Goal: Task Accomplishment & Management: Manage account settings

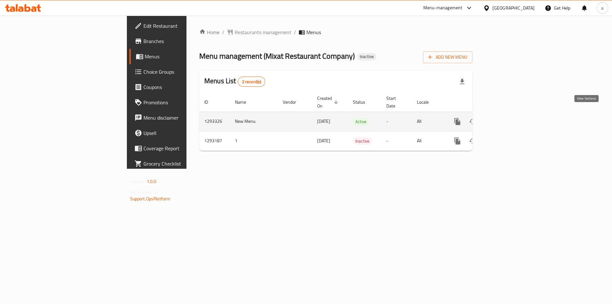
click at [507, 118] on icon "enhanced table" at bounding box center [503, 122] width 8 height 8
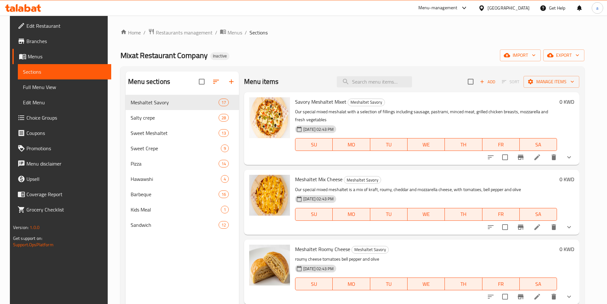
click at [296, 57] on div "Mixat Restaurant Company Inactive import export" at bounding box center [352, 55] width 464 height 12
click at [45, 43] on span "Branches" at bounding box center [66, 41] width 80 height 8
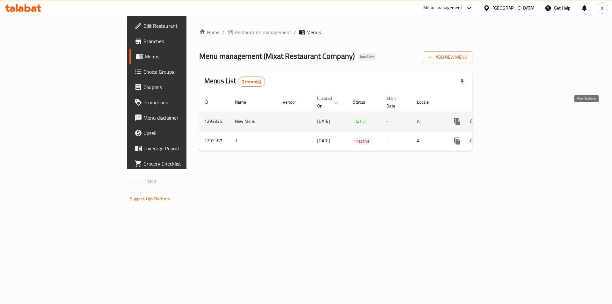
click at [511, 118] on link "enhanced table" at bounding box center [503, 121] width 15 height 15
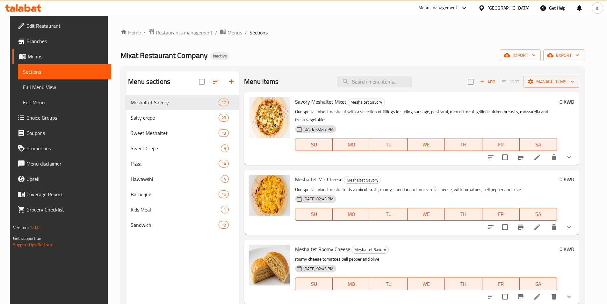
click at [36, 56] on span "Menus" at bounding box center [67, 57] width 78 height 8
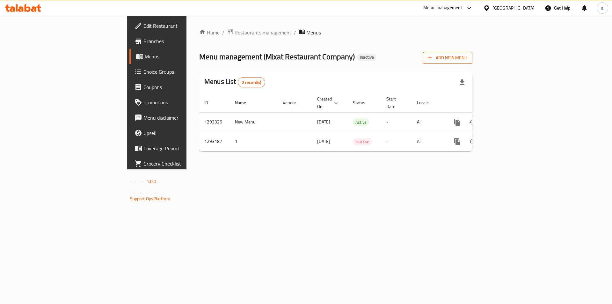
click at [472, 63] on button "Add New Menu" at bounding box center [447, 58] width 49 height 12
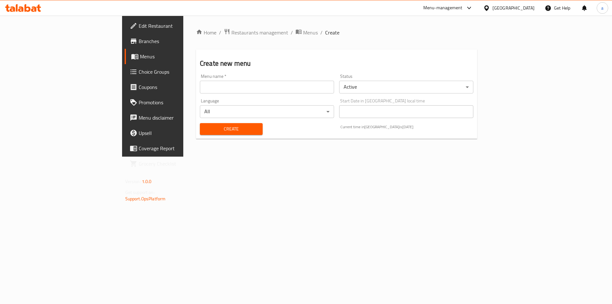
click at [205, 89] on input "text" at bounding box center [267, 87] width 134 height 13
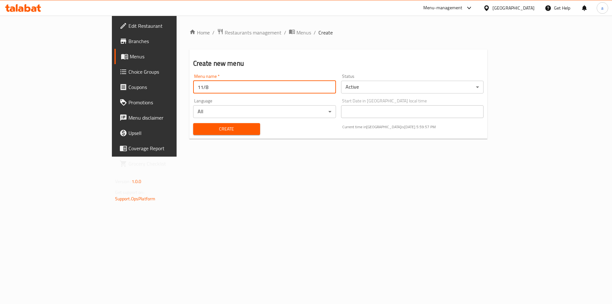
type input "11/8"
click at [204, 127] on span "Create" at bounding box center [226, 129] width 57 height 8
click at [296, 33] on span "Menus" at bounding box center [303, 33] width 15 height 8
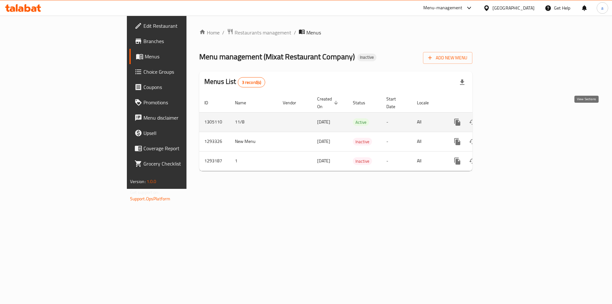
click at [507, 118] on icon "enhanced table" at bounding box center [503, 122] width 8 height 8
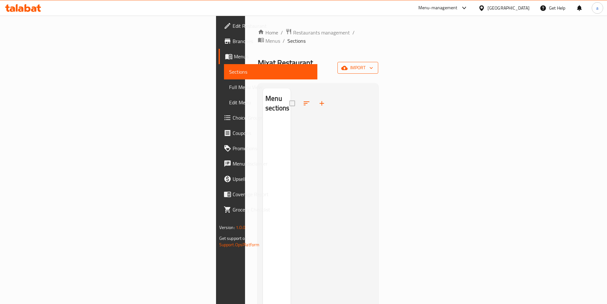
click at [373, 64] on span "import" at bounding box center [358, 68] width 31 height 8
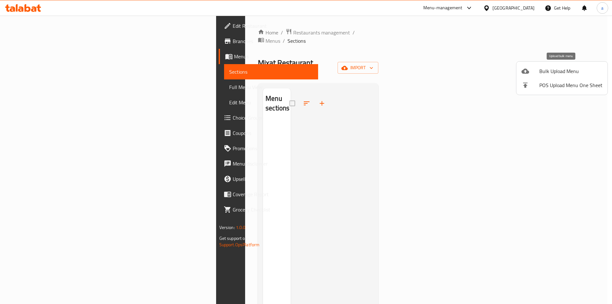
click at [572, 69] on span "Bulk Upload Menu" at bounding box center [570, 71] width 63 height 8
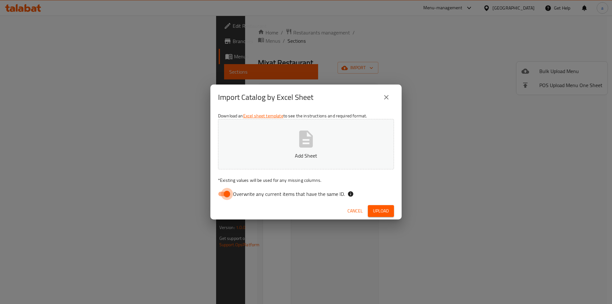
click at [221, 192] on input "Overwrite any current items that have the same ID." at bounding box center [227, 194] width 36 height 12
checkbox input "false"
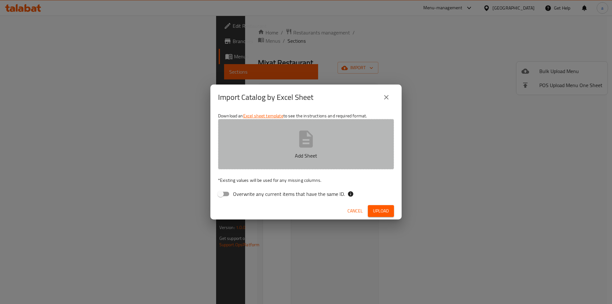
click at [276, 123] on button "Add Sheet" at bounding box center [306, 144] width 176 height 50
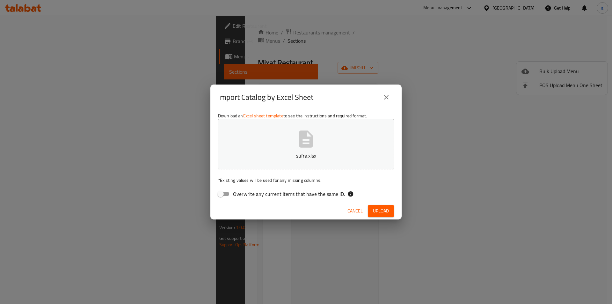
click at [373, 208] on span "Upload" at bounding box center [381, 211] width 16 height 8
click at [335, 153] on p "sufra.xlsx" at bounding box center [306, 156] width 156 height 8
click at [388, 213] on span "Upload" at bounding box center [381, 211] width 16 height 8
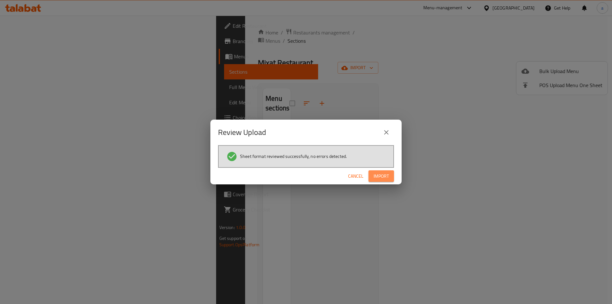
click at [386, 179] on span "Import" at bounding box center [381, 176] width 15 height 8
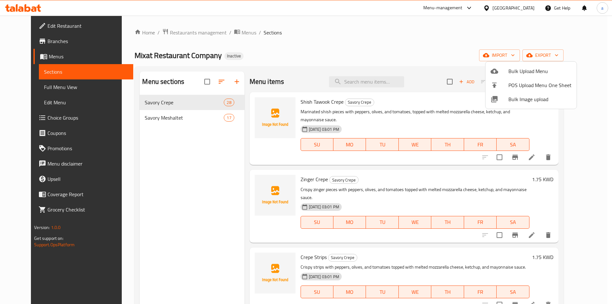
click at [32, 85] on div at bounding box center [306, 152] width 612 height 304
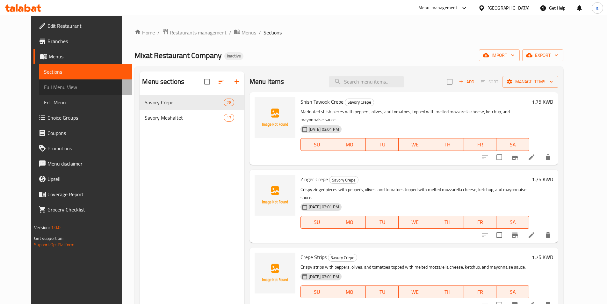
click at [44, 87] on span "Full Menu View" at bounding box center [85, 87] width 83 height 8
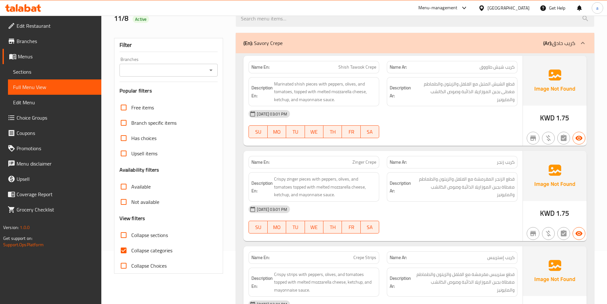
scroll to position [96, 0]
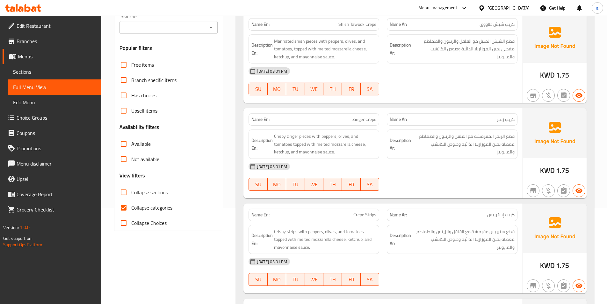
click at [469, 95] on div at bounding box center [452, 95] width 138 height 8
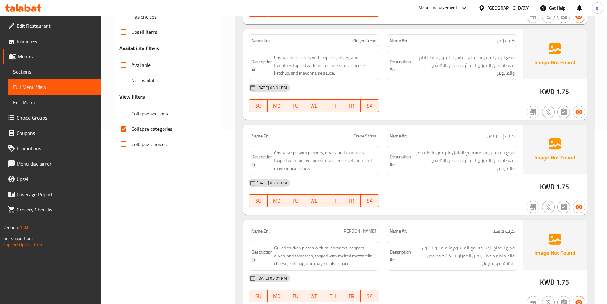
scroll to position [159, 0]
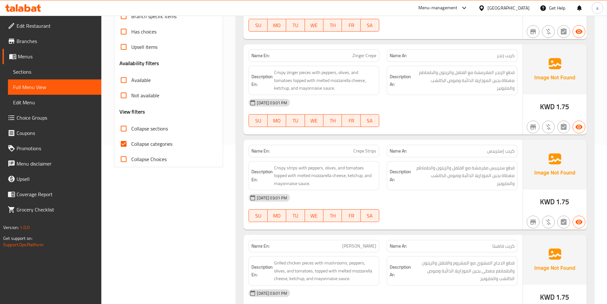
click at [125, 147] on input "Collapse categories" at bounding box center [123, 143] width 15 height 15
checkbox input "false"
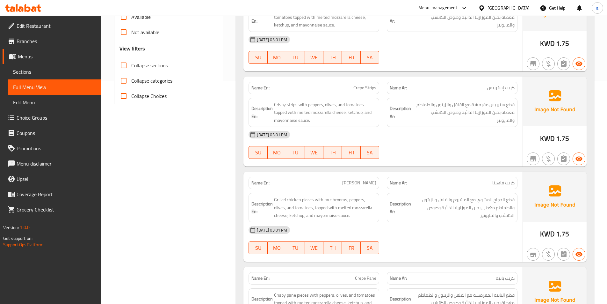
scroll to position [255, 0]
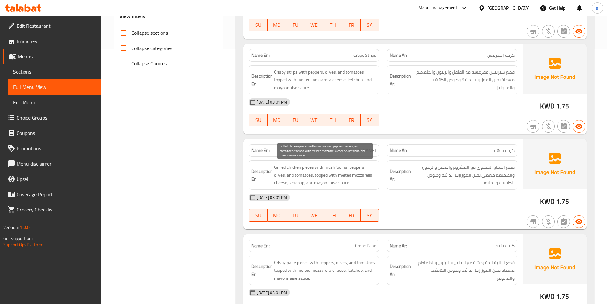
click at [305, 168] on span "Grilled chicken pieces with mushrooms, peppers, olives, and tomatoes, topped wi…" at bounding box center [325, 175] width 102 height 24
copy span "pieces"
click at [361, 55] on span "Crepe Strips" at bounding box center [364, 55] width 23 height 7
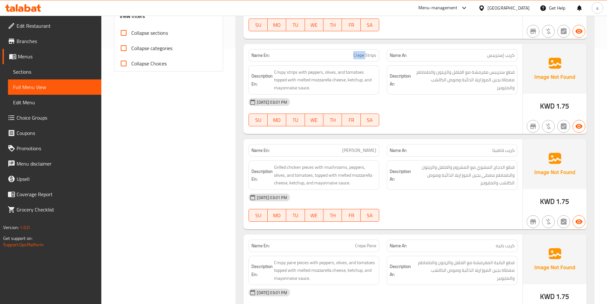
click at [361, 55] on span "Crepe Strips" at bounding box center [364, 55] width 23 height 7
copy span "Crepe Strips"
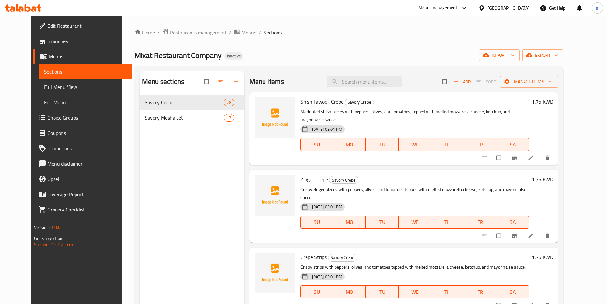
click at [62, 85] on span "Full Menu View" at bounding box center [85, 87] width 83 height 8
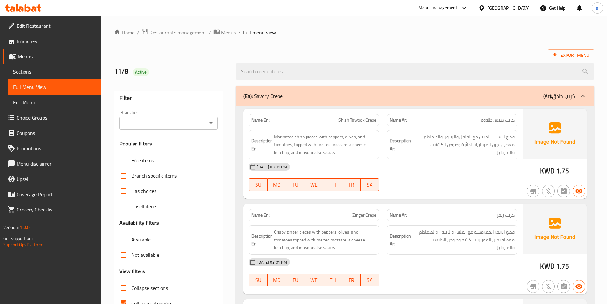
click at [41, 28] on span "Edit Restaurant" at bounding box center [57, 26] width 80 height 8
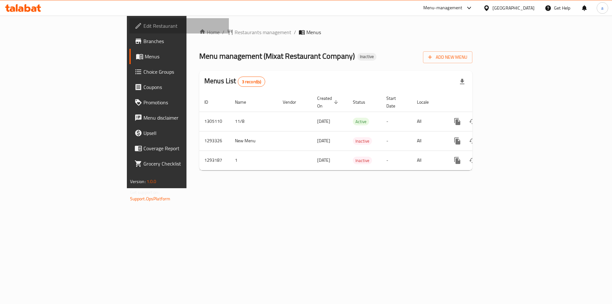
click at [143, 28] on span "Edit Restaurant" at bounding box center [183, 26] width 81 height 8
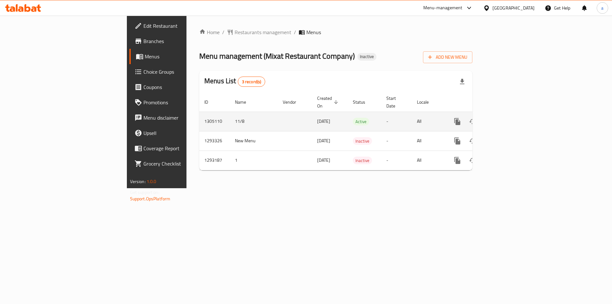
click at [506, 119] on icon "enhanced table" at bounding box center [503, 122] width 6 height 6
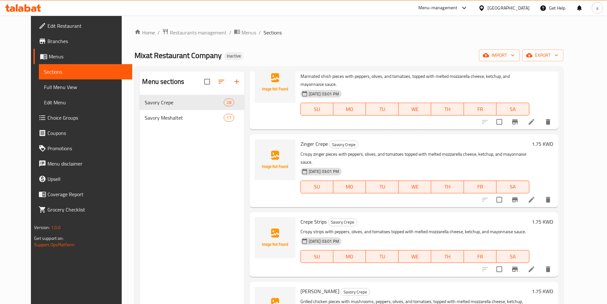
scroll to position [96, 0]
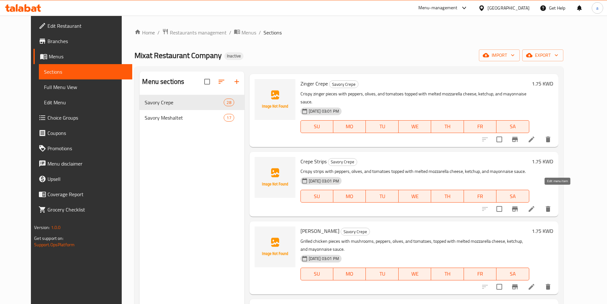
click at [535, 205] on icon at bounding box center [532, 209] width 8 height 8
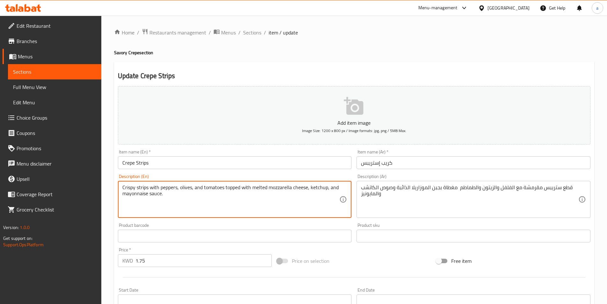
paste textarea "Crepe Strips"
paste textarea "pieces"
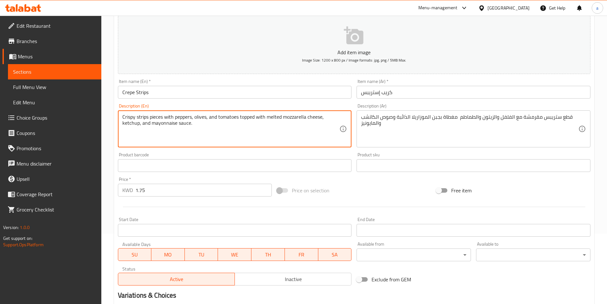
scroll to position [147, 0]
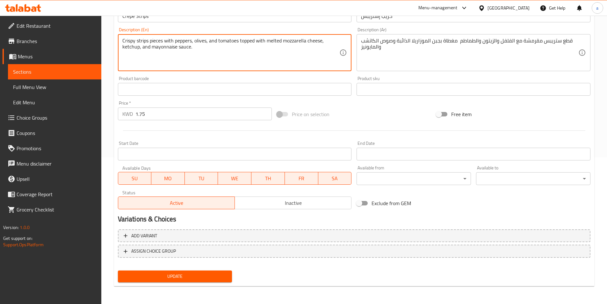
type textarea "Crispy strips pieces with peppers, olives, and tomatoes topped with melted mozz…"
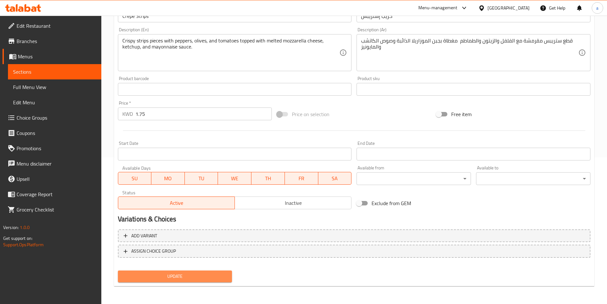
click at [213, 278] on span "Update" at bounding box center [175, 276] width 104 height 8
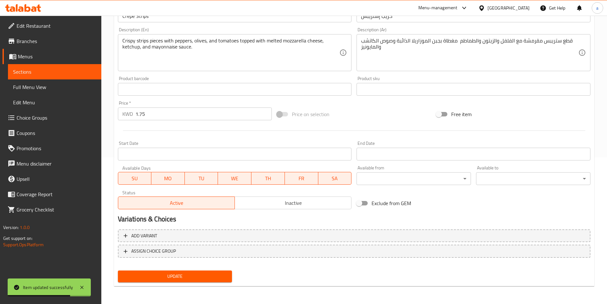
click at [60, 69] on span "Sections" at bounding box center [54, 72] width 83 height 8
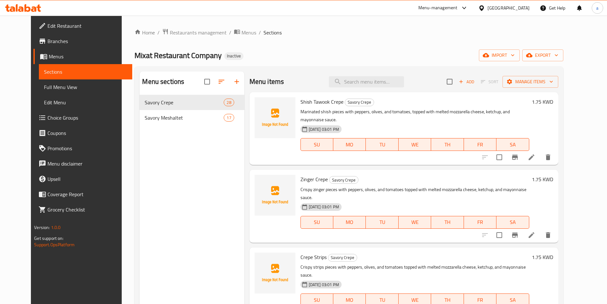
click at [487, 46] on div "Home / Restaurants management / Menus / Sections Mixat Restaurant Company Inact…" at bounding box center [348, 204] width 429 height 352
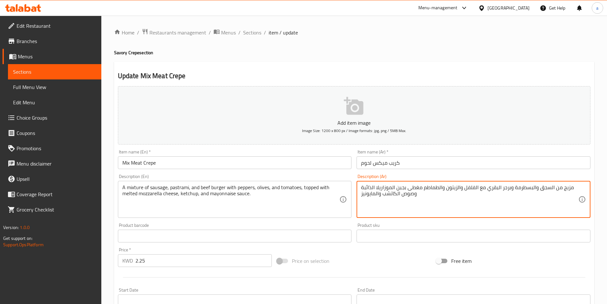
click at [501, 189] on textarea "مزيج من السجق والبسطرمة وبرجر البقري مع الفلفل والزيتون والطماطم مغطى بجبن المو…" at bounding box center [469, 199] width 217 height 30
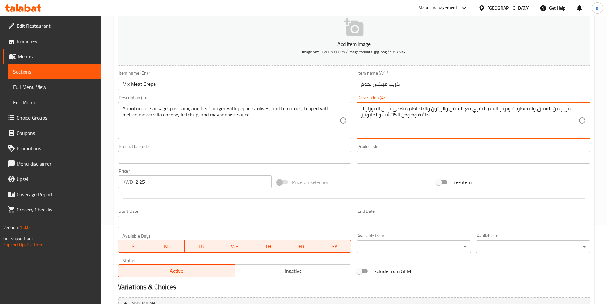
scroll to position [147, 0]
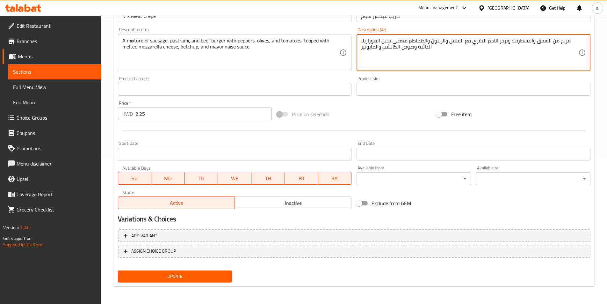
type textarea "مزيج من السجق والبسطرمة وبرجر اللحم البقري مع الفلفل والزيتون والطماطم مغطى بجب…"
click at [205, 277] on span "Update" at bounding box center [175, 276] width 104 height 8
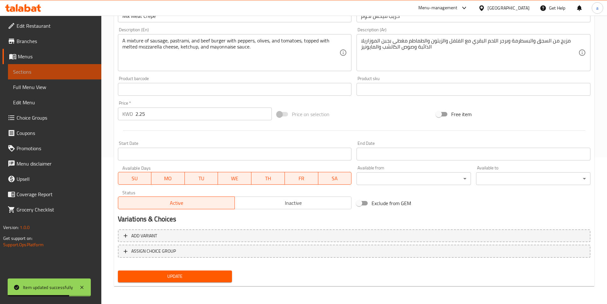
click at [48, 66] on link "Sections" at bounding box center [54, 71] width 93 height 15
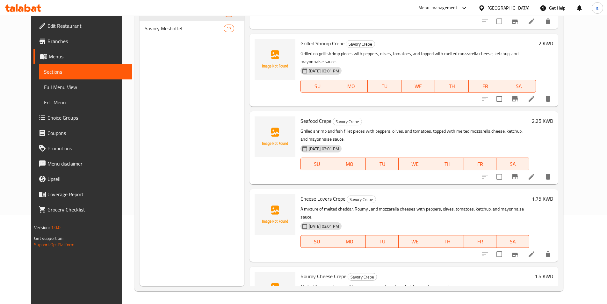
scroll to position [1370, 0]
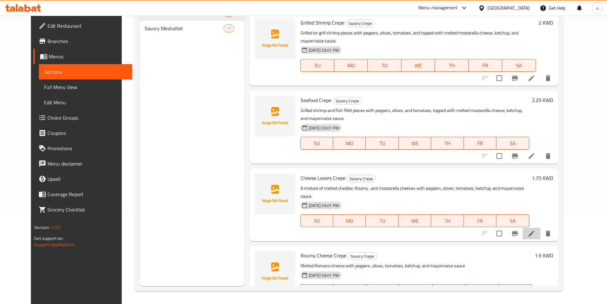
click at [541, 228] on li at bounding box center [532, 233] width 18 height 11
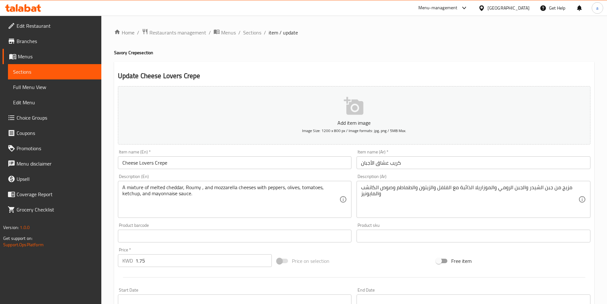
click at [51, 71] on span "Sections" at bounding box center [54, 72] width 83 height 8
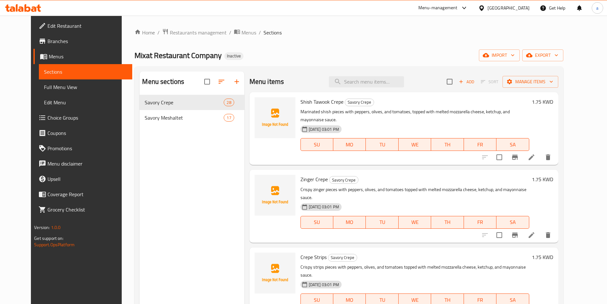
scroll to position [1404, 0]
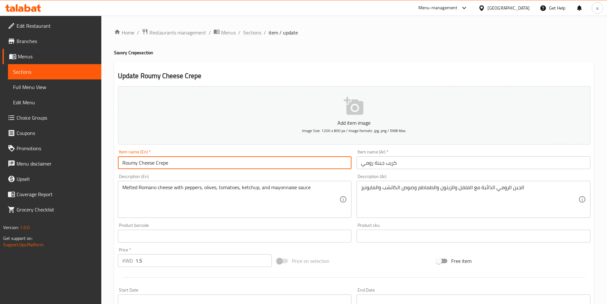
click at [127, 162] on input "Roumy Cheese Crepe" at bounding box center [235, 162] width 234 height 13
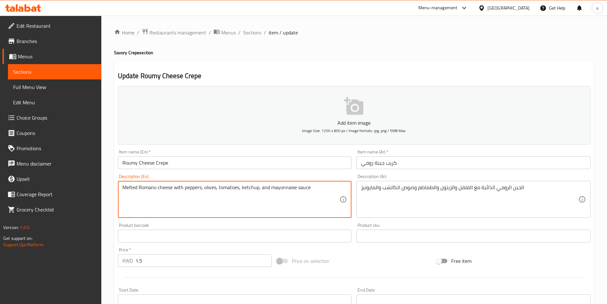
click at [145, 188] on textarea "Melted Romano cheese with peppers, olives, tomatoes, ketchup, and mayonnaise sa…" at bounding box center [230, 199] width 217 height 30
paste textarea "umy"
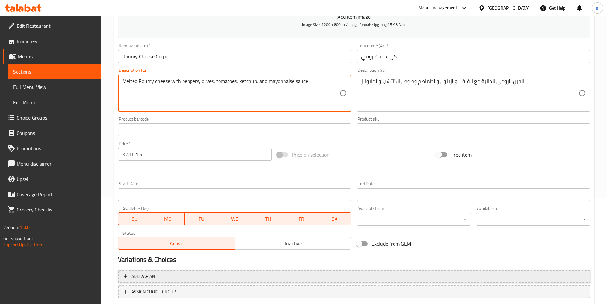
scroll to position [147, 0]
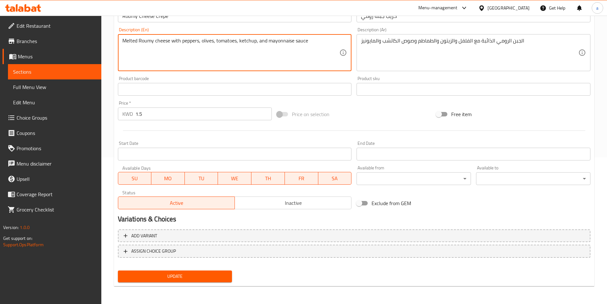
type textarea "Melted Roumy cheese with peppers, olives, tomatoes, ketchup, and mayonnaise sau…"
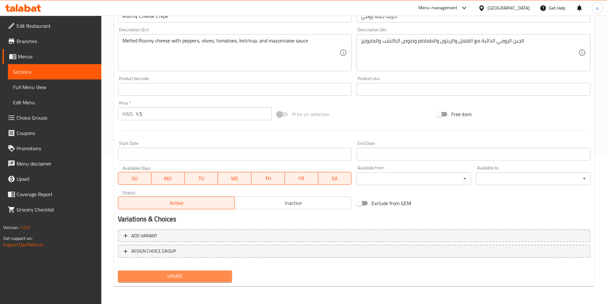
click at [187, 278] on span "Update" at bounding box center [175, 276] width 104 height 8
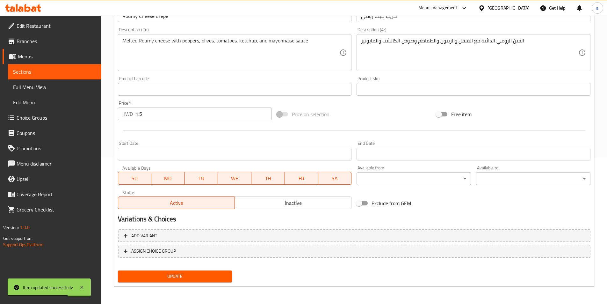
click at [32, 120] on span "Choice Groups" at bounding box center [57, 118] width 80 height 8
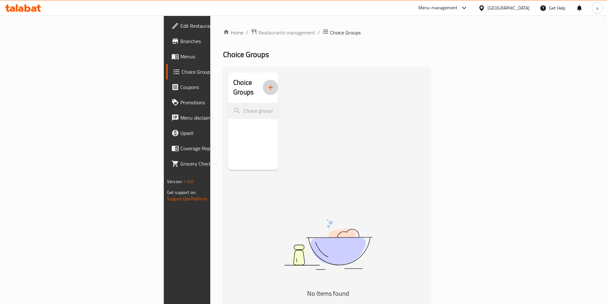
click at [267, 85] on icon "button" at bounding box center [271, 87] width 8 height 8
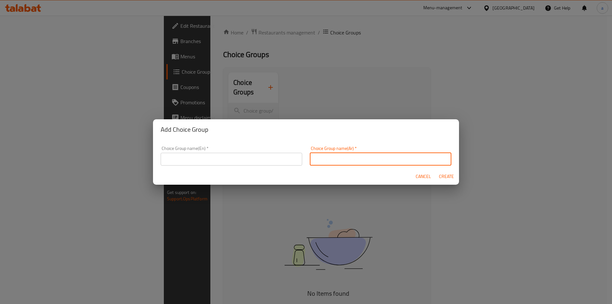
drag, startPoint x: 321, startPoint y: 164, endPoint x: 335, endPoint y: 166, distance: 14.3
click at [321, 164] on input "text" at bounding box center [380, 159] width 141 height 13
type input "h"
type input "اختر الحجم"
click at [247, 158] on input "text" at bounding box center [231, 159] width 141 height 13
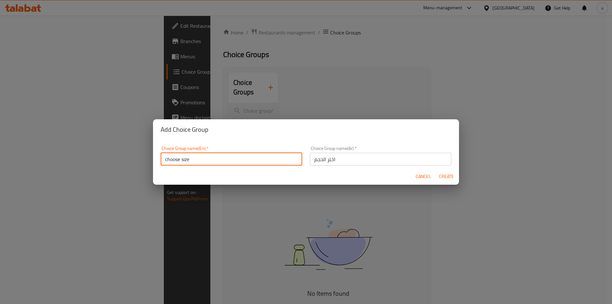
type input "choose size"
click at [447, 174] on span "Create" at bounding box center [446, 176] width 15 height 8
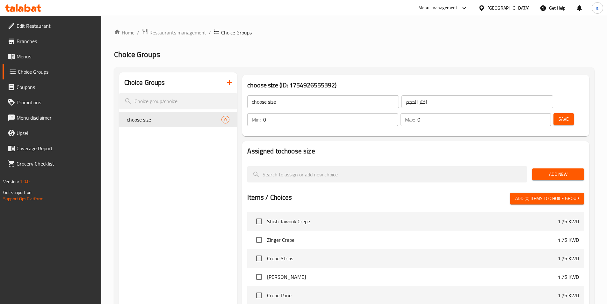
click at [398, 113] on input "0" at bounding box center [330, 119] width 134 height 13
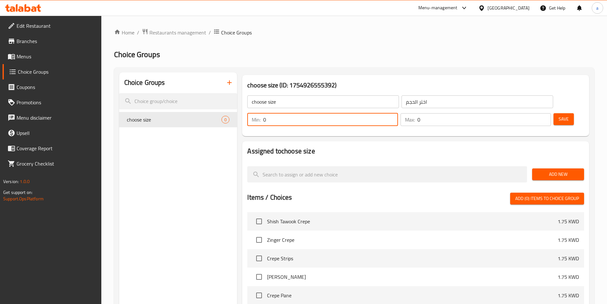
click at [398, 113] on input "0" at bounding box center [330, 119] width 134 height 13
type input "1"
click at [527, 113] on input "0" at bounding box center [484, 119] width 134 height 13
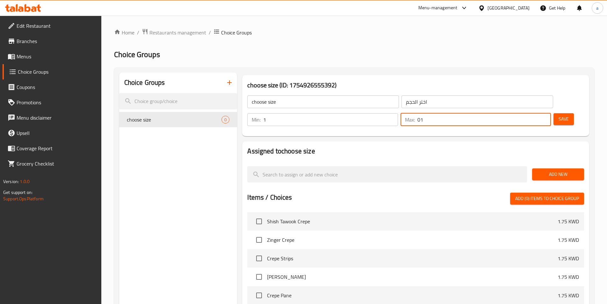
click at [527, 113] on input "01" at bounding box center [484, 119] width 134 height 13
type input "1"
click at [544, 170] on span "Add New" at bounding box center [558, 174] width 42 height 8
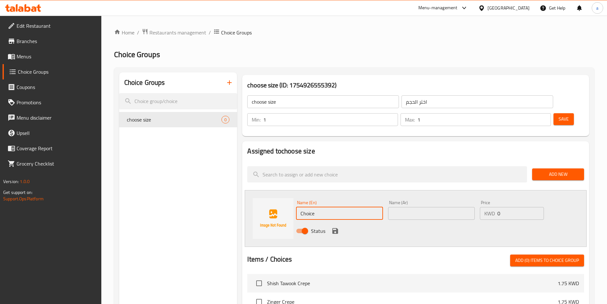
click at [338, 207] on input "Choice" at bounding box center [339, 213] width 87 height 13
click at [329, 207] on input "Choice" at bounding box center [339, 213] width 87 height 13
paste input "Medium"
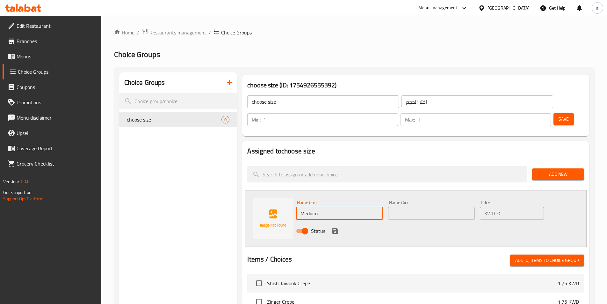
type input "Medium"
click at [401, 207] on input "text" at bounding box center [431, 213] width 87 height 13
paste input "وسط"
type input "وسط"
click at [340, 222] on div "Status" at bounding box center [432, 230] width 276 height 17
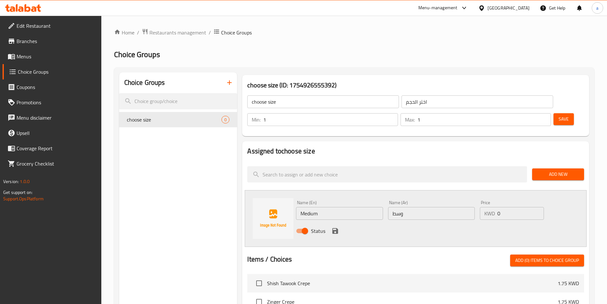
click at [337, 228] on icon "save" at bounding box center [335, 231] width 6 height 6
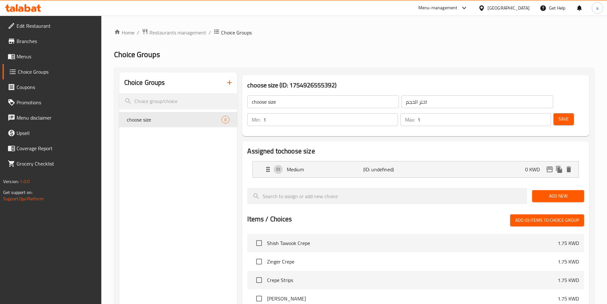
click at [555, 192] on span "Add New" at bounding box center [558, 196] width 42 height 8
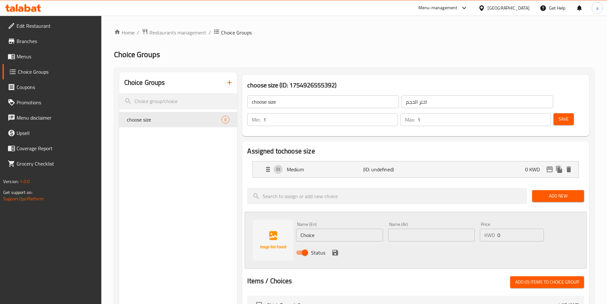
click at [392, 229] on input "text" at bounding box center [431, 235] width 87 height 13
paste input "صغير"
click at [355, 229] on input "Choice" at bounding box center [339, 235] width 87 height 13
click at [412, 229] on input "صغير" at bounding box center [431, 235] width 87 height 13
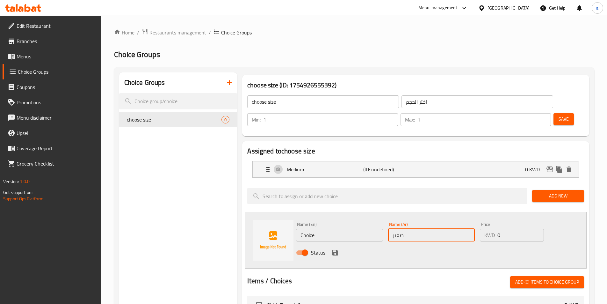
click at [412, 229] on input "صغير" at bounding box center [431, 235] width 87 height 13
paste input "Small"
type input "Small"
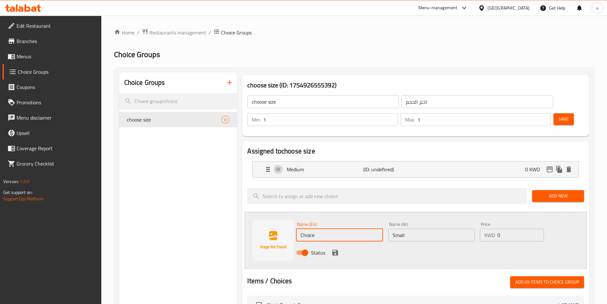
click at [357, 229] on input "Choice" at bounding box center [339, 235] width 87 height 13
paste input "Small"
type input "Small"
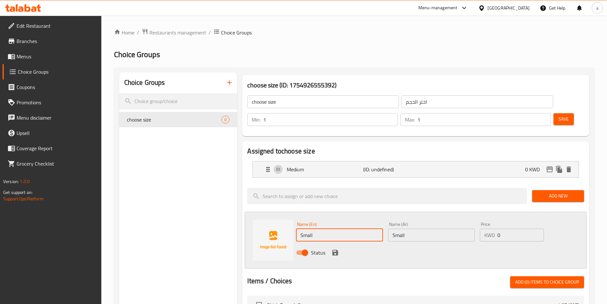
click at [398, 229] on input "Small" at bounding box center [431, 235] width 87 height 13
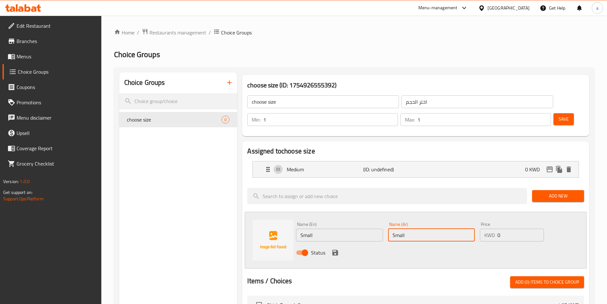
click at [398, 229] on input "Small" at bounding box center [431, 235] width 87 height 13
paste input "صغير"
click at [487, 161] on div "Medium (ID: undefined) 0 KWD" at bounding box center [417, 169] width 307 height 16
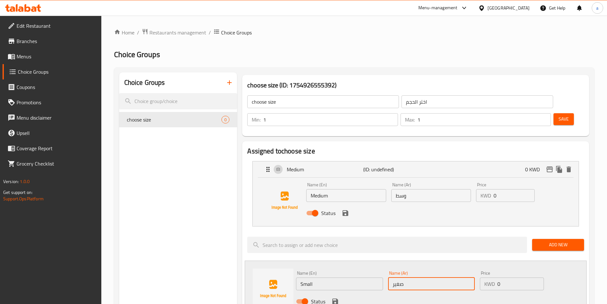
type input "صغير"
click at [496, 189] on input "0" at bounding box center [514, 195] width 41 height 13
type input "2.25"
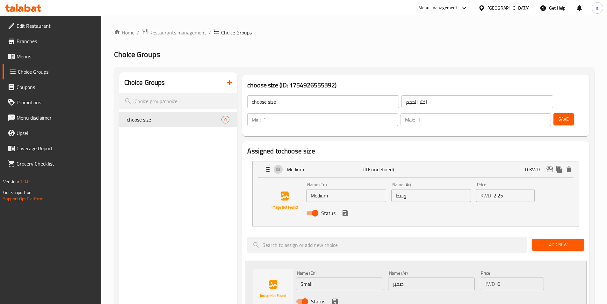
click at [503, 277] on input "0" at bounding box center [520, 283] width 46 height 13
click at [499, 277] on input "0" at bounding box center [520, 283] width 46 height 13
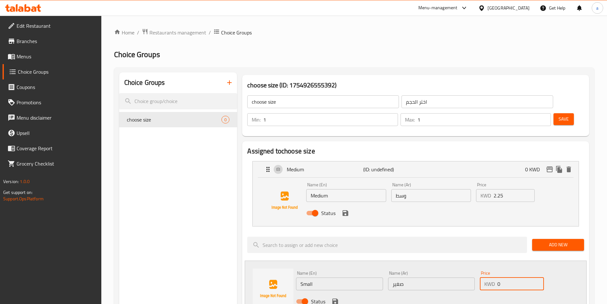
click at [499, 277] on input "0" at bounding box center [520, 283] width 46 height 13
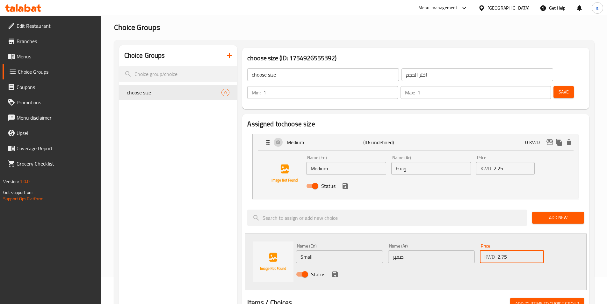
scroll to position [64, 0]
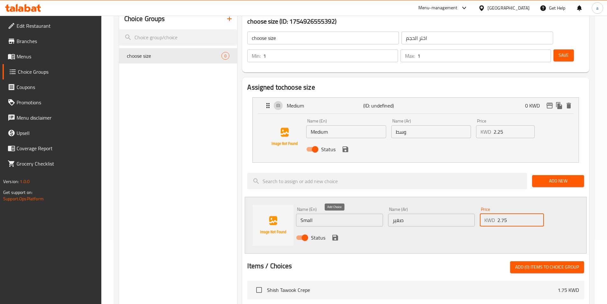
type input "2.75"
click at [333, 235] on icon "save" at bounding box center [335, 238] width 6 height 6
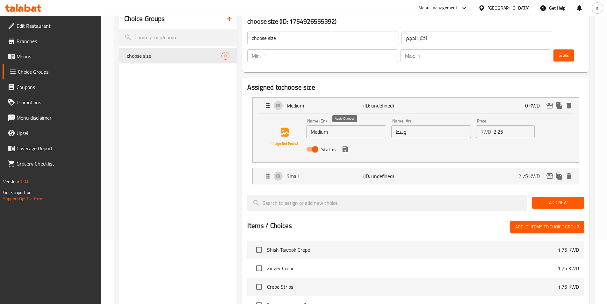
click at [347, 144] on button "save" at bounding box center [346, 149] width 10 height 10
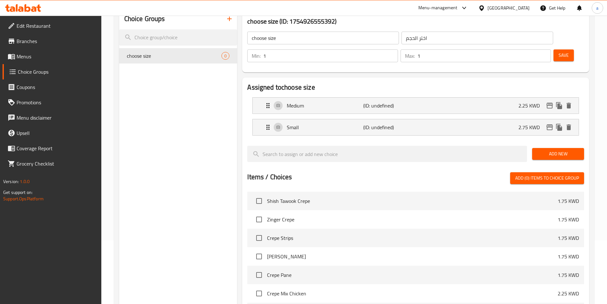
click at [559, 51] on span "Save" at bounding box center [564, 55] width 10 height 8
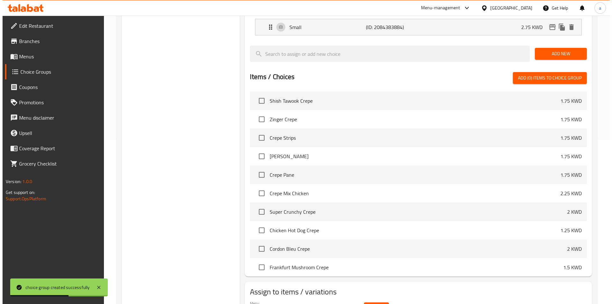
scroll to position [184, 0]
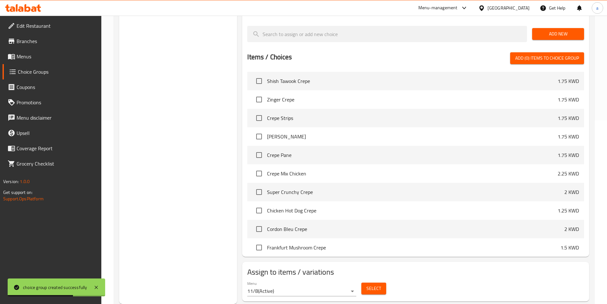
click at [376, 284] on span "Select" at bounding box center [373, 288] width 15 height 8
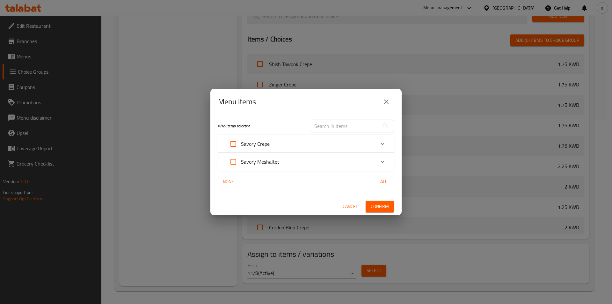
click at [323, 145] on div "Savory Crepe" at bounding box center [300, 143] width 149 height 15
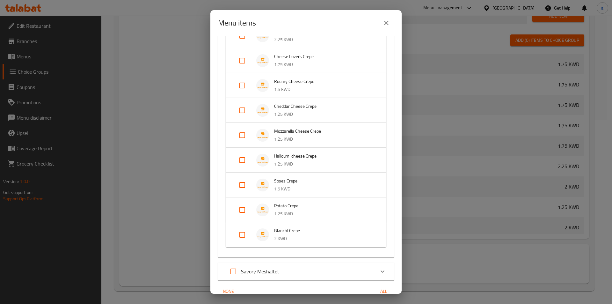
scroll to position [566, 0]
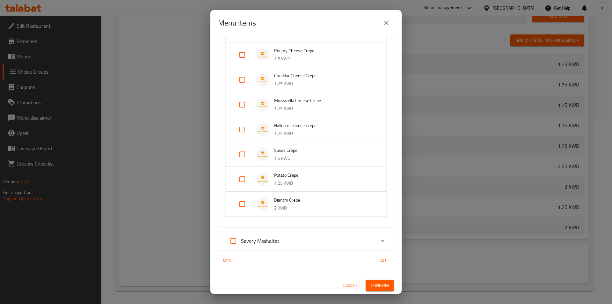
click at [278, 242] on p "Savory Meshaltet" at bounding box center [260, 241] width 38 height 8
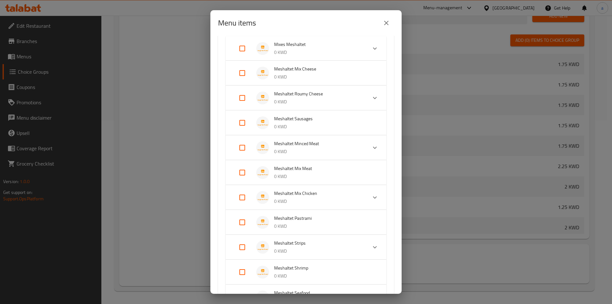
scroll to position [789, 0]
click at [241, 75] on input "Expand" at bounding box center [242, 70] width 15 height 15
checkbox input "true"
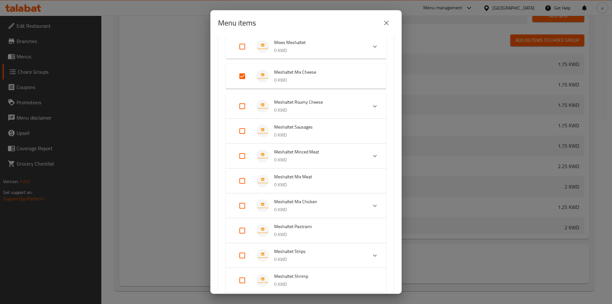
click at [243, 111] on input "Expand" at bounding box center [242, 105] width 15 height 15
checkbox input "true"
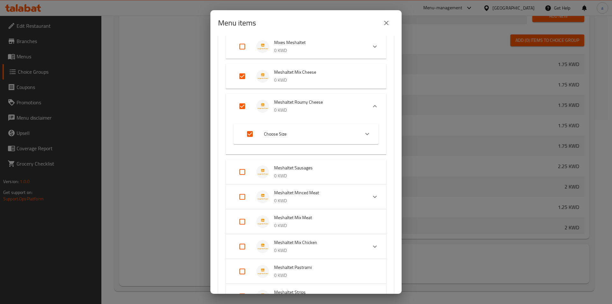
click at [244, 171] on input "Expand" at bounding box center [242, 171] width 15 height 15
checkbox input "true"
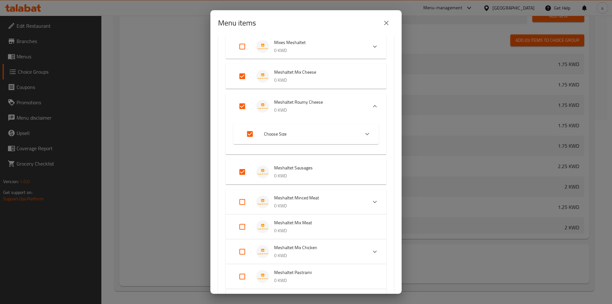
click at [243, 107] on input "Expand" at bounding box center [242, 105] width 15 height 15
checkbox input "false"
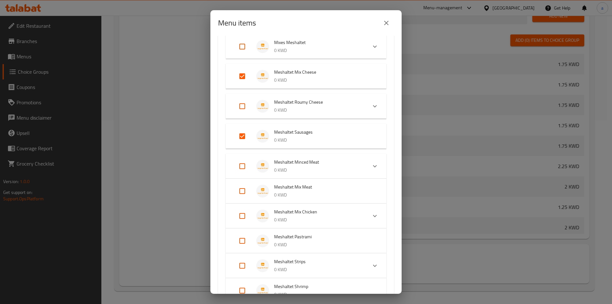
click at [359, 169] on li "Meshaltet Minced Meat 0 KWD" at bounding box center [300, 166] width 134 height 22
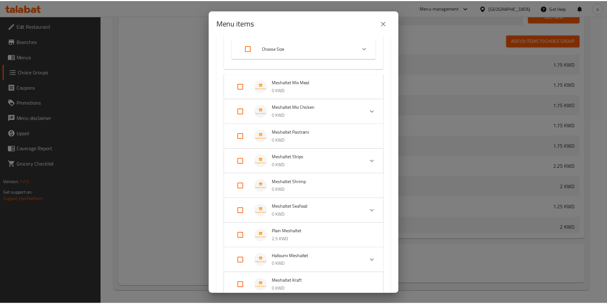
scroll to position [1068, 0]
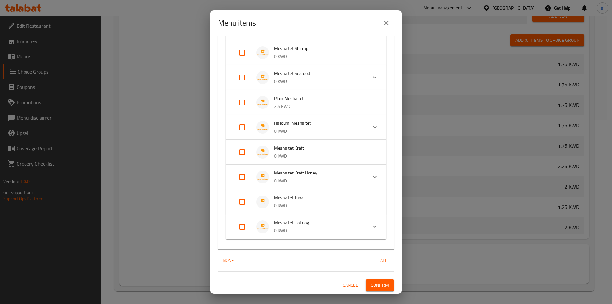
click at [371, 286] on span "Confirm" at bounding box center [380, 285] width 18 height 8
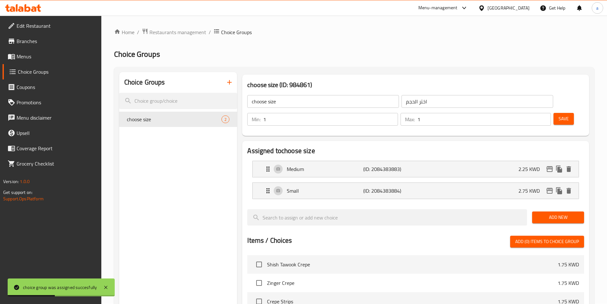
scroll to position [0, 0]
click at [400, 165] on p "(ID: 2084383883)" at bounding box center [388, 169] width 51 height 8
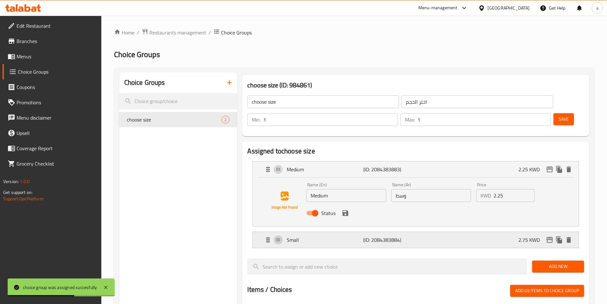
click at [496, 232] on div "Small (ID: 2084383884) 2.75 KWD" at bounding box center [417, 240] width 307 height 16
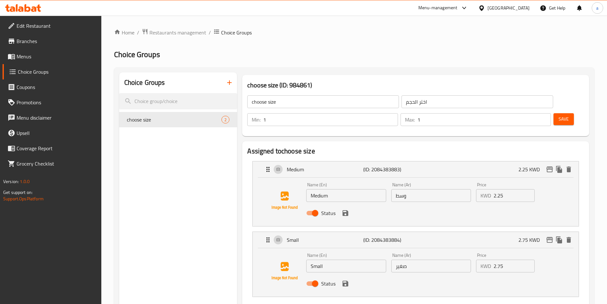
click at [411, 259] on input "صغير" at bounding box center [431, 265] width 80 height 13
paste input "كب"
type input "كبير"
click at [350, 259] on input "Small" at bounding box center [346, 265] width 80 height 13
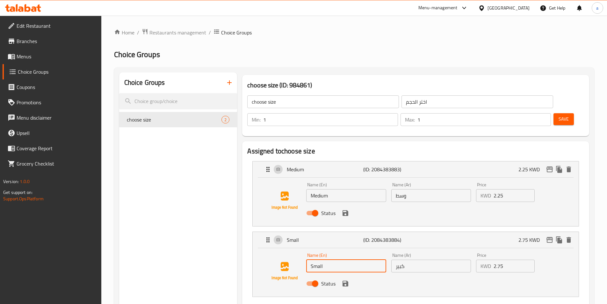
click at [350, 259] on input "Small" at bounding box center [346, 265] width 80 height 13
paste input "Large"
type input "Large"
click at [554, 113] on button "Save" at bounding box center [564, 119] width 20 height 12
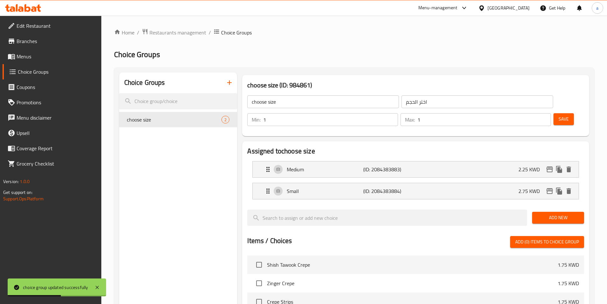
click at [560, 113] on button "Save" at bounding box center [564, 119] width 20 height 12
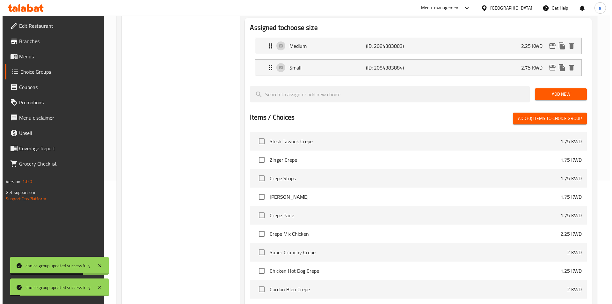
scroll to position [184, 0]
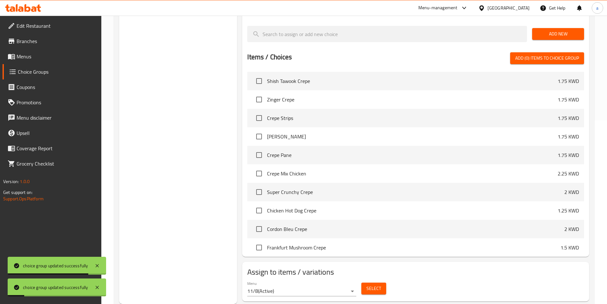
click at [375, 284] on span "Select" at bounding box center [373, 288] width 15 height 8
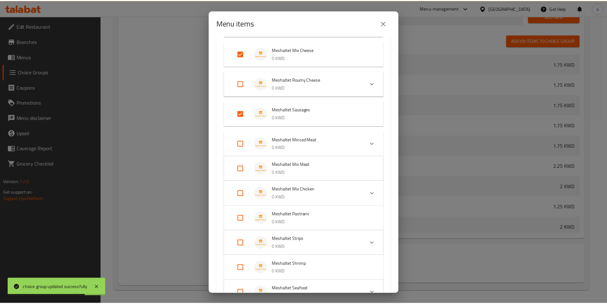
scroll to position [308, 0]
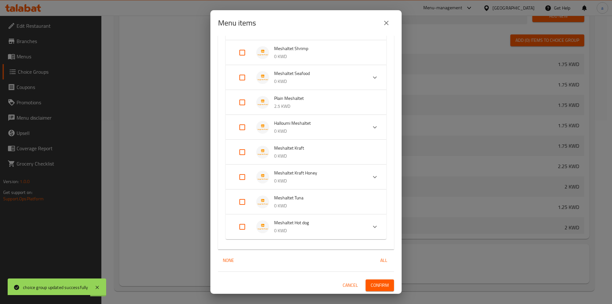
click at [378, 282] on span "Confirm" at bounding box center [380, 285] width 18 height 8
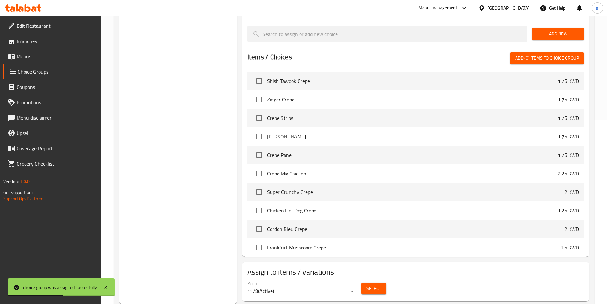
click at [379, 284] on span "Select" at bounding box center [373, 288] width 15 height 8
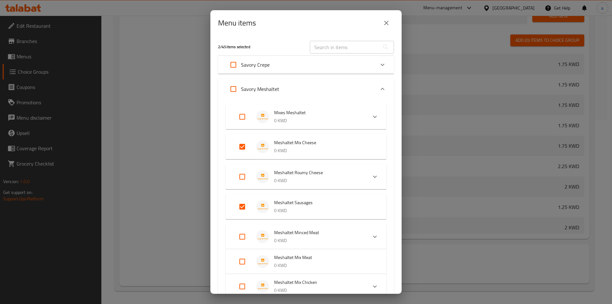
click at [385, 26] on icon "close" at bounding box center [386, 23] width 8 height 8
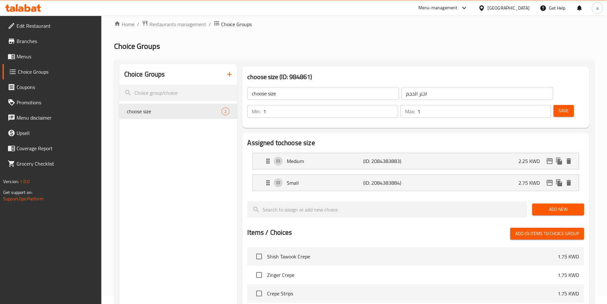
scroll to position [0, 0]
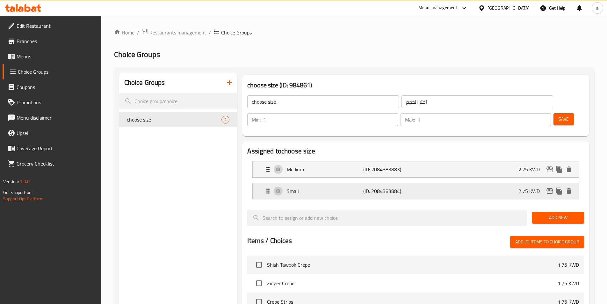
click at [300, 183] on div "Small (ID: 2084383884) 2.75 KWD" at bounding box center [417, 191] width 307 height 16
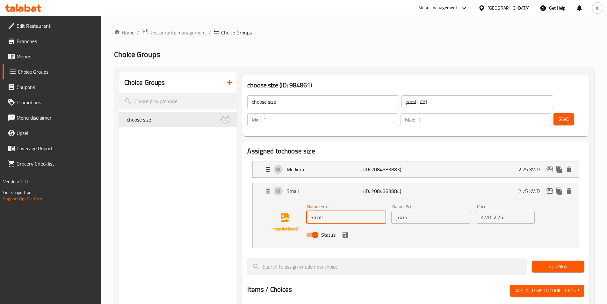
click at [330, 211] on input "Small" at bounding box center [346, 217] width 80 height 13
paste input "Large"
type input "Large"
click at [426, 211] on input "صغير" at bounding box center [431, 217] width 80 height 13
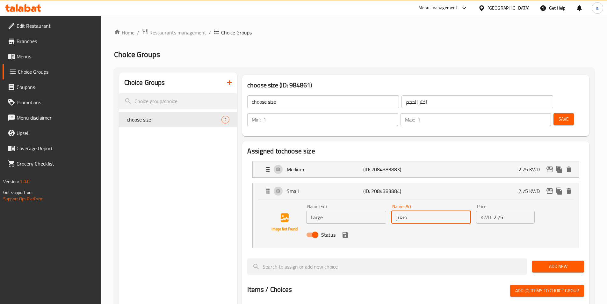
click at [426, 211] on input "صغير" at bounding box center [431, 217] width 80 height 13
paste input "كب"
click at [345, 232] on icon "save" at bounding box center [346, 235] width 6 height 6
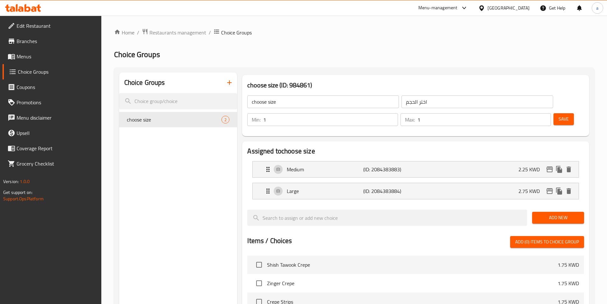
type input "كبير"
click at [559, 115] on span "Save" at bounding box center [564, 119] width 10 height 8
click at [184, 101] on input "search" at bounding box center [178, 101] width 118 height 16
click at [228, 84] on icon "button" at bounding box center [230, 83] width 8 height 8
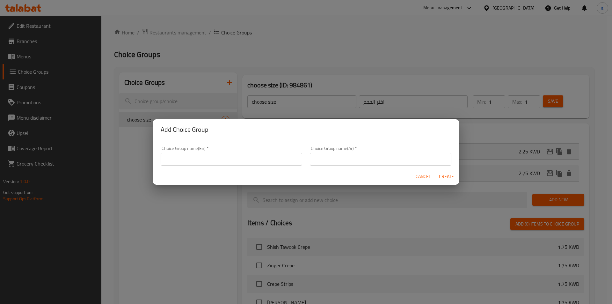
drag, startPoint x: 230, startPoint y: 164, endPoint x: 523, endPoint y: 196, distance: 294.6
click at [230, 164] on input "text" at bounding box center [231, 159] width 141 height 13
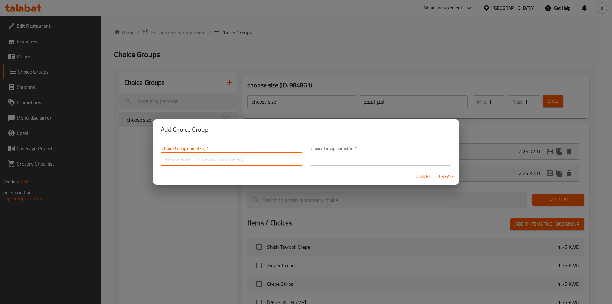
type input "h"
type input "y"
click at [169, 162] on input "choise of siza" at bounding box center [231, 159] width 141 height 13
click at [203, 158] on input "choice of siza" at bounding box center [231, 159] width 141 height 13
type input "choice of siza"
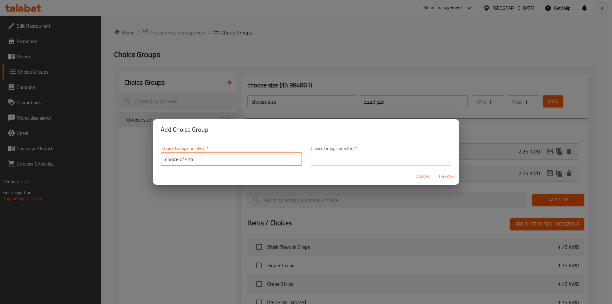
click at [317, 161] on input "text" at bounding box center [380, 159] width 141 height 13
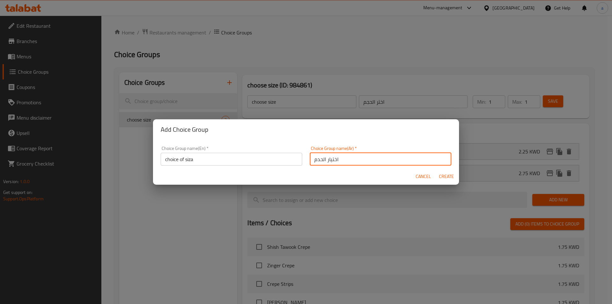
click at [316, 160] on input "اختيار الحدم" at bounding box center [380, 159] width 141 height 13
type input "اختيار الحجم"
click at [450, 177] on span "Create" at bounding box center [446, 176] width 15 height 8
type input "choice of siza"
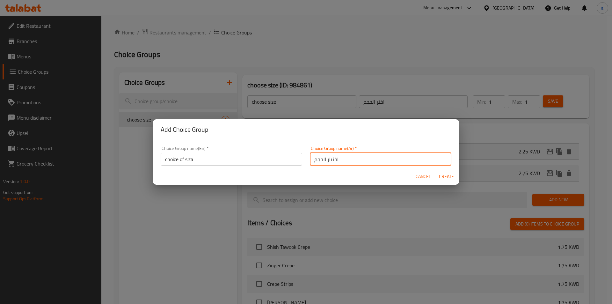
type input "اختيار الحجم"
type input "0"
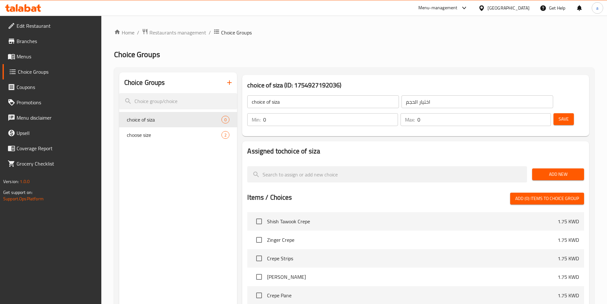
click at [564, 170] on span "Add New" at bounding box center [558, 174] width 42 height 8
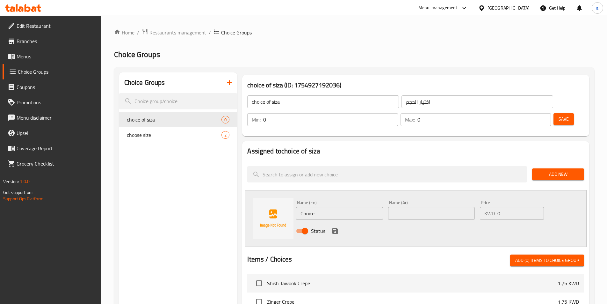
click at [323, 207] on input "Choice" at bounding box center [339, 213] width 87 height 13
paste input "Medium"
type input "Medium"
click at [409, 207] on input "text" at bounding box center [431, 213] width 87 height 13
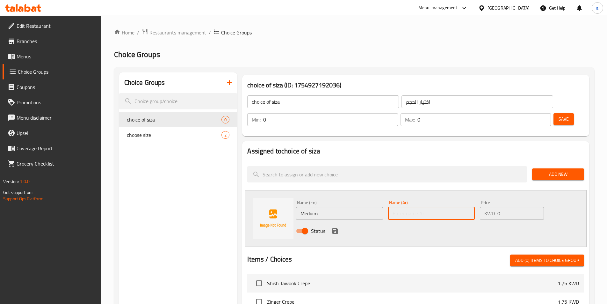
paste input "وسط"
type input "وسط"
click at [336, 228] on icon "save" at bounding box center [335, 231] width 6 height 6
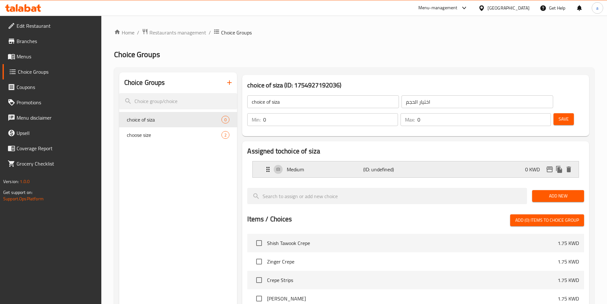
click at [496, 161] on div "Medium (ID: undefined) 0 KWD" at bounding box center [417, 169] width 307 height 16
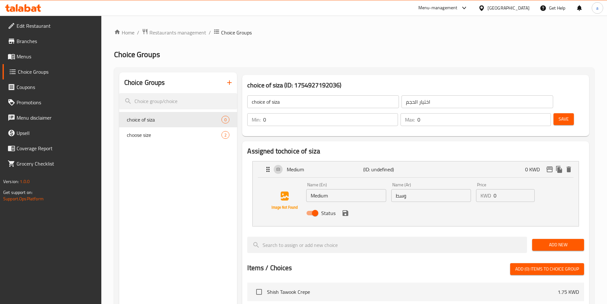
click at [511, 189] on input "0" at bounding box center [514, 195] width 41 height 13
click at [345, 209] on icon "save" at bounding box center [346, 213] width 8 height 8
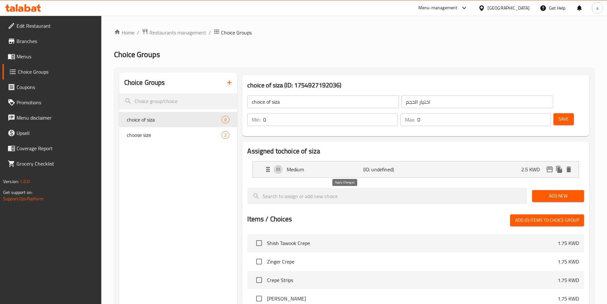
type input "2.5"
click at [547, 190] on button "Add New" at bounding box center [558, 196] width 52 height 12
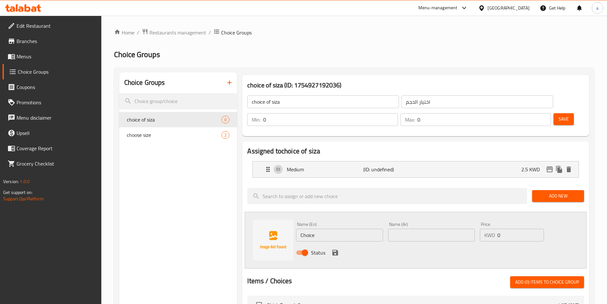
click at [318, 229] on input "Choice" at bounding box center [339, 235] width 87 height 13
paste input "Larg"
type input "Large"
click at [404, 229] on input "text" at bounding box center [431, 235] width 87 height 13
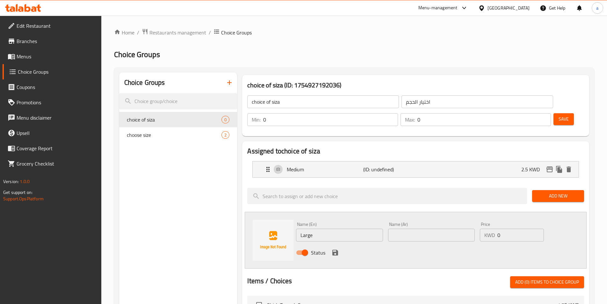
click at [403, 229] on input "text" at bounding box center [431, 235] width 87 height 13
paste input "كبير"
type input "كبير"
click at [504, 229] on input "0" at bounding box center [520, 235] width 46 height 13
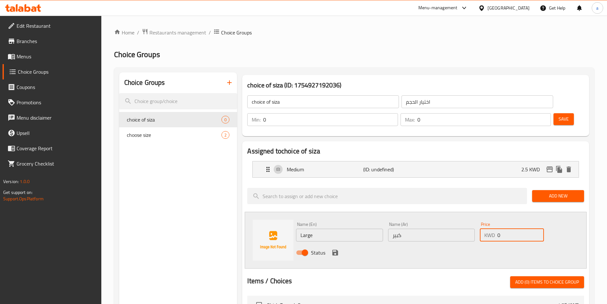
click at [504, 229] on input "0" at bounding box center [520, 235] width 46 height 13
type input "3"
click at [458, 244] on div "Status" at bounding box center [432, 252] width 276 height 17
click at [337, 248] on button "save" at bounding box center [335, 253] width 10 height 10
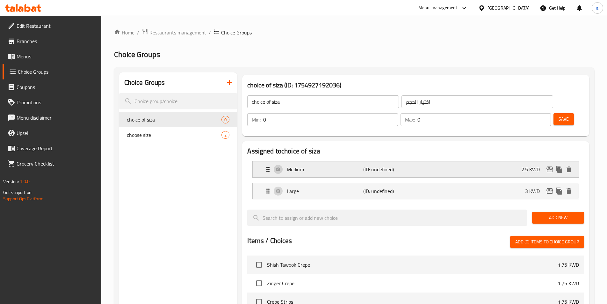
click at [490, 161] on div "Medium (ID: undefined) 2.5 KWD" at bounding box center [417, 169] width 307 height 16
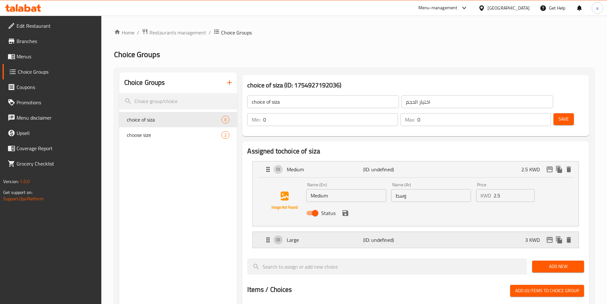
click at [417, 232] on div "Large (ID: undefined) 3 KWD" at bounding box center [417, 240] width 307 height 16
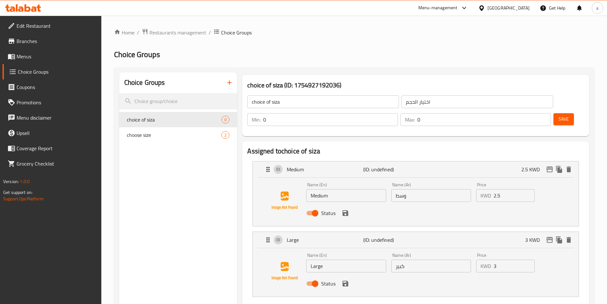
click at [559, 115] on span "Save" at bounding box center [564, 119] width 10 height 8
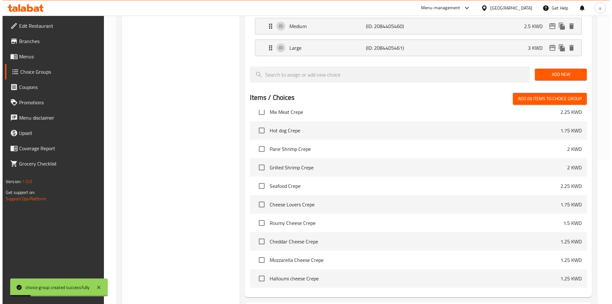
scroll to position [184, 0]
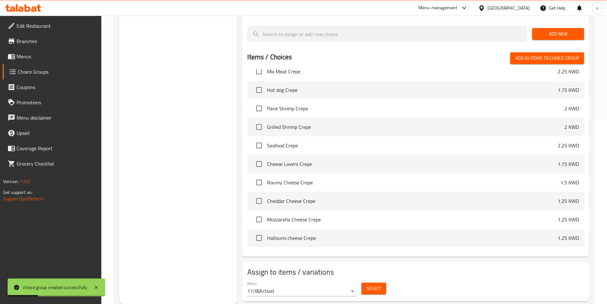
click at [368, 280] on div "Select" at bounding box center [374, 288] width 30 height 17
click at [371, 284] on span "Select" at bounding box center [373, 288] width 15 height 8
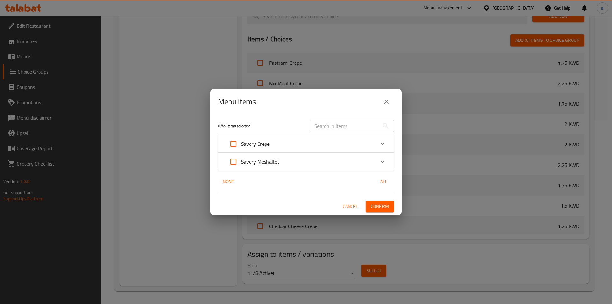
click at [309, 146] on div "Savory Crepe" at bounding box center [300, 143] width 149 height 15
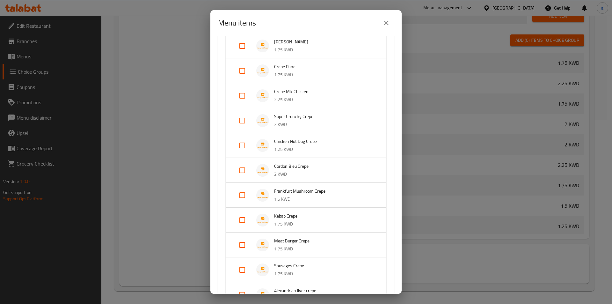
scroll to position [159, 0]
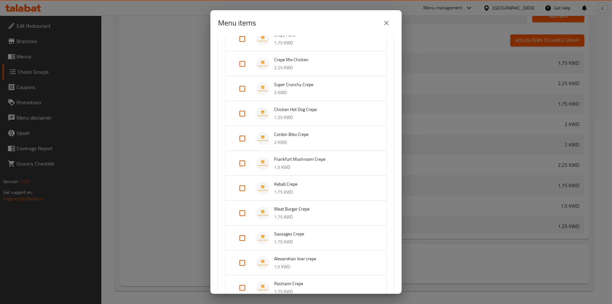
click at [344, 132] on span "Cordon Bleu Crepe" at bounding box center [323, 134] width 99 height 8
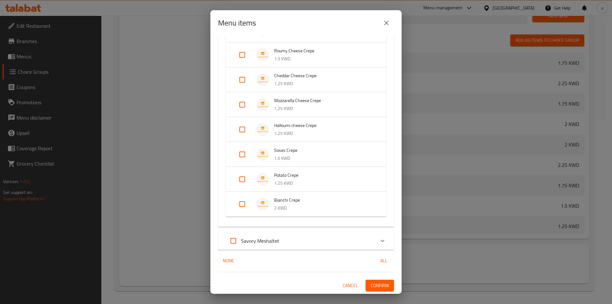
click at [275, 244] on p "Savory Meshaltet" at bounding box center [260, 241] width 38 height 8
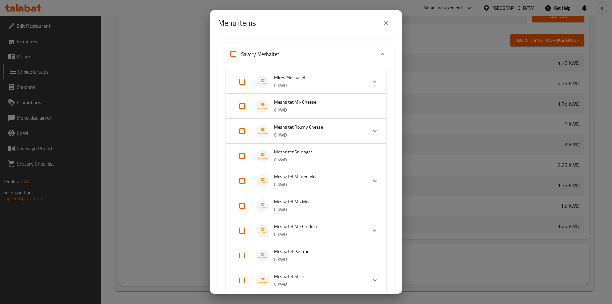
scroll to position [767, 0]
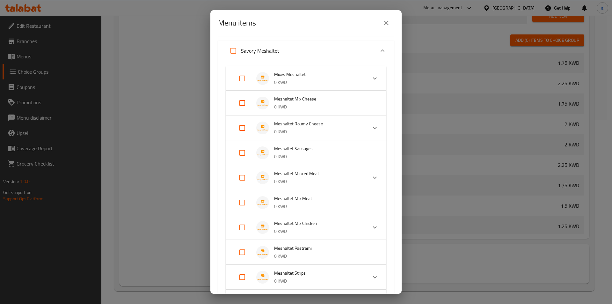
click at [306, 205] on p "0 KWD" at bounding box center [323, 206] width 99 height 8
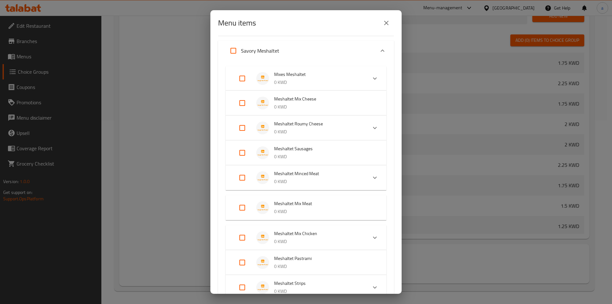
click at [246, 212] on input "Expand" at bounding box center [242, 207] width 15 height 15
checkbox input "true"
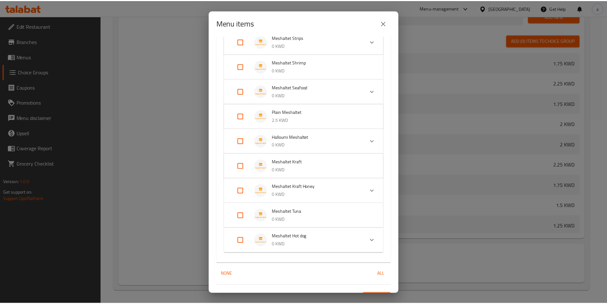
scroll to position [1017, 0]
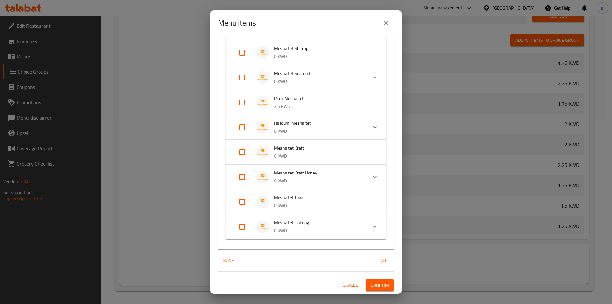
click at [372, 285] on span "Confirm" at bounding box center [380, 285] width 18 height 8
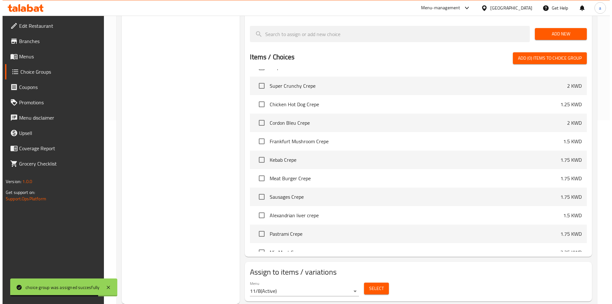
scroll to position [134, 0]
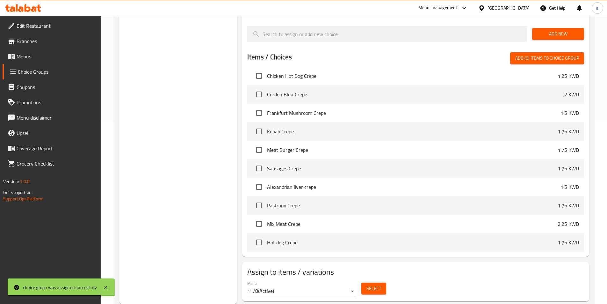
click at [373, 284] on span "Select" at bounding box center [373, 288] width 15 height 8
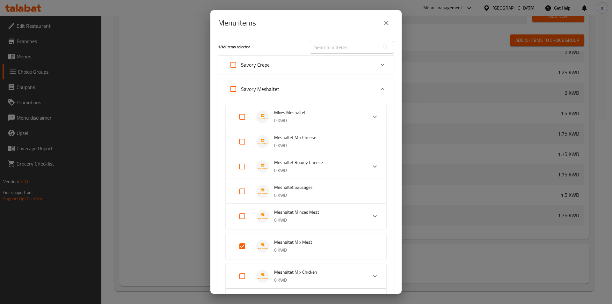
click at [244, 275] on input "Expand" at bounding box center [242, 275] width 15 height 15
checkbox input "true"
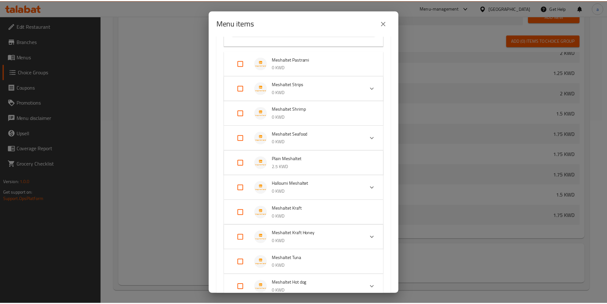
scroll to position [339, 0]
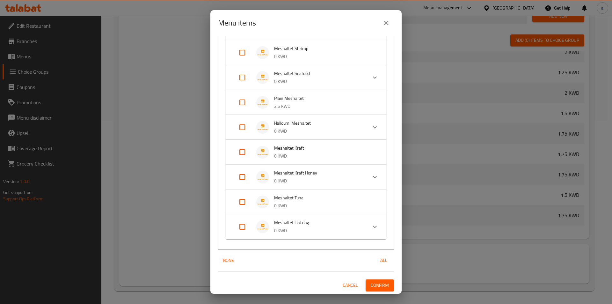
click at [379, 286] on span "Confirm" at bounding box center [380, 285] width 18 height 8
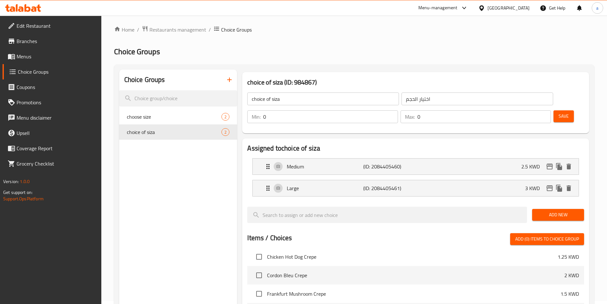
scroll to position [0, 0]
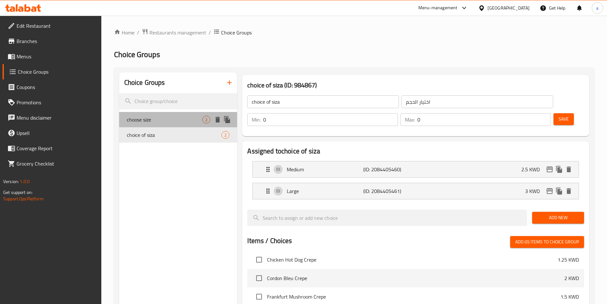
click at [163, 122] on span "choose size" at bounding box center [165, 120] width 76 height 8
type input "choose size"
type input "اختر الحجم"
type input "1"
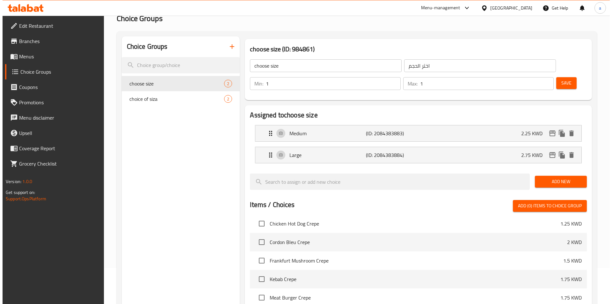
scroll to position [184, 0]
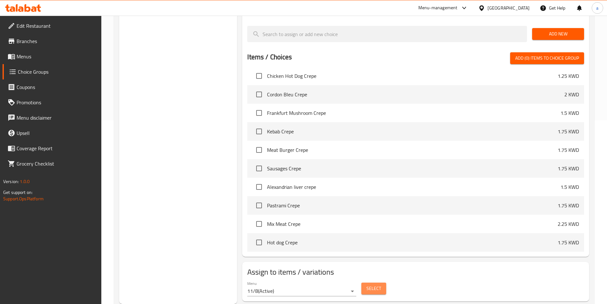
click at [364, 282] on button "Select" at bounding box center [373, 288] width 25 height 12
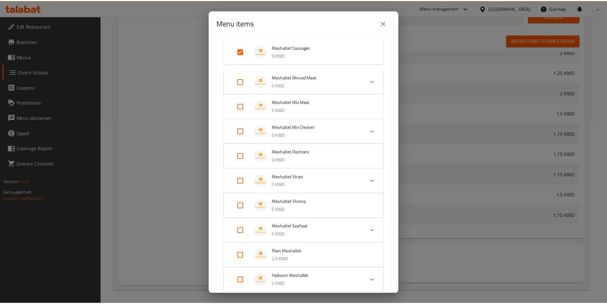
scroll to position [159, 0]
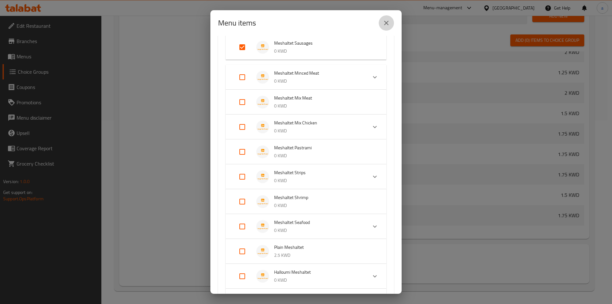
click at [387, 28] on button "close" at bounding box center [386, 22] width 15 height 15
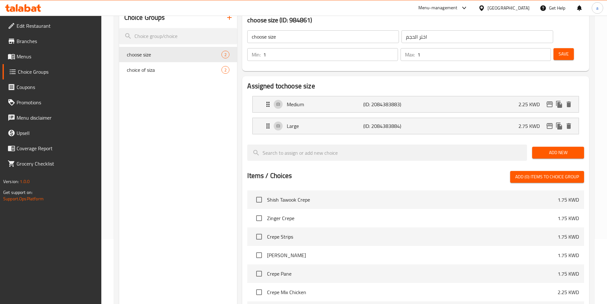
scroll to position [0, 0]
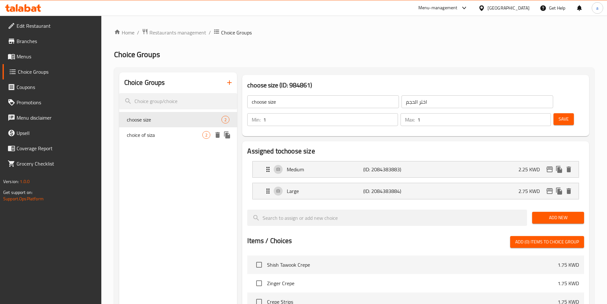
click at [148, 136] on span "choice of siza" at bounding box center [165, 135] width 76 height 8
type input "choice of siza"
type input "اختيار الحجم"
type input "0"
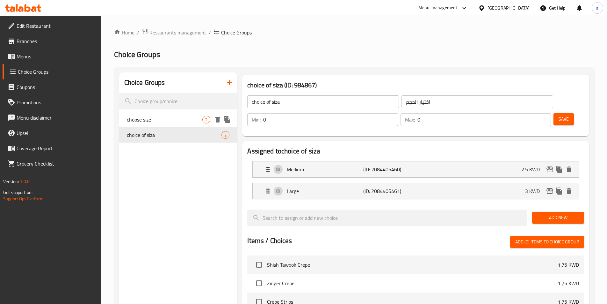
click at [153, 122] on span "choose size" at bounding box center [165, 120] width 76 height 8
type input "choose size"
type input "اختر الحجم"
type input "1"
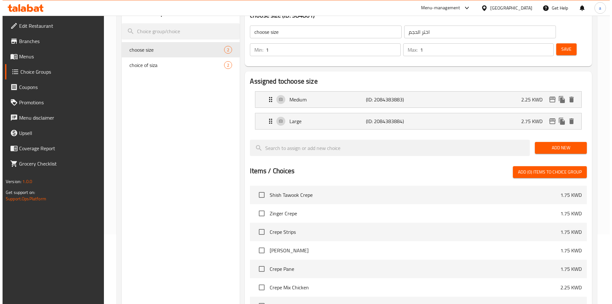
scroll to position [184, 0]
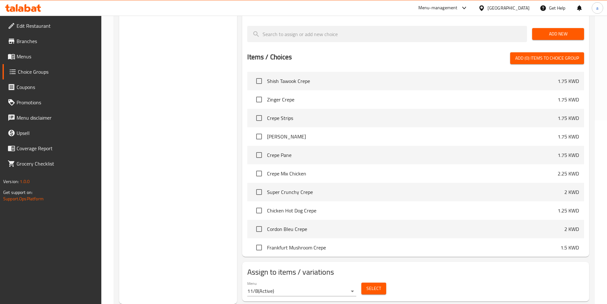
click at [376, 282] on button "Select" at bounding box center [373, 288] width 25 height 12
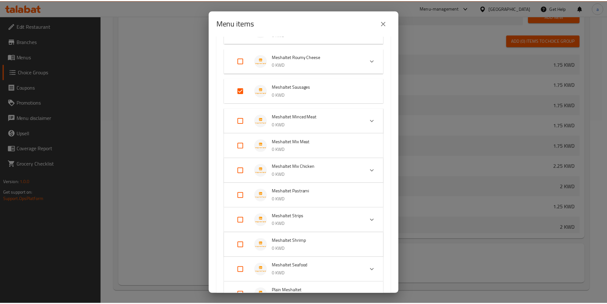
scroll to position [255, 0]
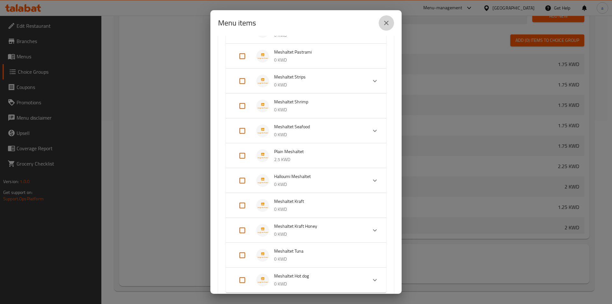
click at [392, 20] on button "close" at bounding box center [386, 22] width 15 height 15
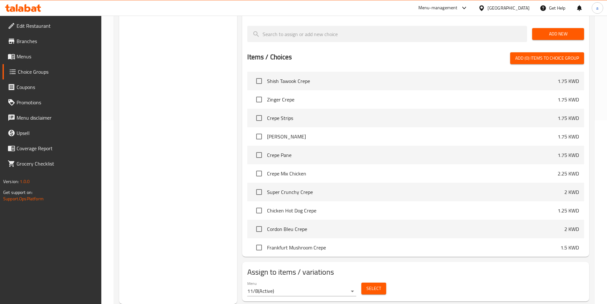
scroll to position [0, 0]
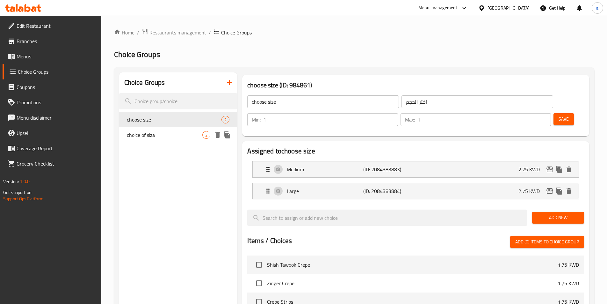
click at [179, 136] on span "choice of siza" at bounding box center [165, 135] width 76 height 8
type input "choice of siza"
type input "اختيار الحجم"
type input "0"
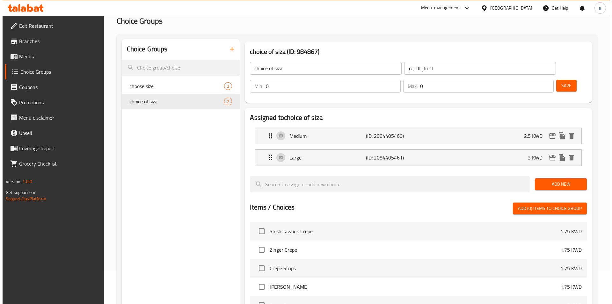
scroll to position [184, 0]
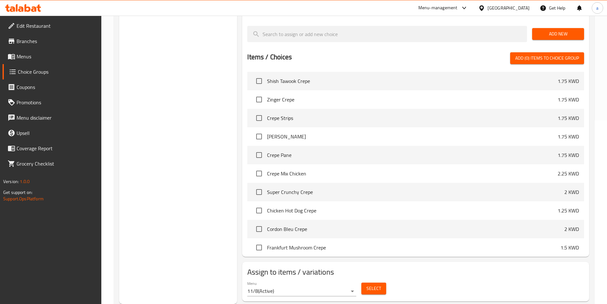
click at [373, 280] on div "Select" at bounding box center [374, 288] width 30 height 17
click at [375, 284] on span "Select" at bounding box center [373, 288] width 15 height 8
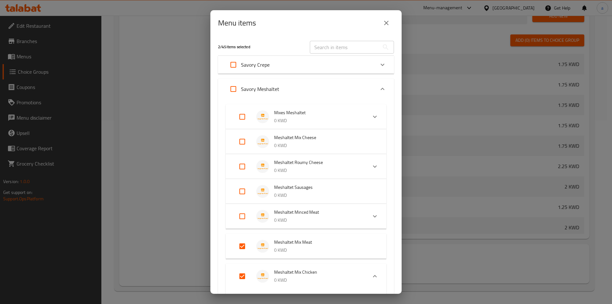
click at [239, 277] on input "Expand" at bounding box center [242, 275] width 15 height 15
checkbox input "false"
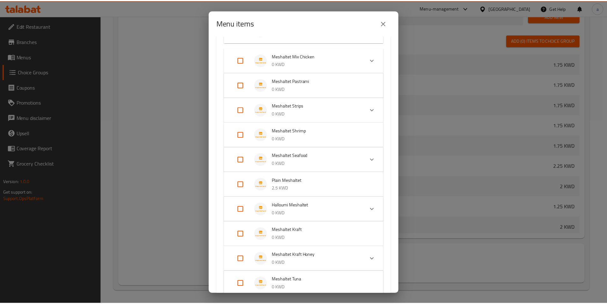
scroll to position [298, 0]
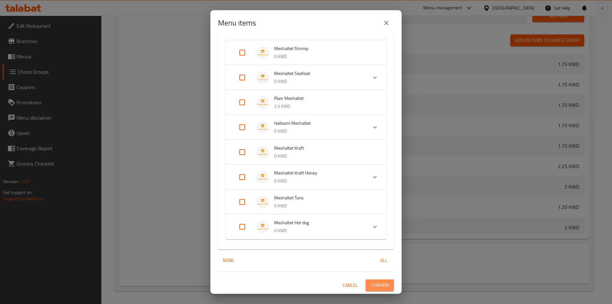
click at [378, 288] on span "Confirm" at bounding box center [380, 285] width 18 height 8
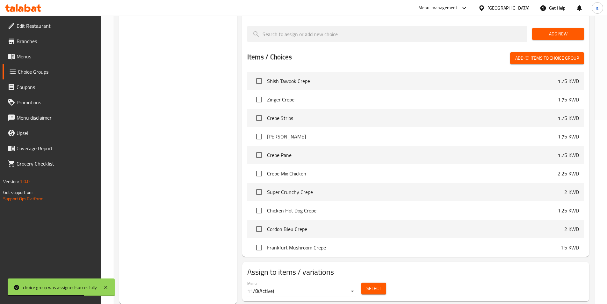
scroll to position [0, 0]
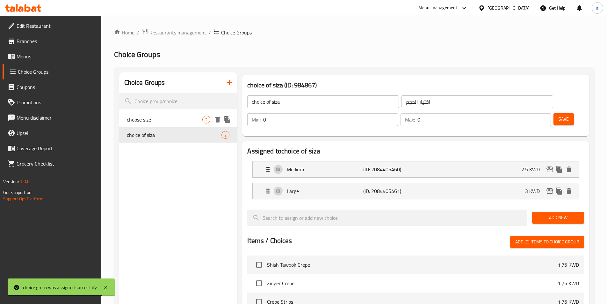
click at [156, 123] on div "choose size 2" at bounding box center [178, 119] width 118 height 15
type input "choose size"
type input "اختر الحجم"
type input "1"
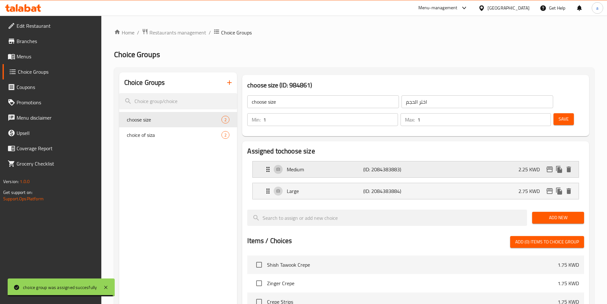
click at [323, 165] on p "Medium" at bounding box center [325, 169] width 76 height 8
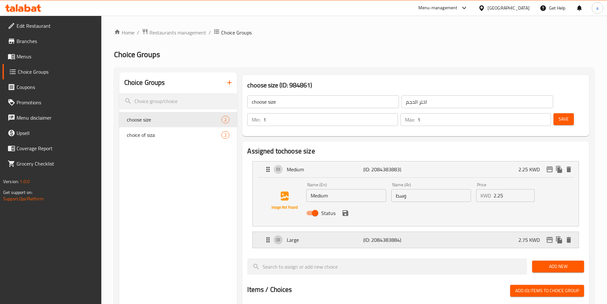
click at [331, 236] on p "Large" at bounding box center [325, 240] width 76 height 8
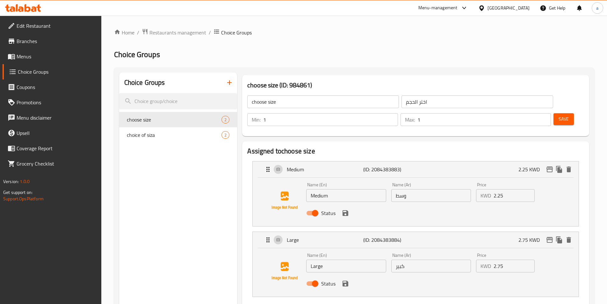
click at [559, 115] on span "Save" at bounding box center [564, 119] width 10 height 8
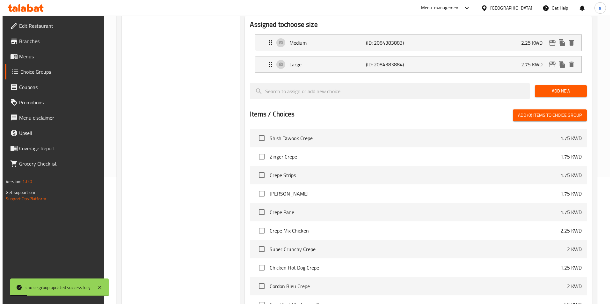
scroll to position [184, 0]
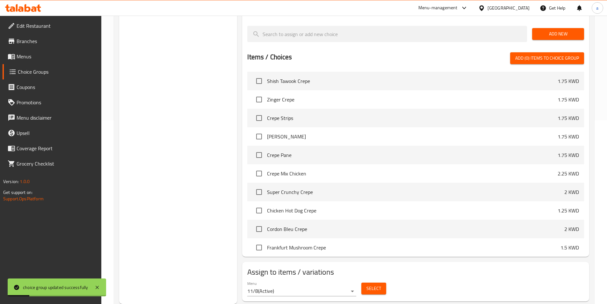
click at [382, 282] on button "Select" at bounding box center [373, 288] width 25 height 12
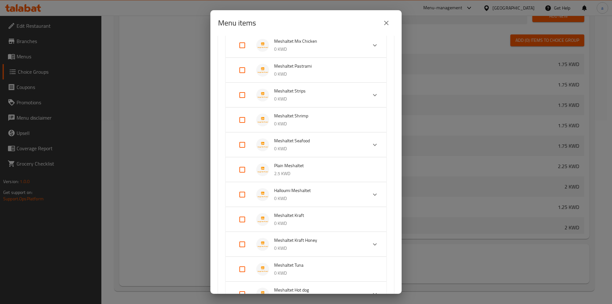
scroll to position [244, 0]
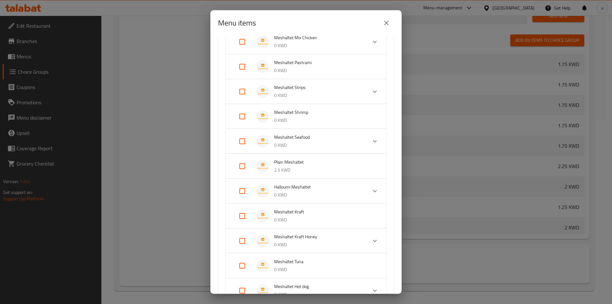
click at [243, 70] on input "Expand" at bounding box center [242, 66] width 15 height 15
checkbox input "true"
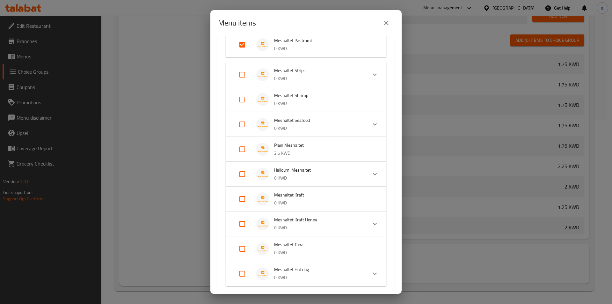
scroll to position [318, 0]
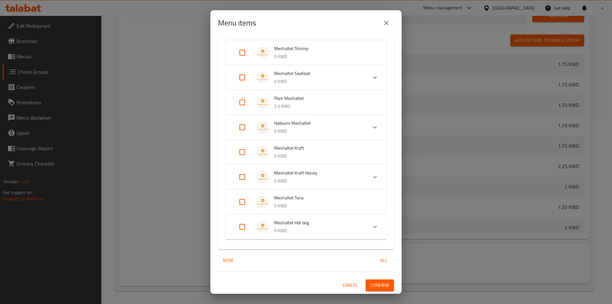
click at [384, 286] on button "Confirm" at bounding box center [380, 285] width 28 height 12
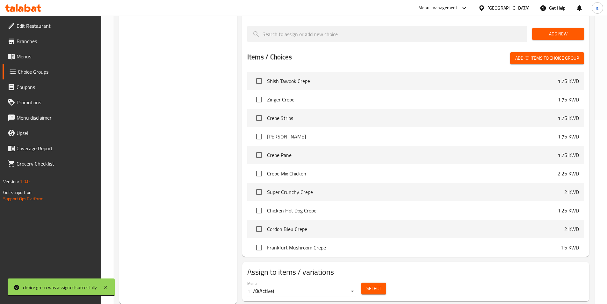
click at [373, 284] on span "Select" at bounding box center [373, 288] width 15 height 8
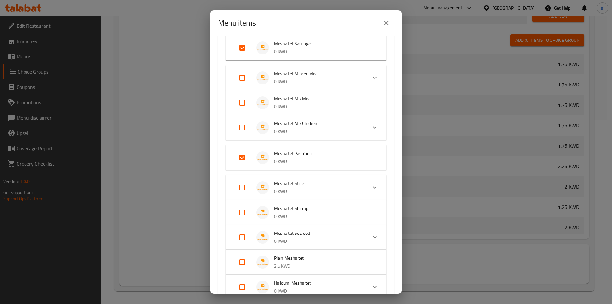
scroll to position [170, 0]
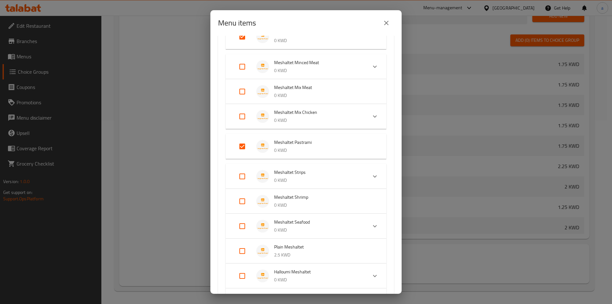
click at [240, 203] on input "Expand" at bounding box center [242, 200] width 15 height 15
checkbox input "true"
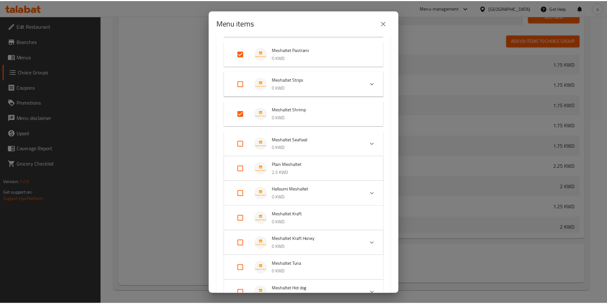
scroll to position [329, 0]
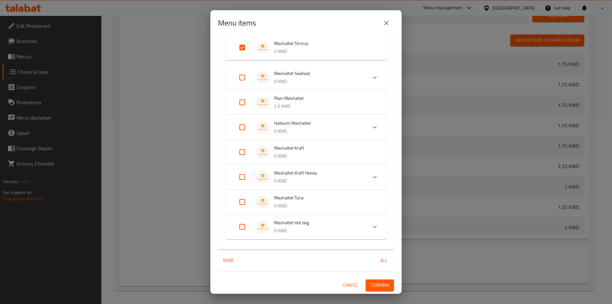
click at [378, 288] on span "Confirm" at bounding box center [380, 285] width 18 height 8
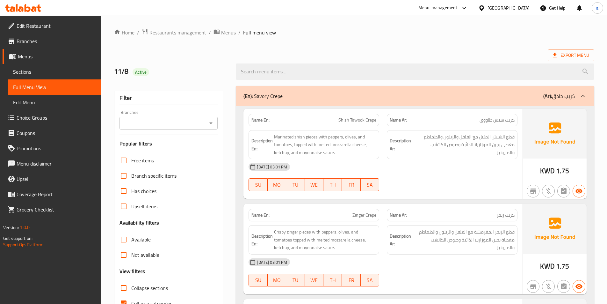
click at [406, 176] on div "[DATE] 03:01 PM SU MO TU WE TH FR SA" at bounding box center [383, 177] width 277 height 36
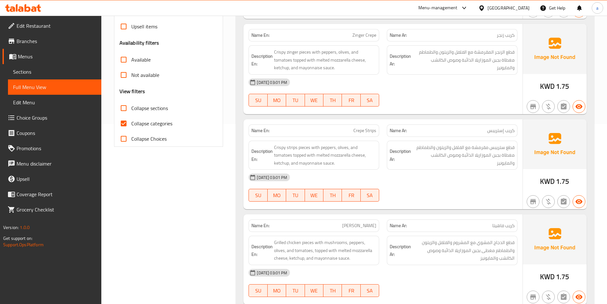
scroll to position [191, 0]
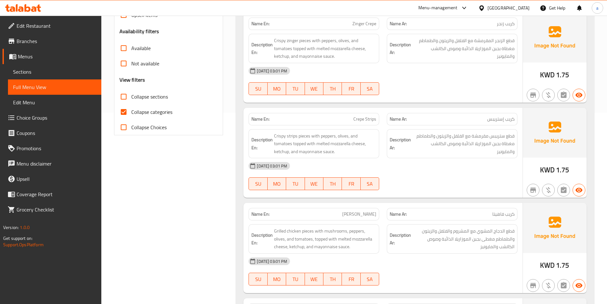
click at [424, 173] on div "[DATE] 03:01 PM" at bounding box center [383, 165] width 277 height 15
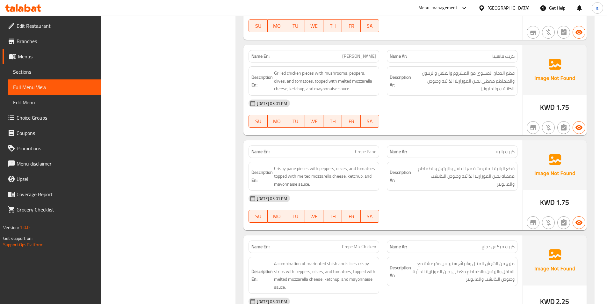
scroll to position [351, 0]
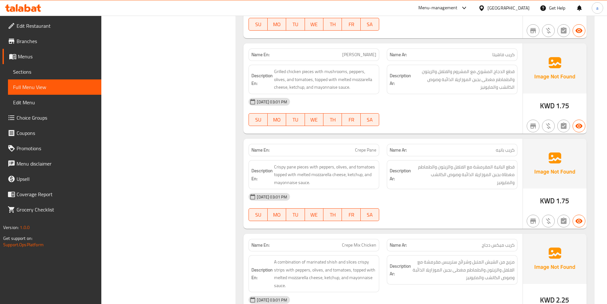
click at [462, 118] on div "[DATE] 03:01 PM SU MO TU WE TH FR SA" at bounding box center [383, 112] width 277 height 36
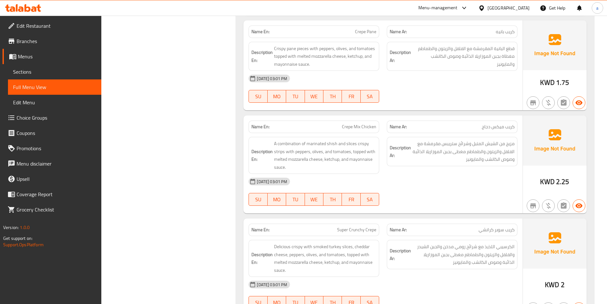
scroll to position [478, 0]
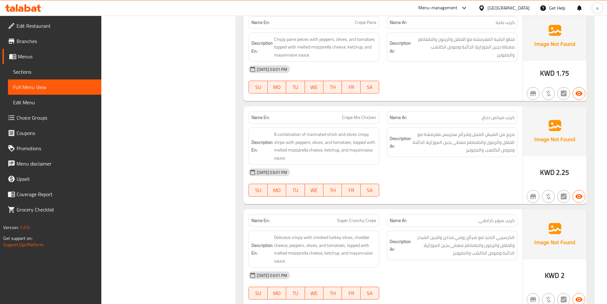
click at [405, 68] on div "[DATE] 03:01 PM" at bounding box center [383, 69] width 277 height 15
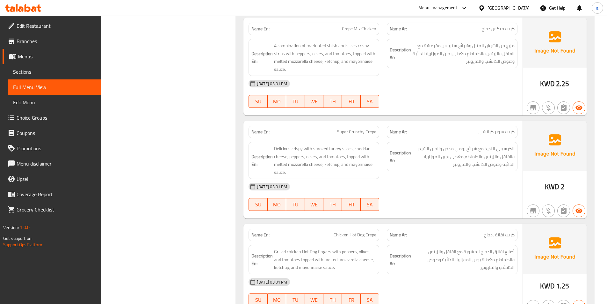
scroll to position [574, 0]
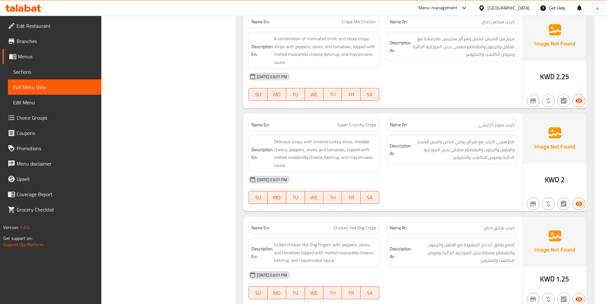
click at [409, 87] on div "[DATE] 03:01 PM SU MO TU WE TH FR SA" at bounding box center [383, 87] width 277 height 36
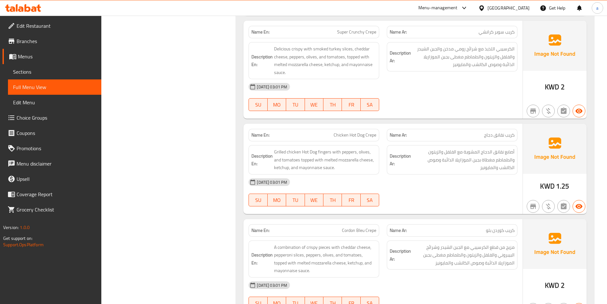
scroll to position [669, 0]
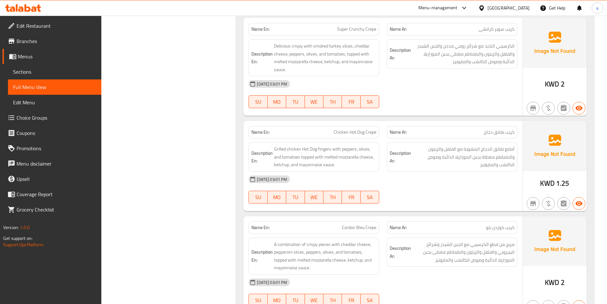
click at [404, 82] on div "[DATE] 03:01 PM" at bounding box center [383, 83] width 277 height 15
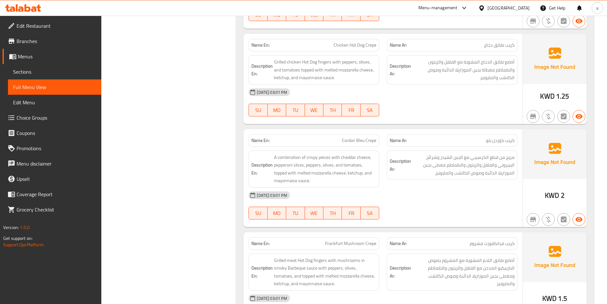
scroll to position [765, 0]
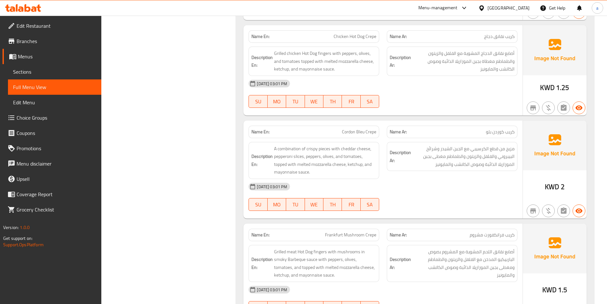
click at [354, 76] on div "[DATE] 03:01 PM" at bounding box center [383, 83] width 277 height 15
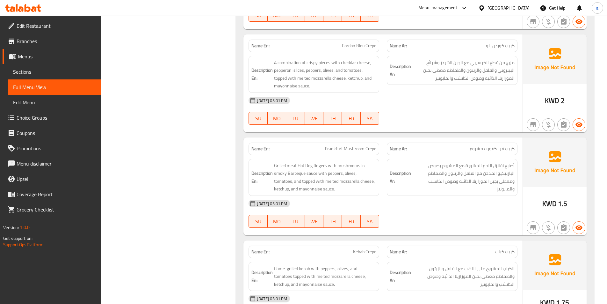
scroll to position [860, 0]
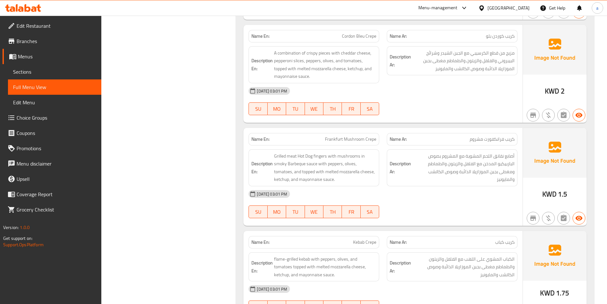
click at [461, 98] on div "[DATE] 03:01 PM" at bounding box center [383, 90] width 277 height 15
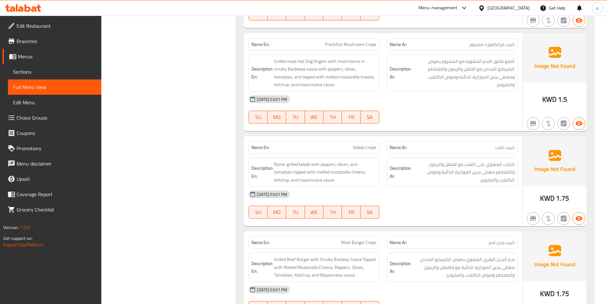
scroll to position [956, 0]
click at [424, 120] on div at bounding box center [452, 123] width 138 height 8
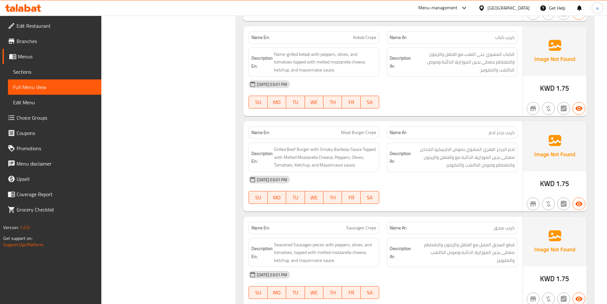
scroll to position [1084, 0]
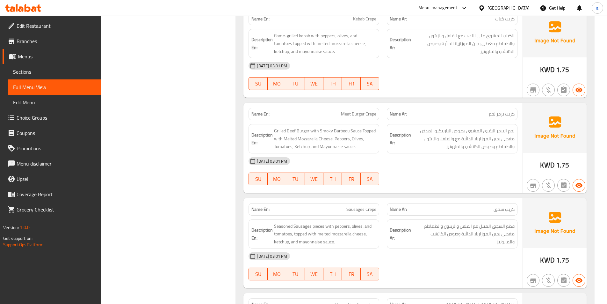
click at [442, 82] on div "[DATE] 03:01 PM SU MO TU WE TH FR SA" at bounding box center [383, 76] width 277 height 36
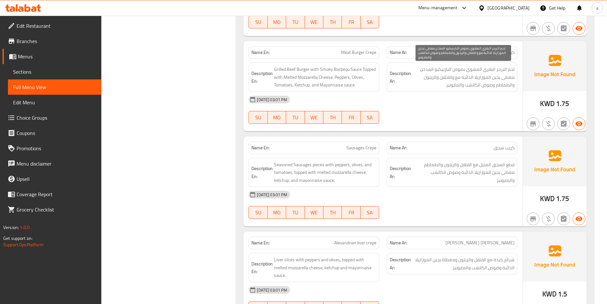
scroll to position [1147, 0]
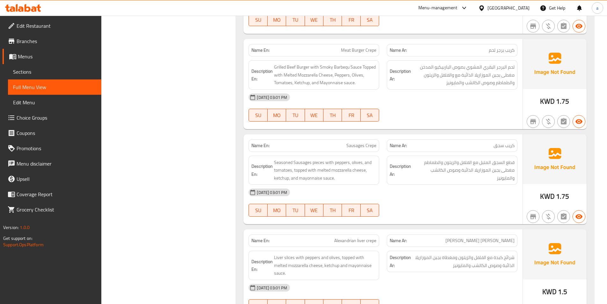
click at [443, 184] on div "Description Ar: قطع السجق المتبل مع الفلفل والزيتون والطماطم مغطى بجبن الموزاري…" at bounding box center [452, 170] width 131 height 29
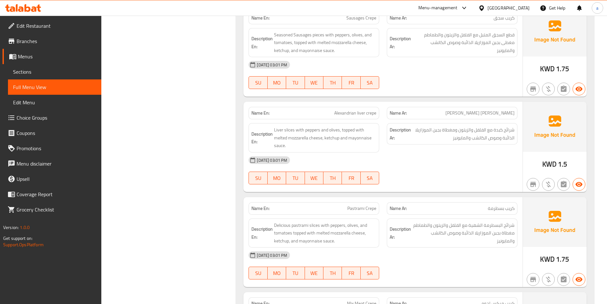
scroll to position [1262, 0]
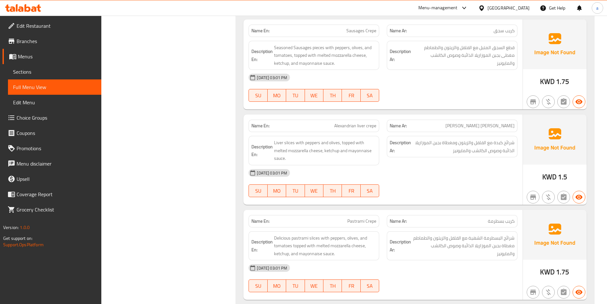
click at [441, 89] on div "[DATE] 03:01 PM SU MO TU WE TH FR SA" at bounding box center [383, 88] width 277 height 36
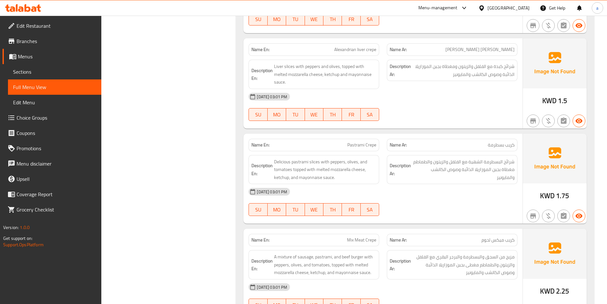
scroll to position [1358, 0]
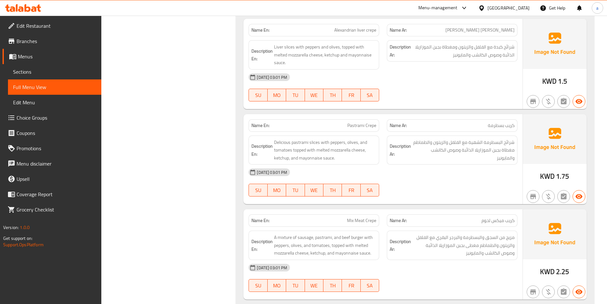
click at [425, 104] on div at bounding box center [452, 102] width 138 height 8
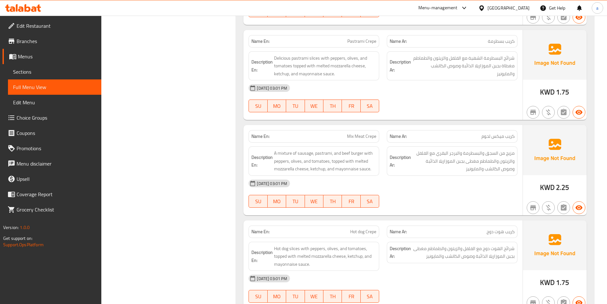
scroll to position [1453, 0]
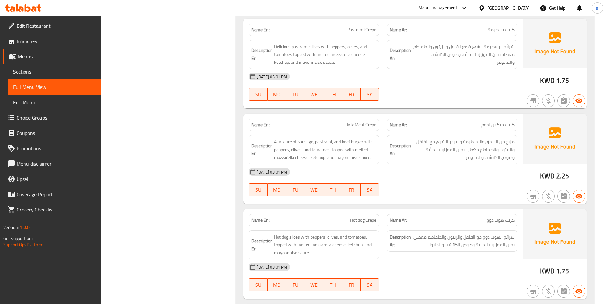
click at [433, 100] on div at bounding box center [452, 101] width 138 height 8
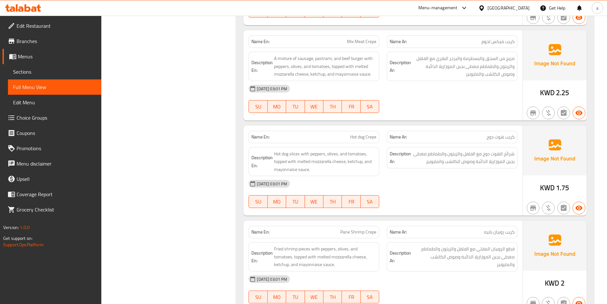
scroll to position [1549, 0]
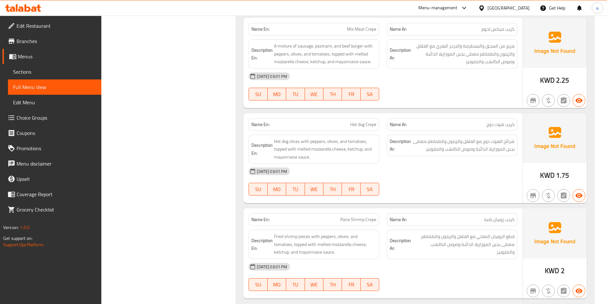
click at [366, 29] on span "Mix Meat Crepe" at bounding box center [361, 29] width 29 height 7
copy span "Mix Meat Crepe"
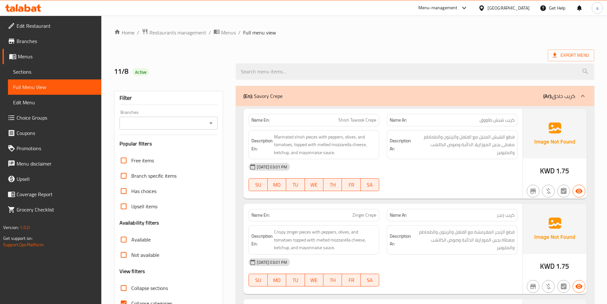
click at [475, 57] on div "Export Menu" at bounding box center [354, 55] width 480 height 12
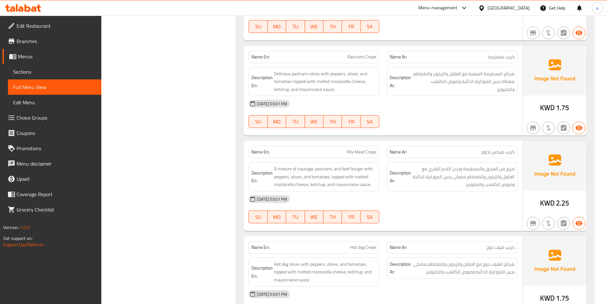
click at [427, 209] on div "[DATE] 03:01 PM SU MO TU WE TH FR SA" at bounding box center [383, 209] width 277 height 36
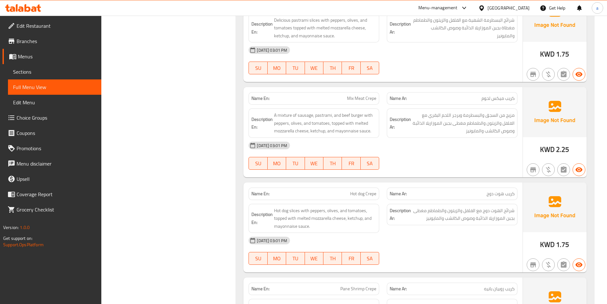
scroll to position [1490, 0]
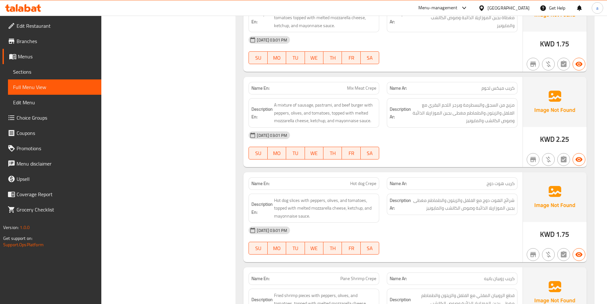
click at [437, 155] on div "[DATE] 03:01 PM SU MO TU WE TH FR SA" at bounding box center [383, 145] width 277 height 36
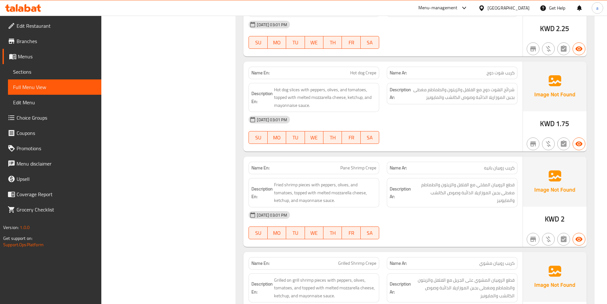
scroll to position [1617, 0]
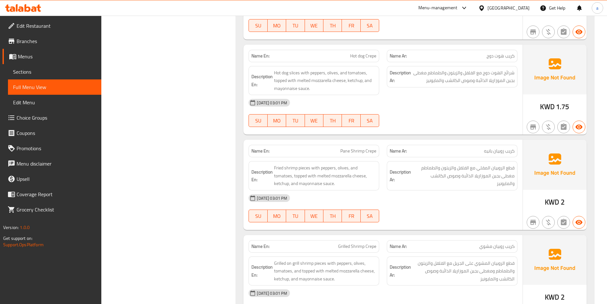
click at [419, 99] on div "[DATE] 03:01 PM" at bounding box center [383, 102] width 277 height 15
click at [440, 113] on div "[DATE] 03:01 PM SU MO TU WE TH FR SA" at bounding box center [383, 113] width 277 height 36
click at [408, 120] on div "[DATE] 03:01 PM SU MO TU WE TH FR SA" at bounding box center [383, 113] width 277 height 36
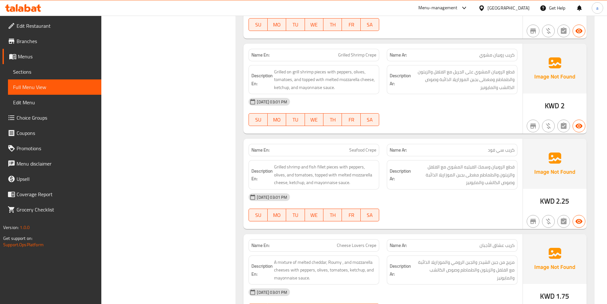
scroll to position [1840, 0]
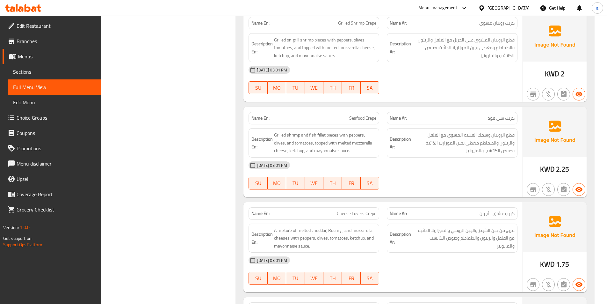
click at [462, 89] on div "[DATE] 03:01 PM SU MO TU WE TH FR SA" at bounding box center [383, 80] width 277 height 36
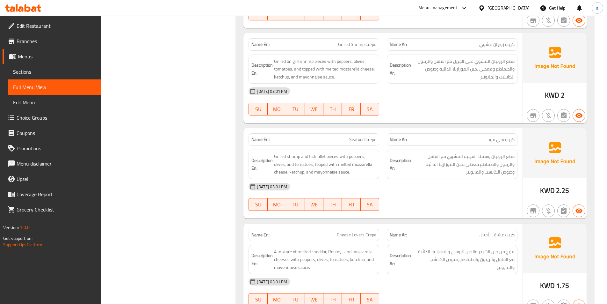
scroll to position [1809, 0]
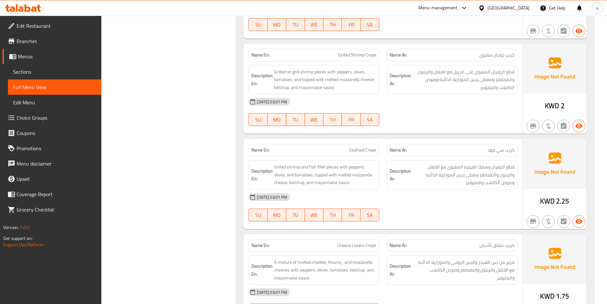
click at [473, 108] on div "[DATE] 03:01 PM" at bounding box center [383, 101] width 277 height 15
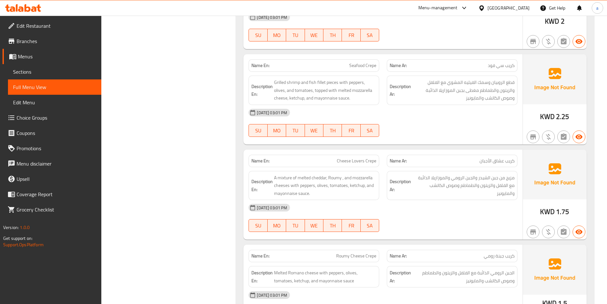
scroll to position [1904, 0]
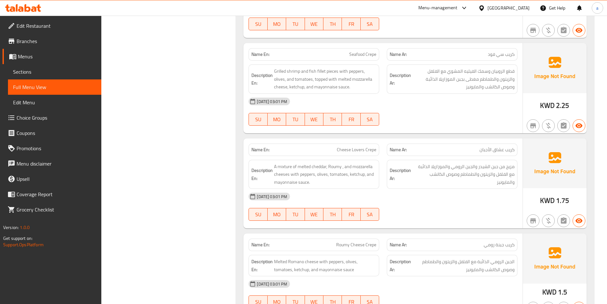
click at [458, 107] on div "[DATE] 03:01 PM" at bounding box center [383, 101] width 277 height 15
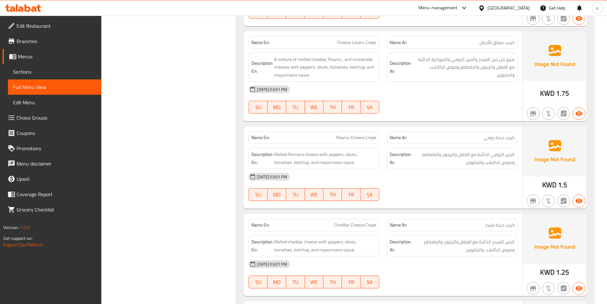
scroll to position [2000, 0]
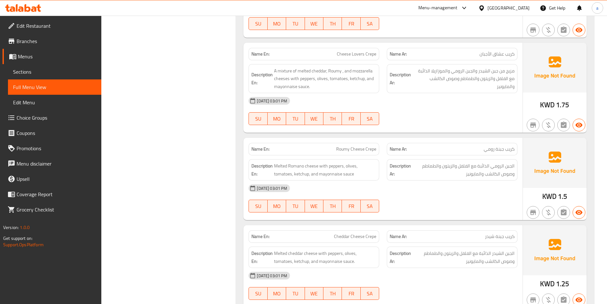
click at [413, 101] on div "[DATE] 03:01 PM" at bounding box center [383, 100] width 277 height 15
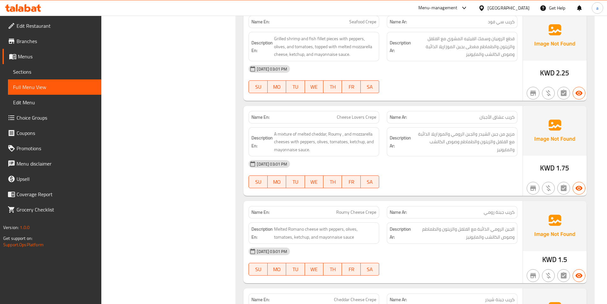
scroll to position [1936, 0]
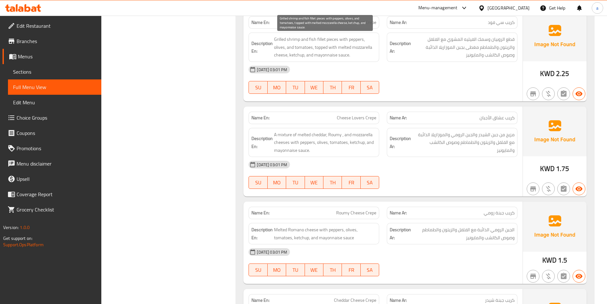
click at [344, 49] on span "Grilled shrimp and fish fillet pieces with peppers, olives, and tomatoes, toppe…" at bounding box center [325, 47] width 102 height 24
copy span "melted"
click at [387, 171] on div "[DATE] 03:01 PM" at bounding box center [383, 164] width 277 height 15
click at [456, 174] on div "[DATE] 03:01 PM SU MO TU WE TH FR SA" at bounding box center [383, 175] width 277 height 36
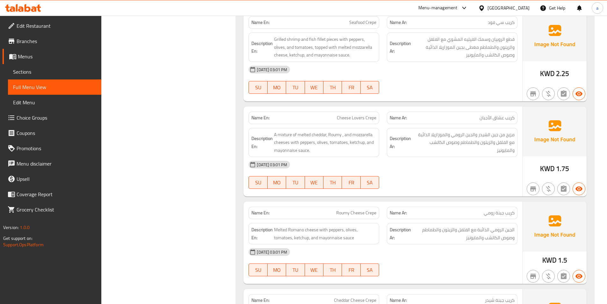
click at [451, 164] on div "[DATE] 03:01 PM" at bounding box center [383, 164] width 277 height 15
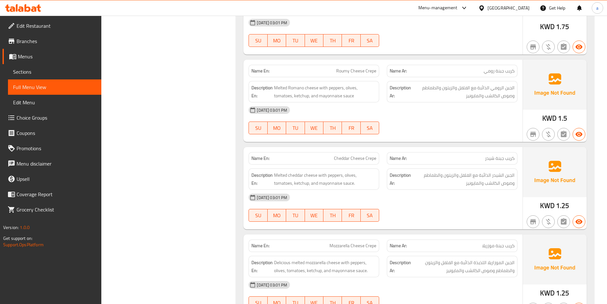
scroll to position [2095, 0]
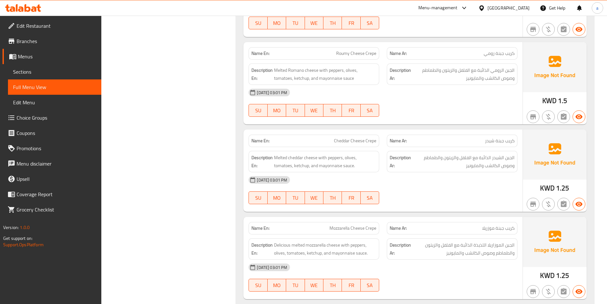
click at [461, 108] on div "[DATE] 03:01 PM SU MO TU WE TH FR SA" at bounding box center [383, 103] width 277 height 36
click at [343, 53] on span "Roumy Cheese Crepe" at bounding box center [356, 53] width 40 height 7
copy span "Roumy Cheese Crepe"
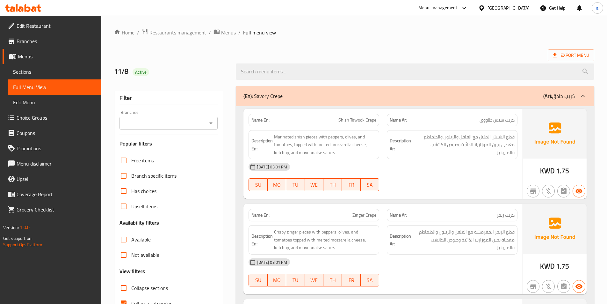
scroll to position [1919, 0]
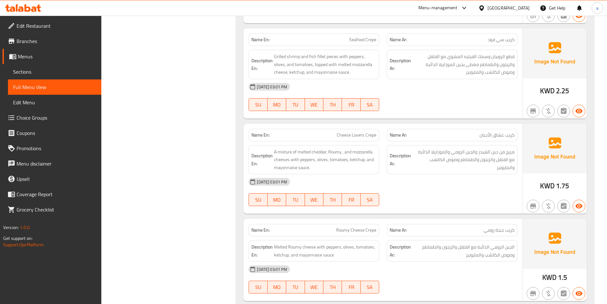
click at [397, 179] on div "[DATE] 03:01 PM" at bounding box center [383, 181] width 277 height 15
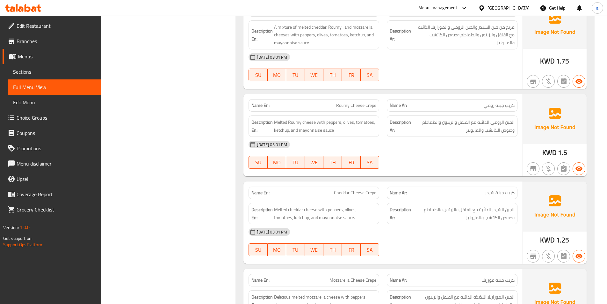
scroll to position [2046, 0]
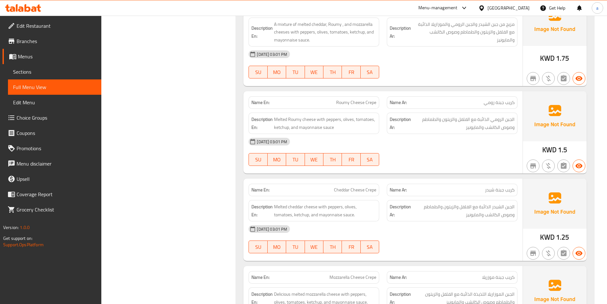
click at [443, 162] on div at bounding box center [452, 166] width 138 height 8
click at [433, 138] on div "[DATE] 03:01 PM" at bounding box center [383, 141] width 277 height 15
click at [440, 156] on div "[DATE] 03:01 PM SU MO TU WE TH FR SA" at bounding box center [383, 152] width 277 height 36
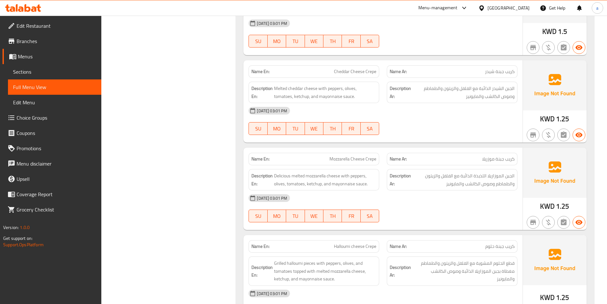
scroll to position [2174, 0]
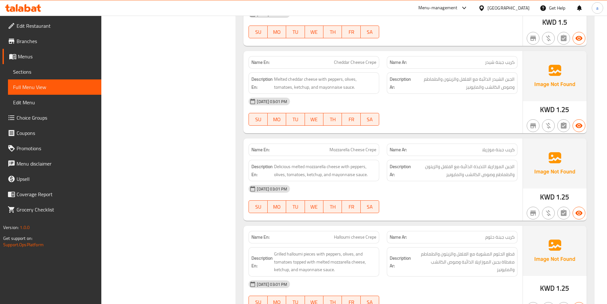
click at [442, 119] on div "[DATE] 03:01 PM SU MO TU WE TH FR SA" at bounding box center [383, 112] width 277 height 36
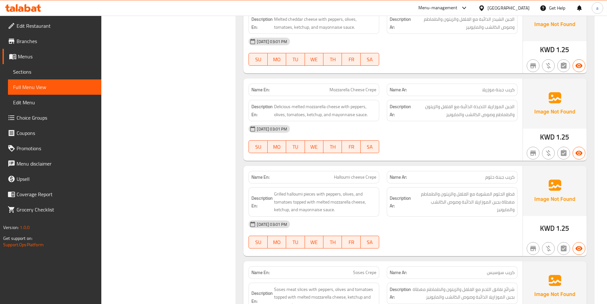
scroll to position [2269, 0]
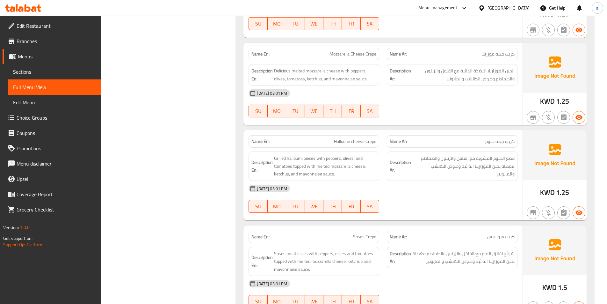
click at [415, 95] on div "[DATE] 03:01 PM" at bounding box center [383, 92] width 277 height 15
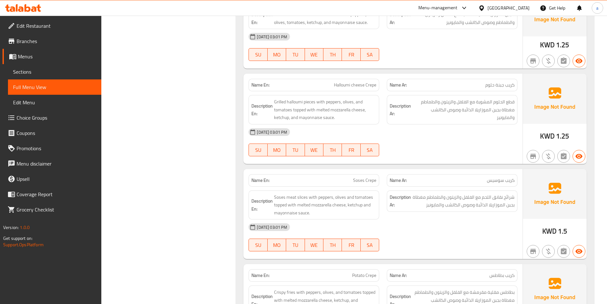
scroll to position [2365, 0]
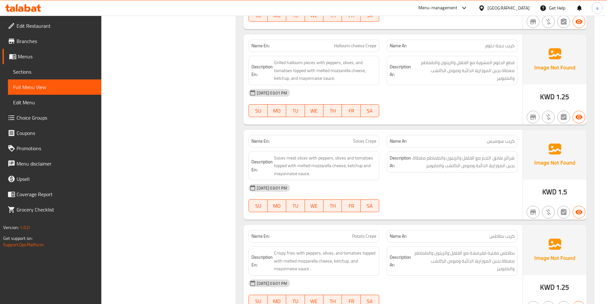
click at [452, 103] on div "[DATE] 03:01 PM SU MO TU WE TH FR SA" at bounding box center [383, 103] width 277 height 36
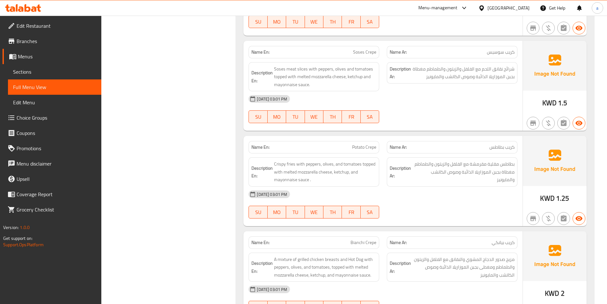
scroll to position [2461, 0]
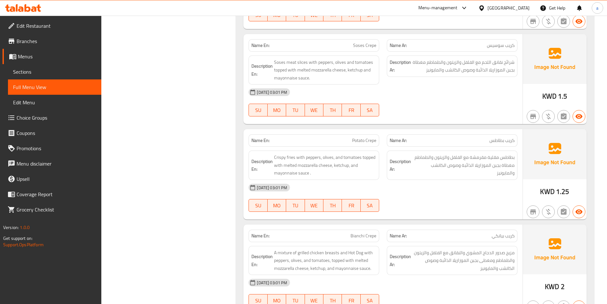
click at [427, 118] on div at bounding box center [452, 116] width 138 height 8
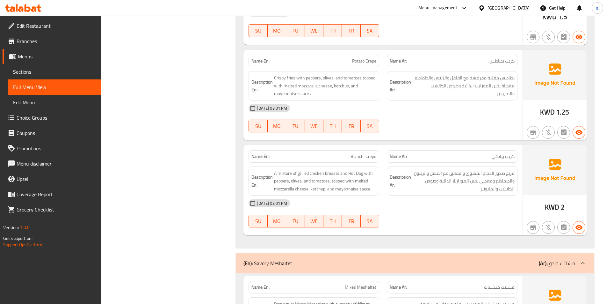
scroll to position [2556, 0]
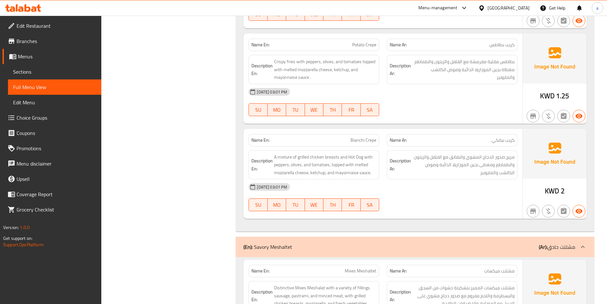
click at [430, 103] on div "[DATE] 03:01 PM SU MO TU WE TH FR SA" at bounding box center [383, 102] width 277 height 36
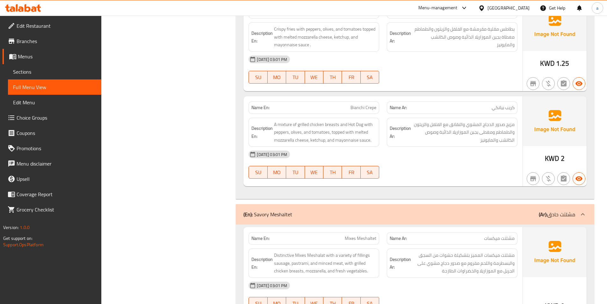
scroll to position [2620, 0]
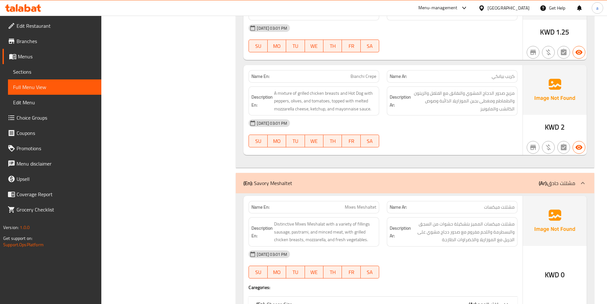
click at [445, 137] on div "[DATE] 03:01 PM SU MO TU WE TH FR SA" at bounding box center [383, 133] width 277 height 36
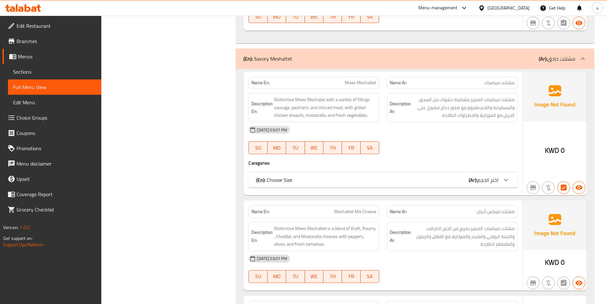
scroll to position [2747, 0]
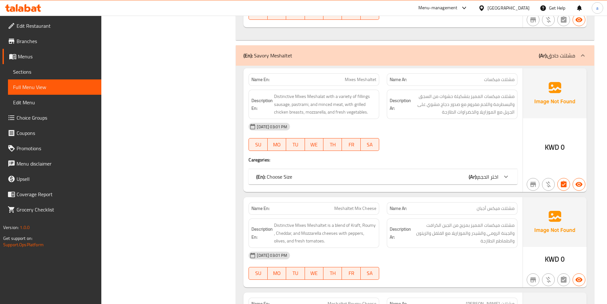
click at [437, 175] on div "(En): Choose Size (Ar): اختر الحجم" at bounding box center [377, 177] width 242 height 8
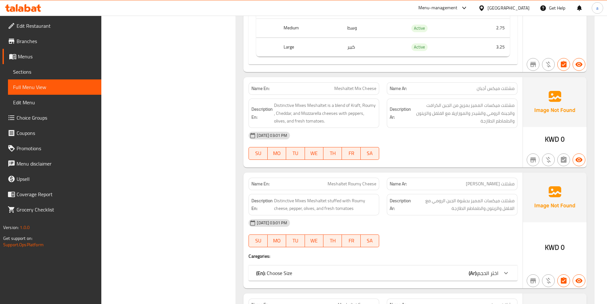
scroll to position [2971, 0]
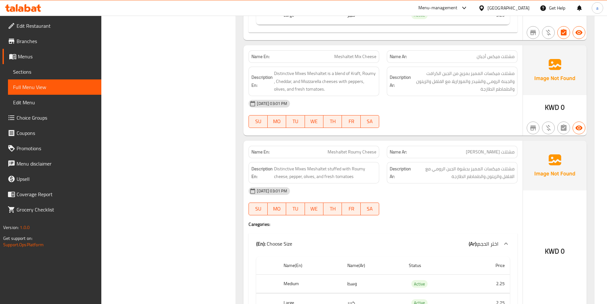
drag, startPoint x: 298, startPoint y: 244, endPoint x: 267, endPoint y: 244, distance: 31.6
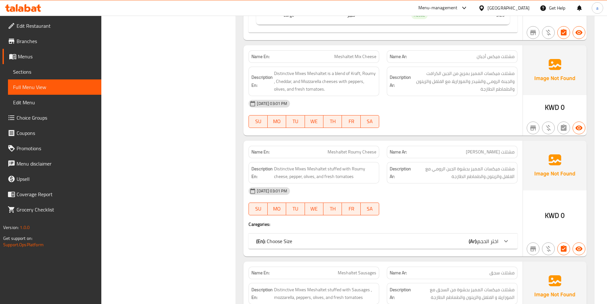
drag, startPoint x: 278, startPoint y: 244, endPoint x: 288, endPoint y: 243, distance: 9.6
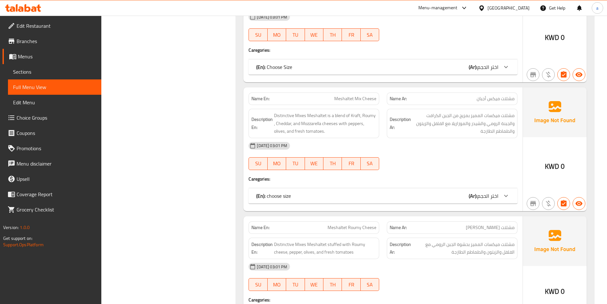
scroll to position [2868, 0]
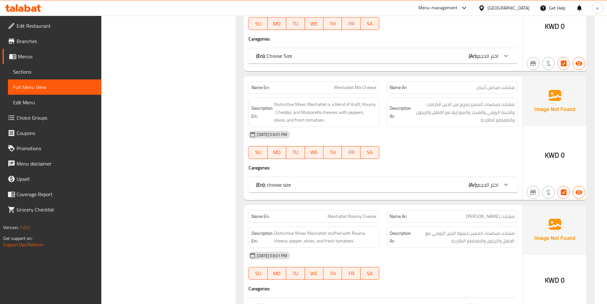
click at [385, 63] on div "(En): choose size (Ar): اختر الحجم" at bounding box center [383, 55] width 269 height 15
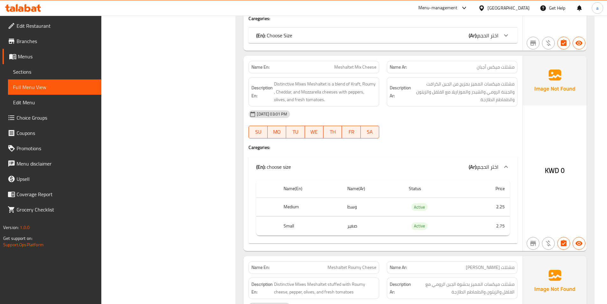
scroll to position [2900, 0]
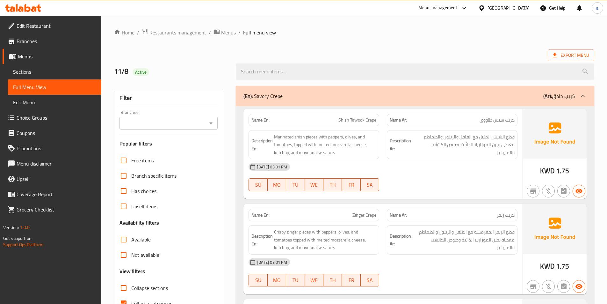
click at [143, 301] on span "Collapse categories" at bounding box center [151, 303] width 41 height 8
click at [131, 301] on input "Collapse categories" at bounding box center [123, 302] width 15 height 15
checkbox input "false"
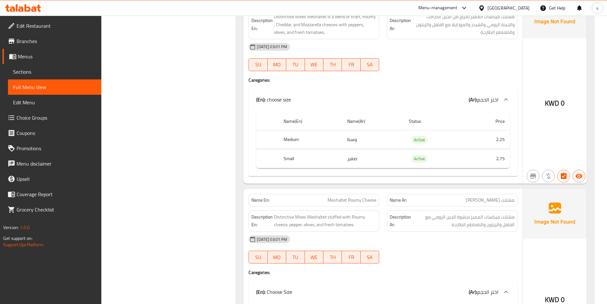
scroll to position [3035, 0]
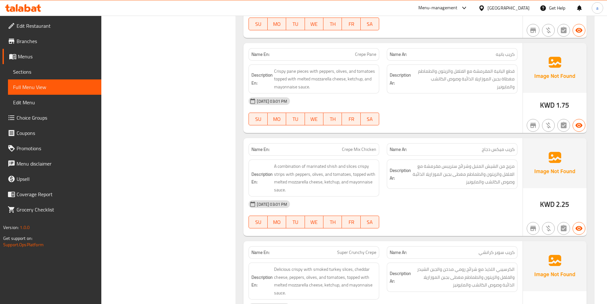
scroll to position [255, 0]
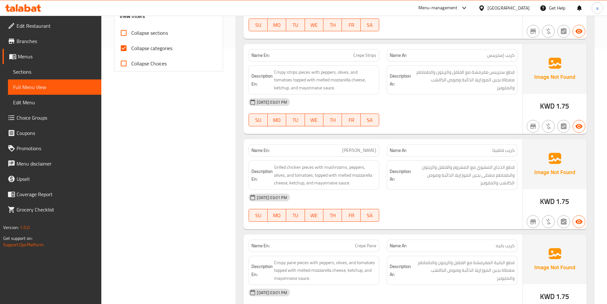
click at [159, 52] on span "Collapse categories" at bounding box center [151, 48] width 41 height 8
click at [131, 53] on input "Collapse categories" at bounding box center [123, 47] width 15 height 15
checkbox input "false"
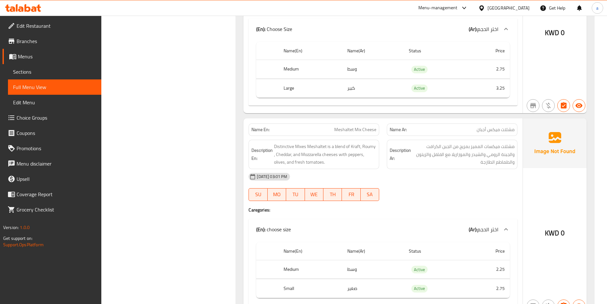
scroll to position [2900, 0]
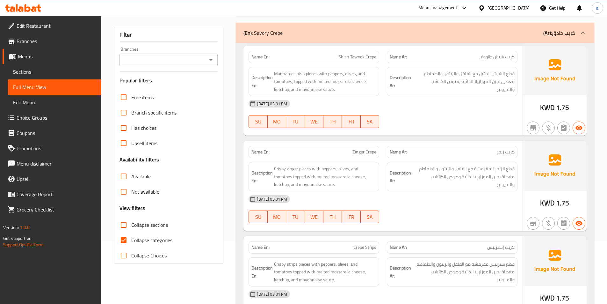
scroll to position [64, 0]
click at [147, 238] on span "Collapse categories" at bounding box center [151, 240] width 41 height 8
click at [131, 238] on input "Collapse categories" at bounding box center [123, 239] width 15 height 15
checkbox input "false"
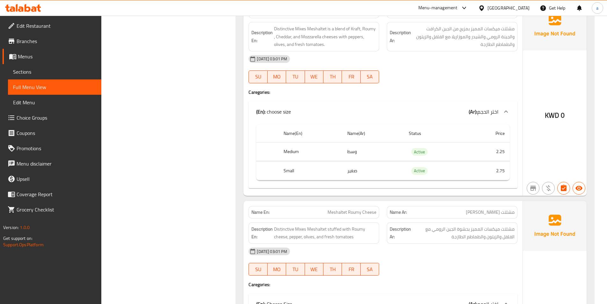
scroll to position [2996, 0]
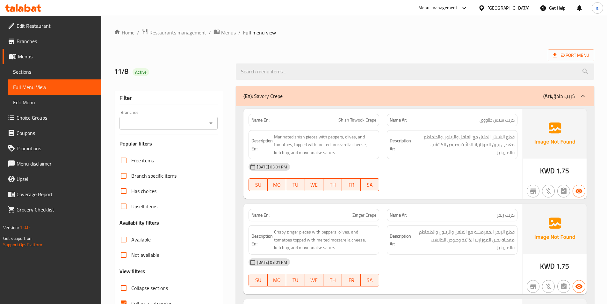
click at [441, 175] on div "[DATE] 03:01 PM SU MO TU WE TH FR SA" at bounding box center [383, 177] width 277 height 36
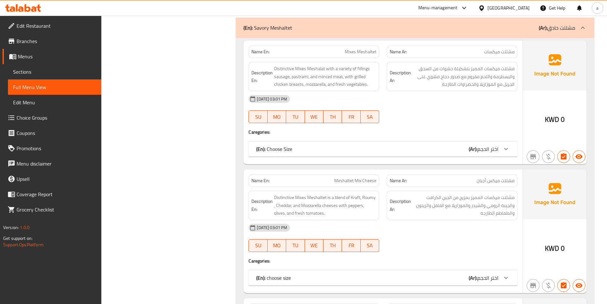
scroll to position [2804, 0]
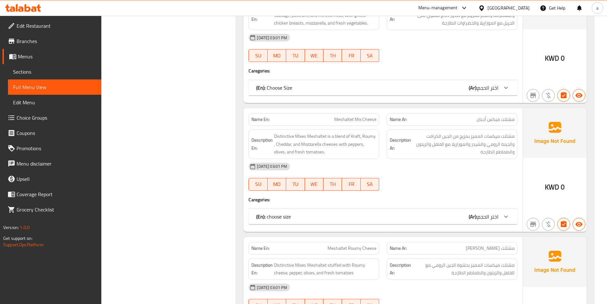
scroll to position [2868, 0]
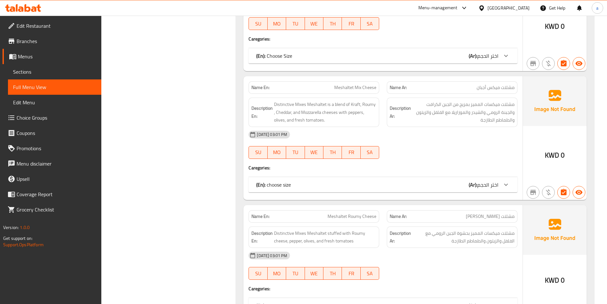
click at [443, 63] on div "(En): choose size (Ar): اختر الحجم" at bounding box center [383, 55] width 269 height 15
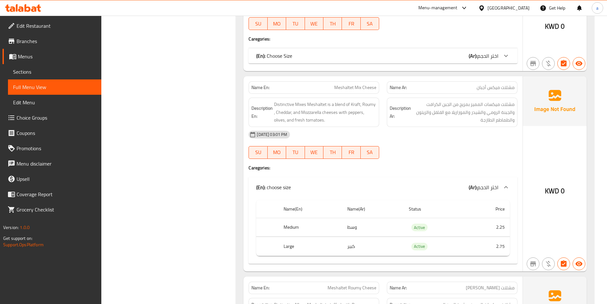
copy span "Meshaltet Mix Cheese"
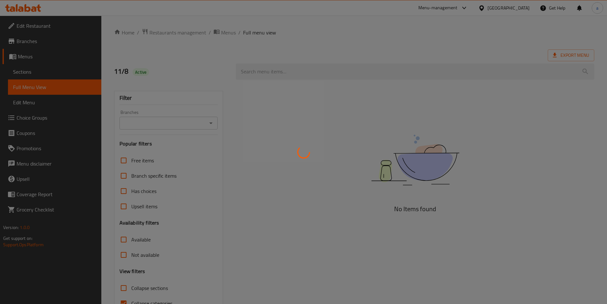
click at [33, 71] on div at bounding box center [303, 152] width 607 height 304
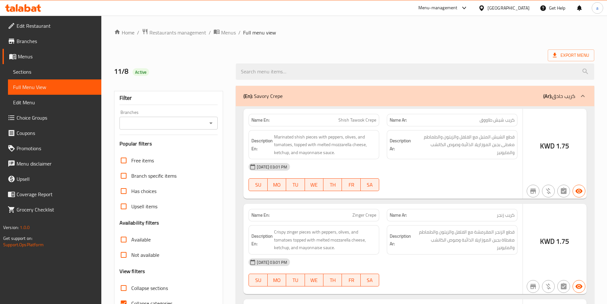
click at [34, 73] on div at bounding box center [303, 152] width 607 height 304
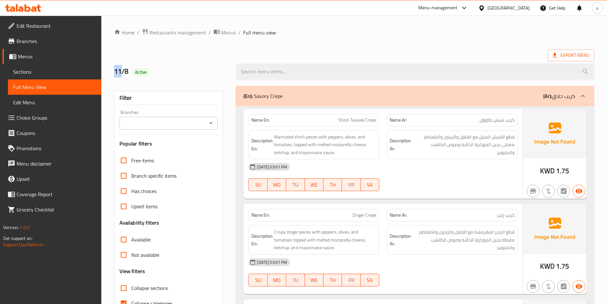
click at [34, 73] on span "Sections" at bounding box center [54, 72] width 83 height 8
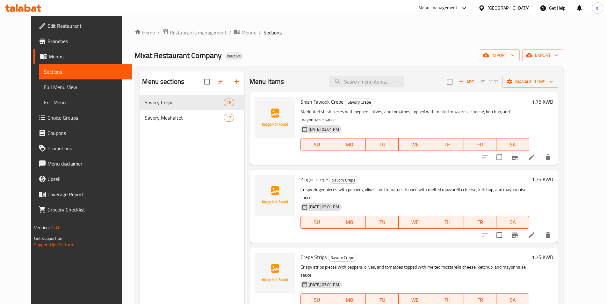
click at [44, 73] on span "Sections" at bounding box center [85, 72] width 83 height 8
click at [459, 49] on div "Mixat Restaurant Company Inactive import export" at bounding box center [348, 55] width 429 height 12
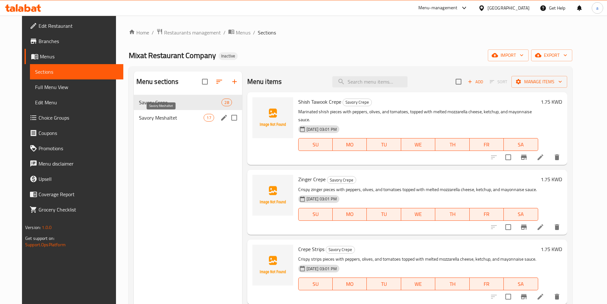
click at [184, 116] on span "Savory Meshaltet" at bounding box center [171, 118] width 65 height 8
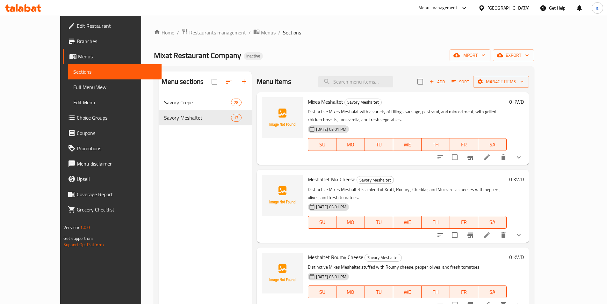
click at [395, 45] on div "Home / Restaurants management / Menus / Sections Mixat Restaurant Company Inact…" at bounding box center [344, 204] width 380 height 352
click at [491, 231] on icon at bounding box center [487, 235] width 8 height 8
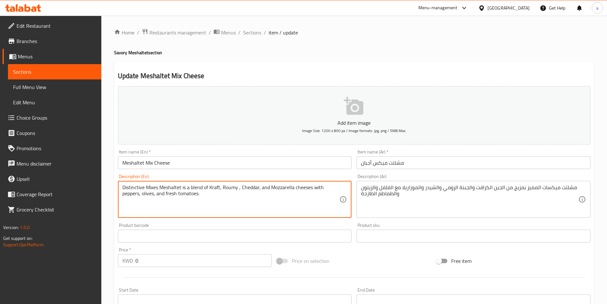
click at [301, 189] on textarea "Distinctive Mixes Meshaltet is a blend of Kraft, Roumy , Cheddar, and Mozzarell…" at bounding box center [230, 199] width 217 height 30
click at [209, 188] on textarea "Distinctive Mixes Meshaltet is a blend of Kraft, Roumy , Cheddar, and Mozzarell…" at bounding box center [230, 199] width 217 height 30
paste textarea "cheeses"
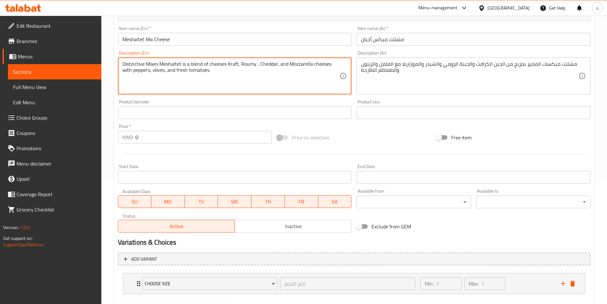
scroll to position [157, 0]
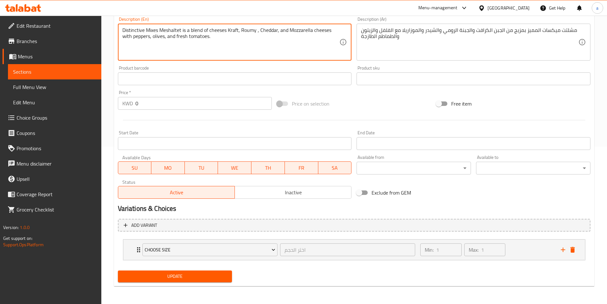
type textarea "Distinctive Mixes Meshaltet is a blend of cheeses Kraft, Roumy , Cheddar, and M…"
click at [191, 278] on span "Update" at bounding box center [175, 276] width 104 height 8
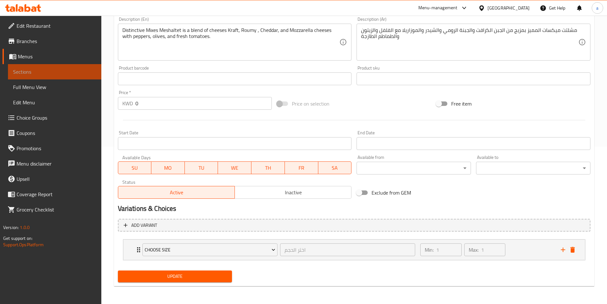
click at [66, 71] on span "Sections" at bounding box center [54, 72] width 83 height 8
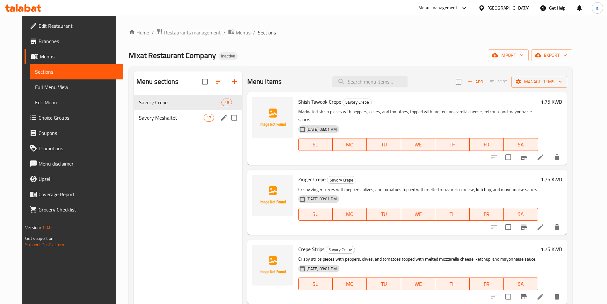
click at [155, 113] on div "Savory Meshaltet 17" at bounding box center [188, 117] width 108 height 15
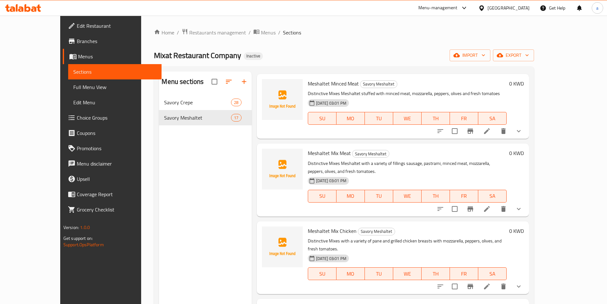
scroll to position [319, 0]
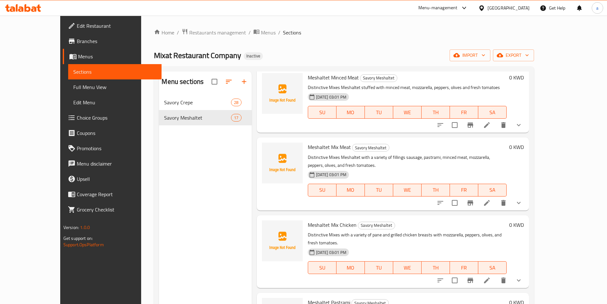
click at [496, 274] on li at bounding box center [487, 279] width 18 height 11
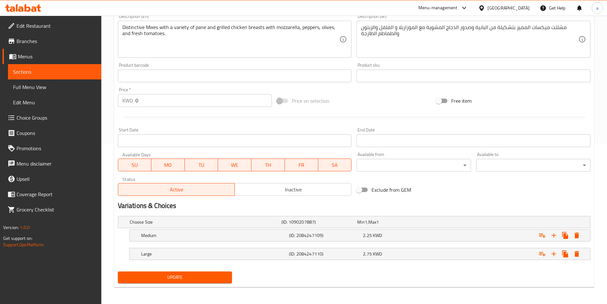
scroll to position [161, 0]
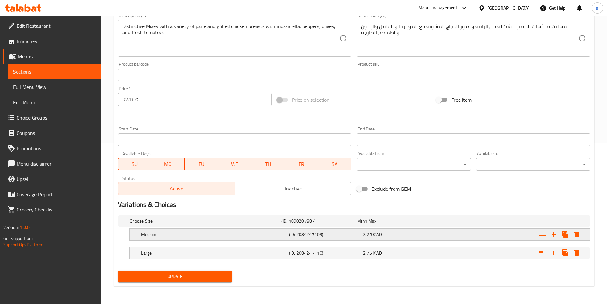
click at [474, 222] on div "Expand" at bounding box center [508, 221] width 152 height 3
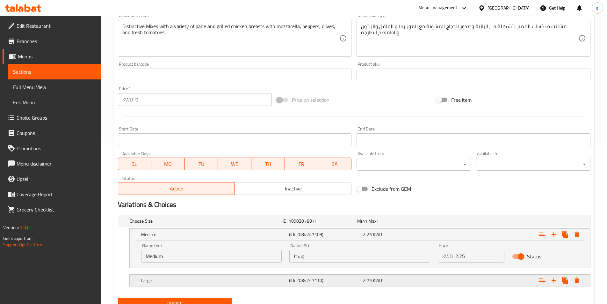
click at [514, 222] on div "Expand" at bounding box center [508, 221] width 152 height 3
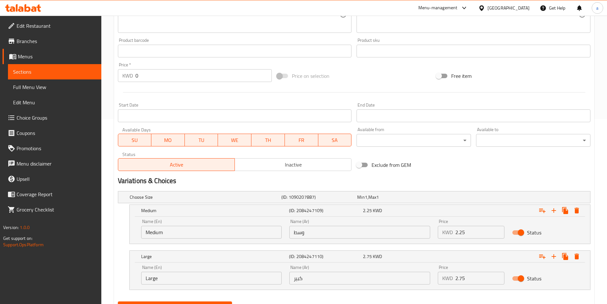
scroll to position [216, 0]
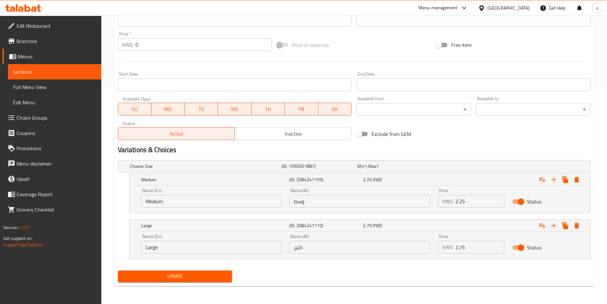
click at [468, 204] on input "2.25" at bounding box center [479, 201] width 49 height 13
click at [477, 250] on input "2.75" at bounding box center [479, 247] width 49 height 13
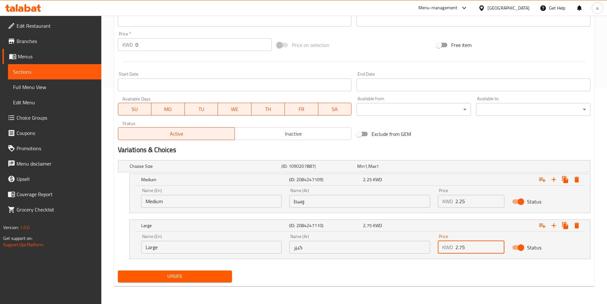
click at [477, 250] on input "2.75" at bounding box center [479, 247] width 49 height 13
type input "3"
click at [189, 273] on span "Update" at bounding box center [175, 276] width 104 height 8
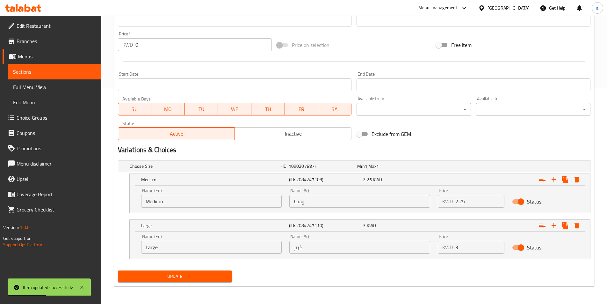
click at [469, 203] on input "2.25" at bounding box center [479, 201] width 49 height 13
type input "2.5"
click at [189, 276] on span "Update" at bounding box center [175, 276] width 104 height 8
click at [55, 72] on span "Sections" at bounding box center [54, 72] width 83 height 8
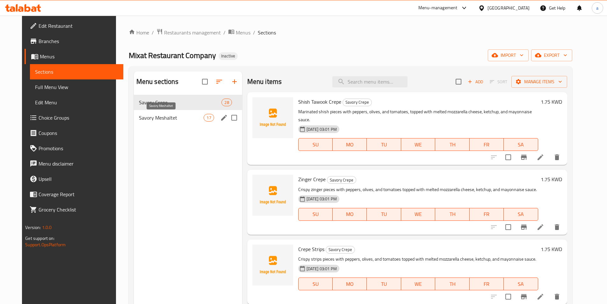
click at [184, 119] on span "Savory Meshaltet" at bounding box center [171, 118] width 65 height 8
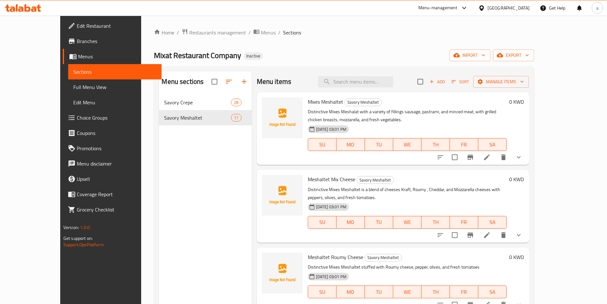
scroll to position [722, 0]
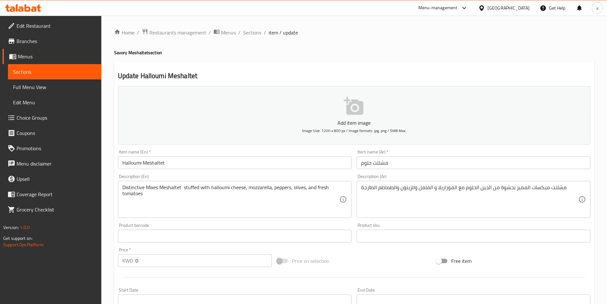
scroll to position [161, 0]
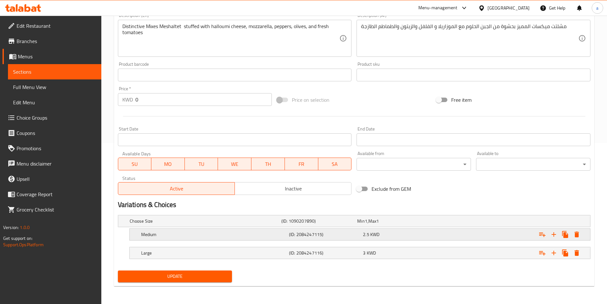
click at [347, 224] on h5 "(ID: 2084247115)" at bounding box center [317, 221] width 73 height 6
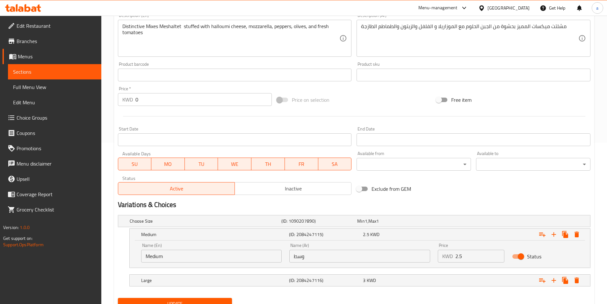
click at [468, 258] on input "2.5" at bounding box center [479, 256] width 49 height 13
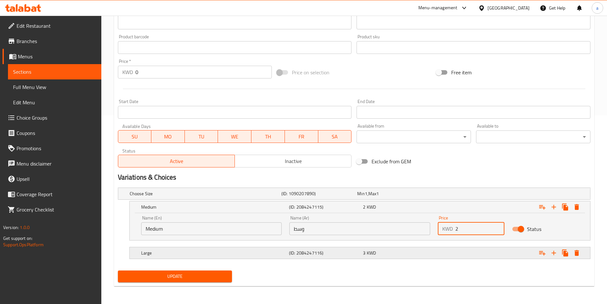
type input "2"
click at [385, 197] on div "3 KWD" at bounding box center [393, 193] width 73 height 6
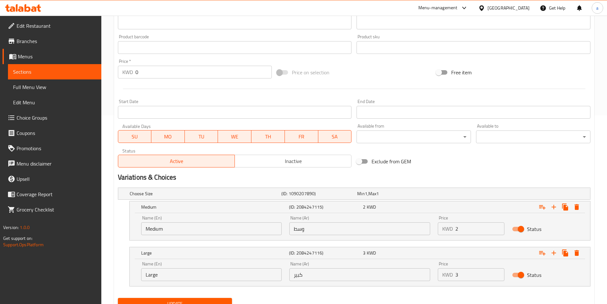
click at [468, 274] on input "3" at bounding box center [479, 274] width 49 height 13
type input "2.5"
click at [446, 288] on nav at bounding box center [354, 289] width 473 height 5
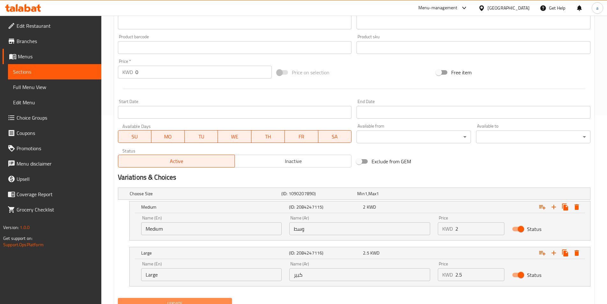
click at [210, 300] on span "Update" at bounding box center [175, 304] width 104 height 8
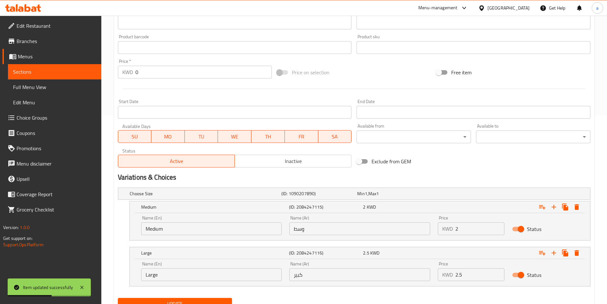
click at [56, 67] on link "Sections" at bounding box center [54, 71] width 93 height 15
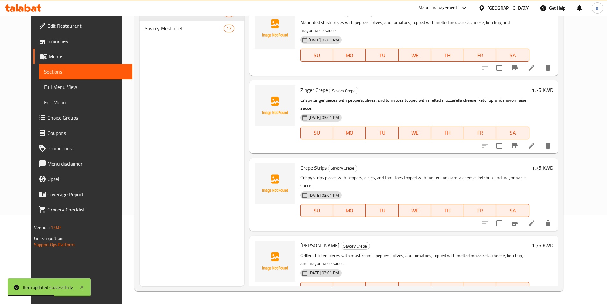
scroll to position [89, 0]
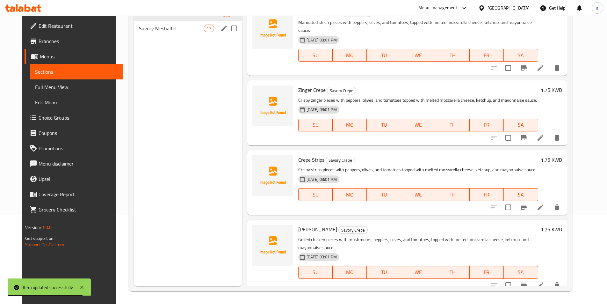
click at [177, 25] on span "Savory Meshaltet" at bounding box center [171, 29] width 65 height 8
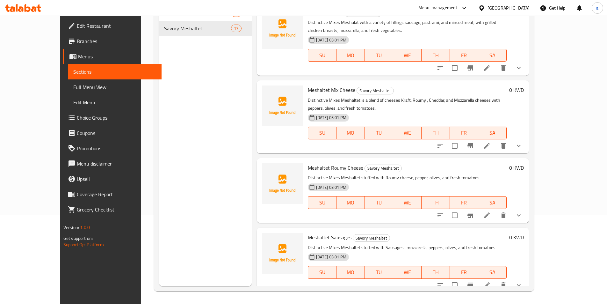
scroll to position [791, 0]
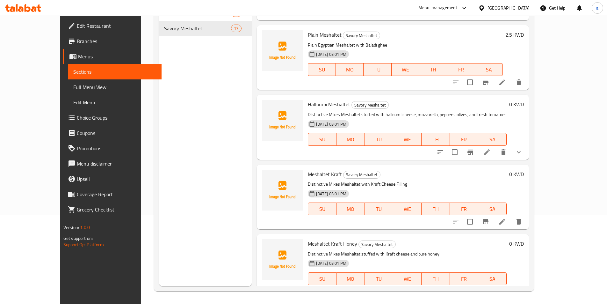
click at [505, 219] on icon at bounding box center [502, 222] width 6 height 6
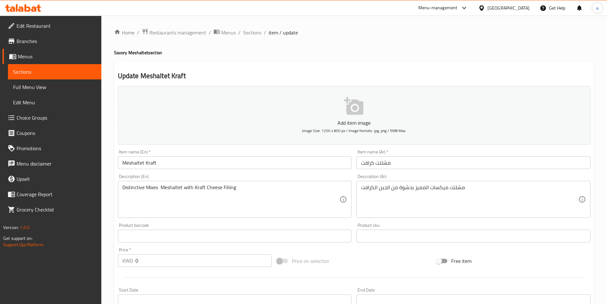
scroll to position [147, 0]
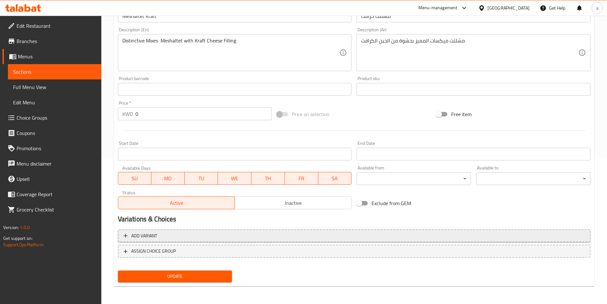
click at [178, 238] on span "Add variant" at bounding box center [354, 236] width 461 height 8
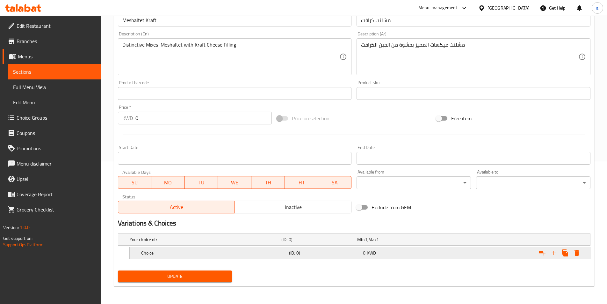
click at [191, 243] on h5 "Choice" at bounding box center [204, 239] width 149 height 6
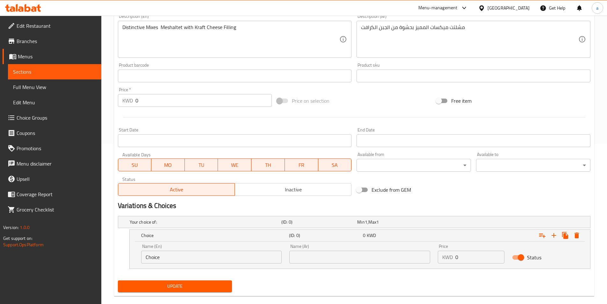
scroll to position [170, 0]
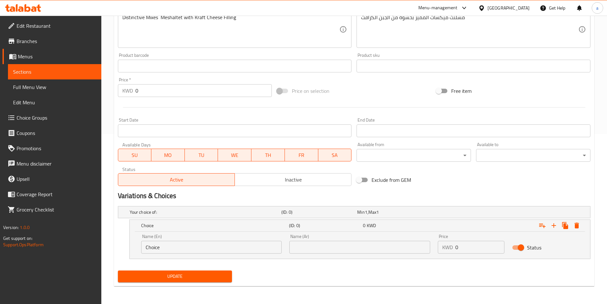
click at [166, 246] on input "Choice" at bounding box center [211, 247] width 141 height 13
paste input "Medium"
type input "Medium"
click at [311, 249] on input "text" at bounding box center [359, 247] width 141 height 13
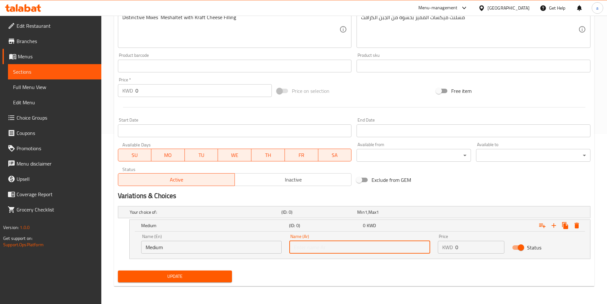
paste input "وسط"
type input "وسط"
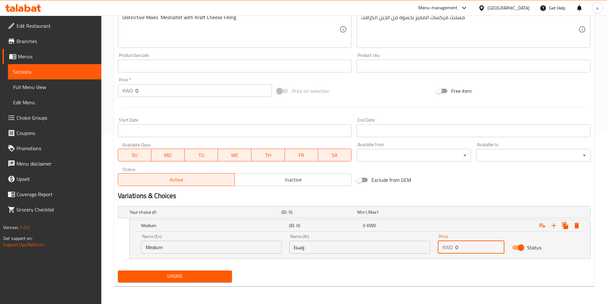
click at [468, 248] on input "0" at bounding box center [479, 247] width 49 height 13
type input "2"
click at [555, 227] on icon "Expand" at bounding box center [554, 225] width 8 height 8
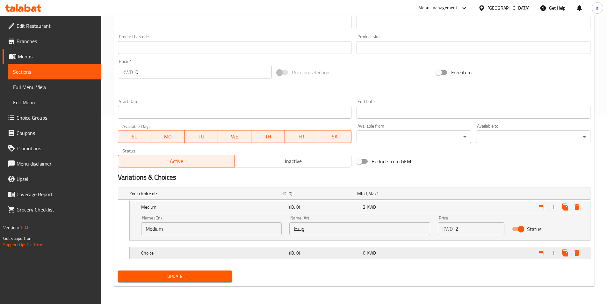
click at [244, 197] on h5 "Choice" at bounding box center [204, 193] width 149 height 6
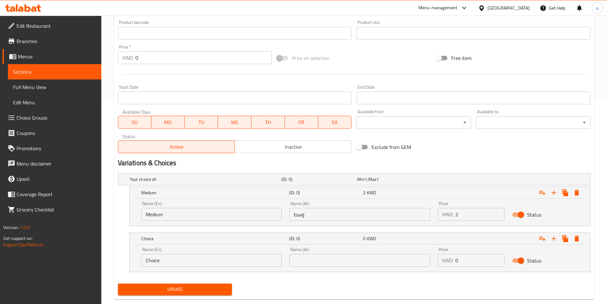
scroll to position [216, 0]
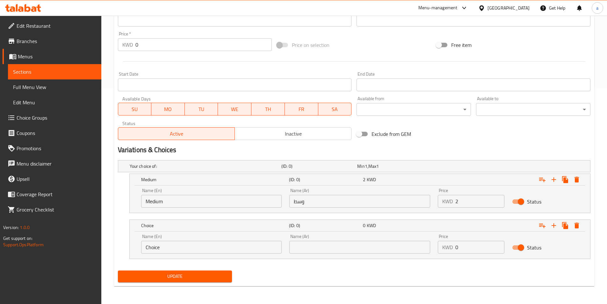
click at [197, 249] on input "Choice" at bounding box center [211, 247] width 141 height 13
paste input "Larg"
type input "Large"
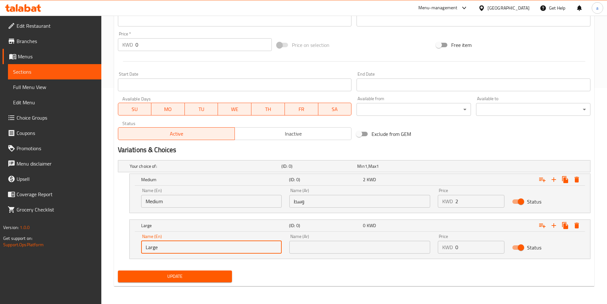
click at [322, 252] on input "text" at bounding box center [359, 247] width 141 height 13
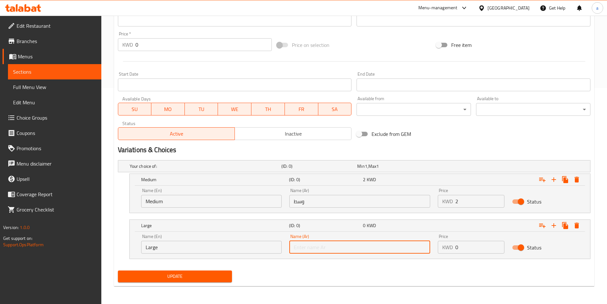
paste input "كبير"
type input "كبير"
click at [466, 249] on input "0" at bounding box center [479, 247] width 49 height 13
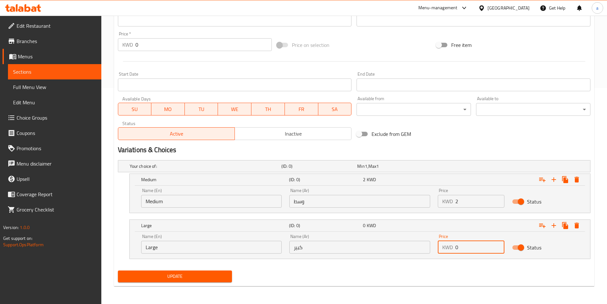
click at [466, 249] on input "0" at bounding box center [479, 247] width 49 height 13
type input "2.5"
click at [200, 278] on span "Update" at bounding box center [175, 276] width 104 height 8
click at [39, 69] on span "Sections" at bounding box center [54, 72] width 83 height 8
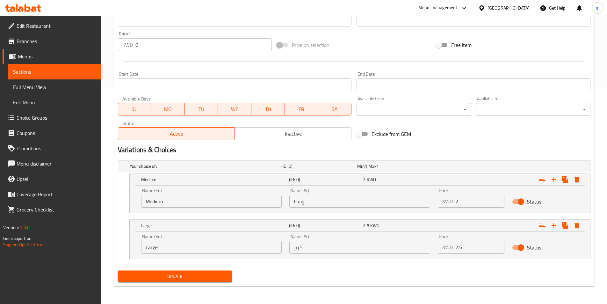
click at [39, 69] on span "Sections" at bounding box center [54, 72] width 83 height 8
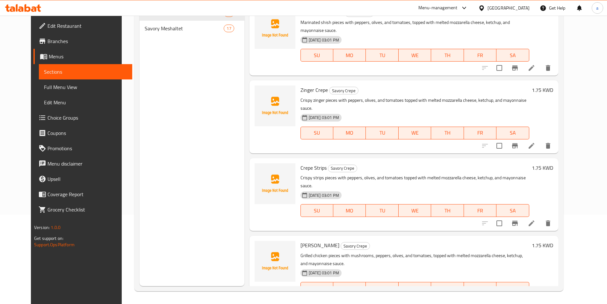
scroll to position [89, 0]
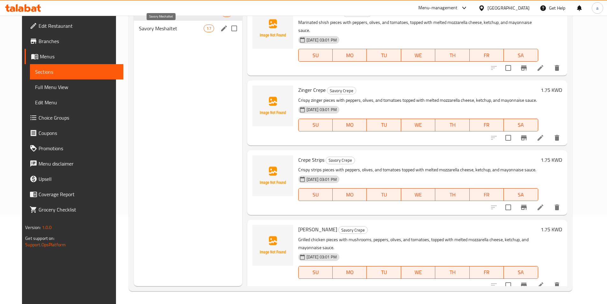
click at [172, 28] on span "Savory Meshaltet" at bounding box center [171, 29] width 65 height 8
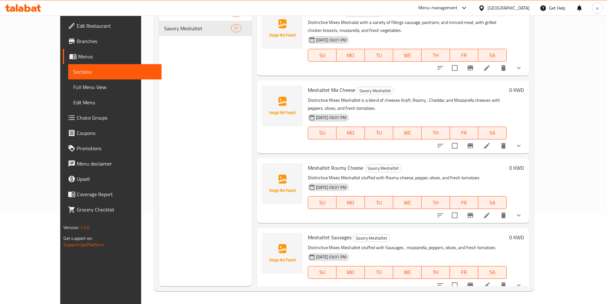
scroll to position [904, 0]
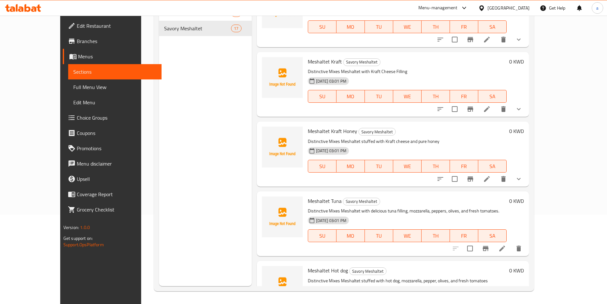
click at [505, 245] on icon at bounding box center [502, 248] width 6 height 6
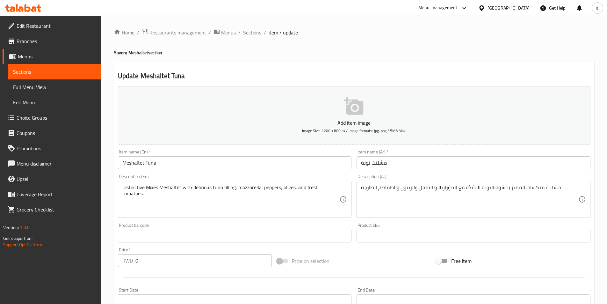
scroll to position [147, 0]
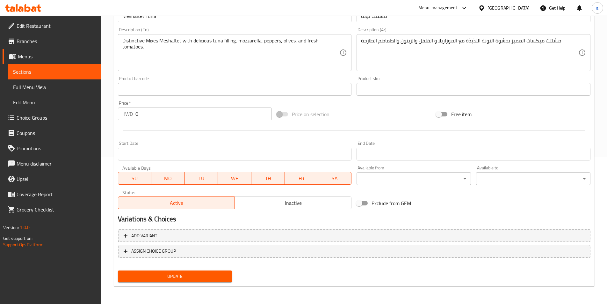
click at [165, 246] on button "ASSIGN CHOICE GROUP" at bounding box center [354, 250] width 473 height 13
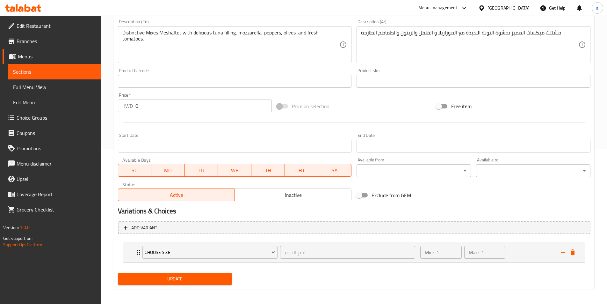
scroll to position [157, 0]
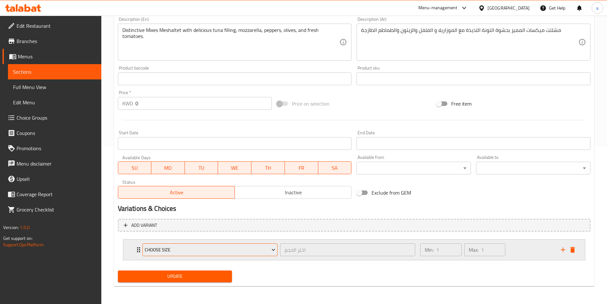
click at [192, 249] on span "choose size" at bounding box center [210, 250] width 131 height 8
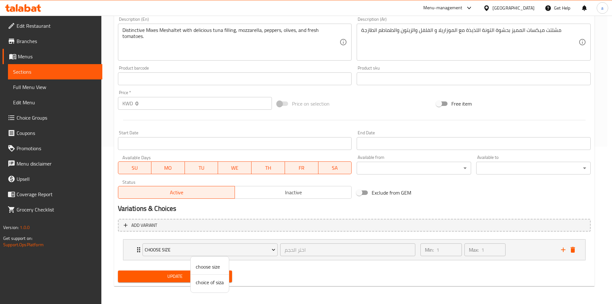
click at [306, 265] on div at bounding box center [306, 152] width 612 height 304
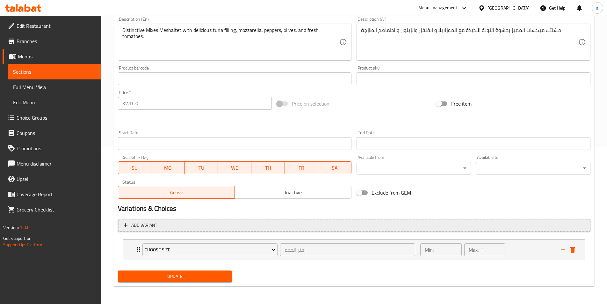
click at [188, 227] on span "Add variant" at bounding box center [354, 225] width 461 height 8
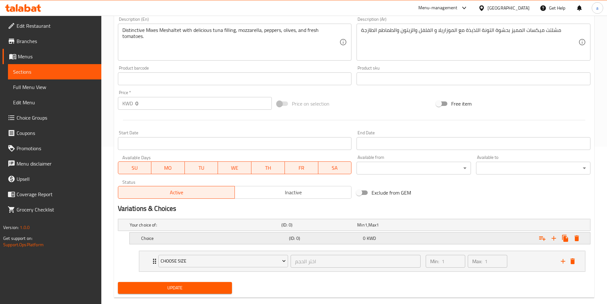
click at [195, 228] on h5 "Choice" at bounding box center [204, 224] width 149 height 6
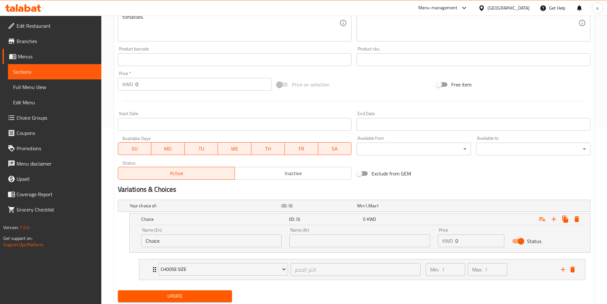
scroll to position [196, 0]
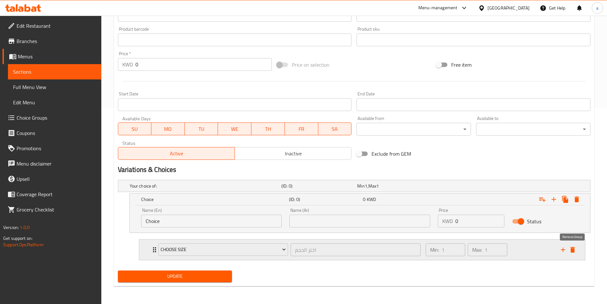
click at [570, 253] on icon "delete" at bounding box center [573, 250] width 8 height 8
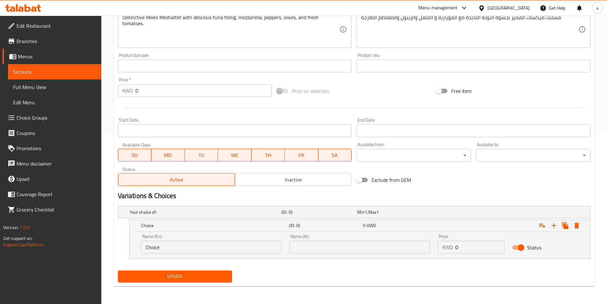
scroll to position [170, 0]
click at [181, 252] on input "Choice" at bounding box center [211, 247] width 141 height 13
click at [182, 251] on input "Choice" at bounding box center [211, 247] width 141 height 13
paste input "وسط"
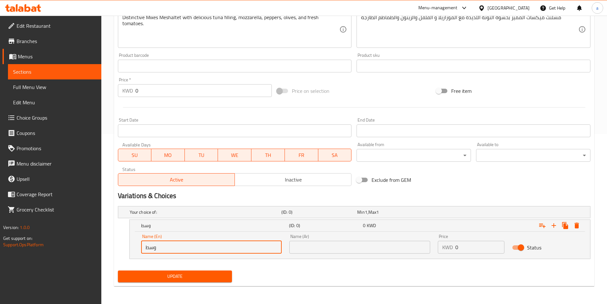
click at [176, 246] on input "وسط" at bounding box center [211, 247] width 141 height 13
paste input "Medium"
type input "Medium"
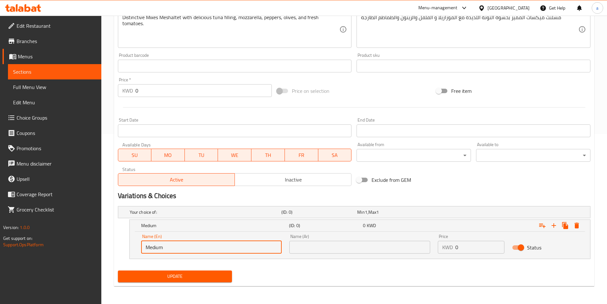
click at [302, 244] on input "text" at bounding box center [359, 247] width 141 height 13
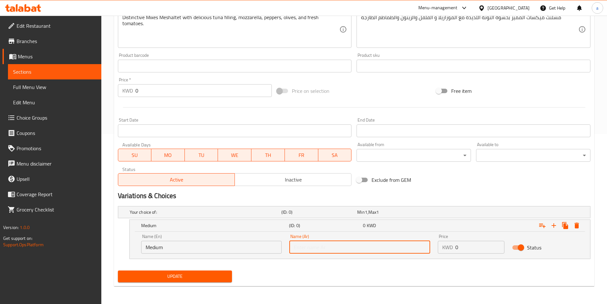
paste input "وسط"
type input "وسط"
click at [459, 248] on input "0" at bounding box center [479, 247] width 49 height 13
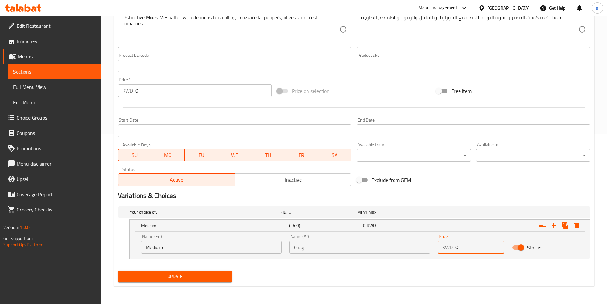
click at [471, 248] on input "0" at bounding box center [479, 247] width 49 height 13
type input "2"
click at [556, 227] on icon "Expand" at bounding box center [554, 225] width 8 height 8
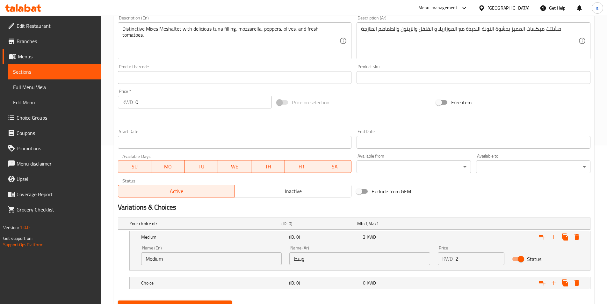
scroll to position [156, 0]
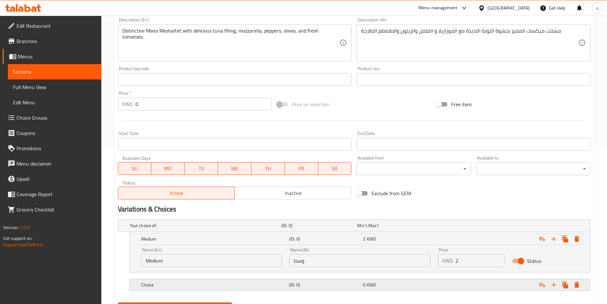
click at [216, 229] on h5 "Choice" at bounding box center [204, 225] width 149 height 6
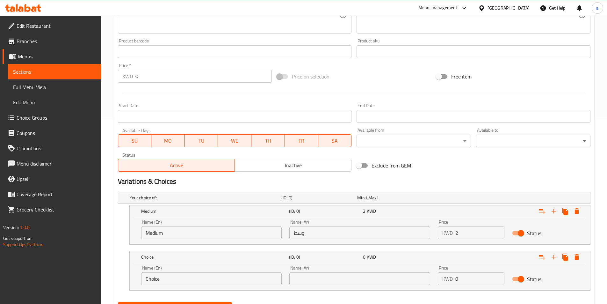
scroll to position [216, 0]
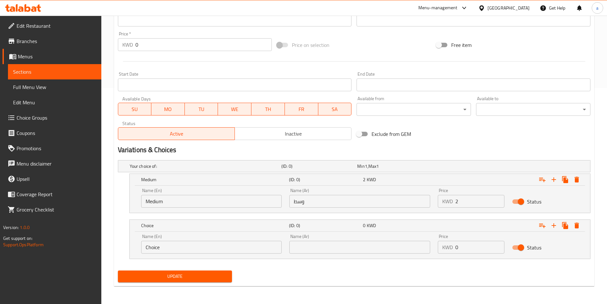
click at [200, 243] on input "Choice" at bounding box center [211, 247] width 141 height 13
paste input "Larg"
type input "Large"
click at [329, 249] on input "text" at bounding box center [359, 247] width 141 height 13
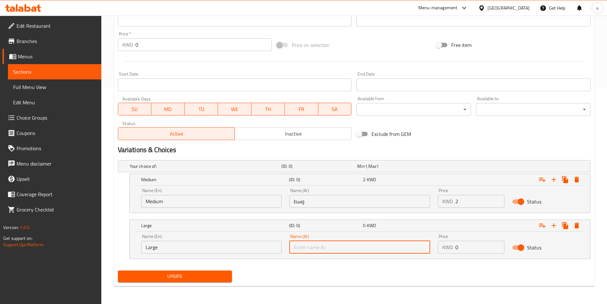
paste input "كبير"
type input "كبير"
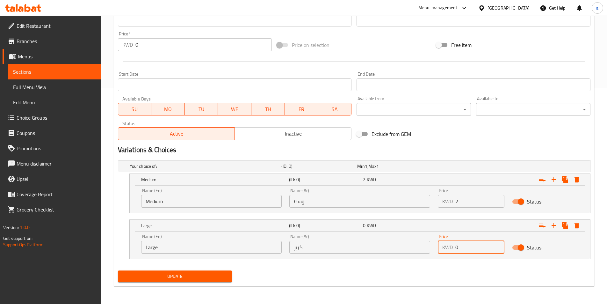
click at [473, 246] on input "0" at bounding box center [479, 247] width 49 height 13
type input "2.5"
click at [196, 277] on span "Update" at bounding box center [175, 276] width 104 height 8
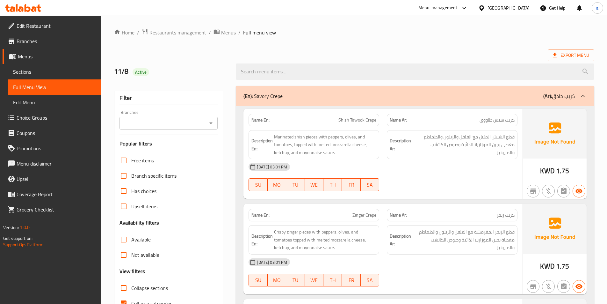
click at [448, 161] on div "[DATE] 03:01 PM" at bounding box center [383, 166] width 277 height 15
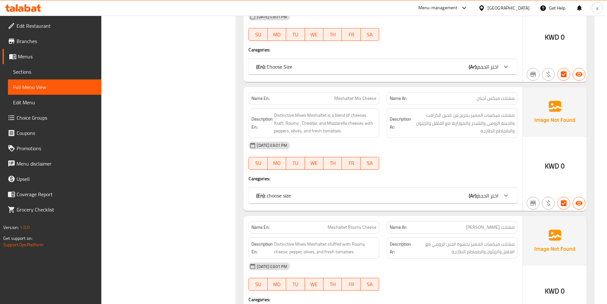
scroll to position [2868, 0]
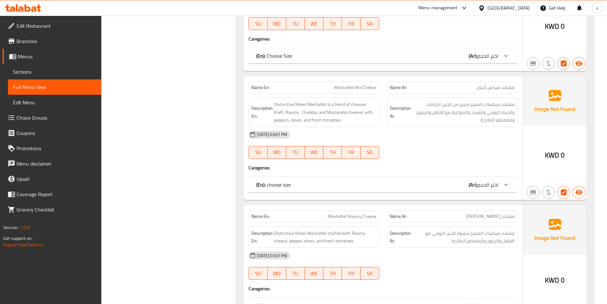
click at [434, 60] on div "(En): choose size (Ar): اختر الحجم" at bounding box center [377, 56] width 242 height 8
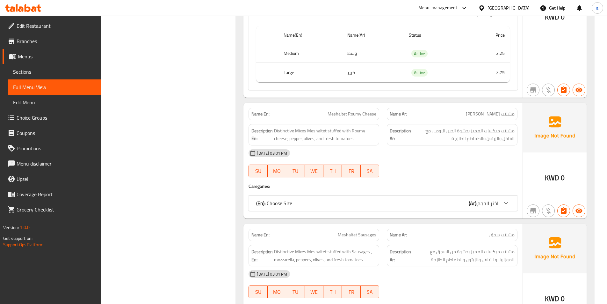
scroll to position [3091, 0]
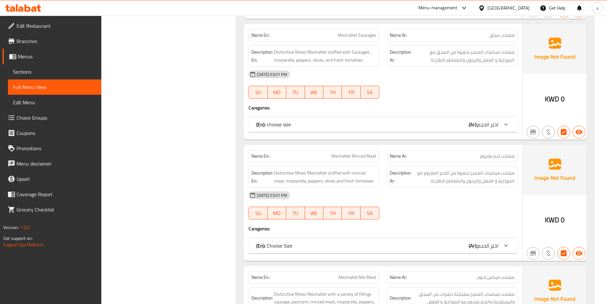
scroll to position [3314, 0]
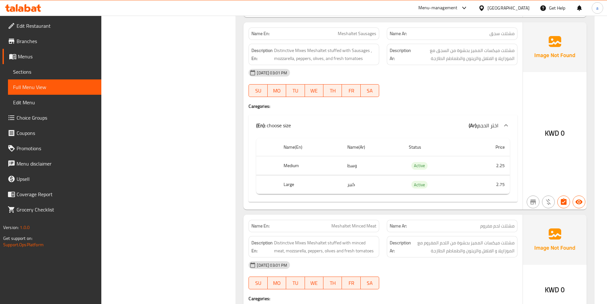
click at [434, 104] on h4 "Caregories:" at bounding box center [383, 106] width 269 height 6
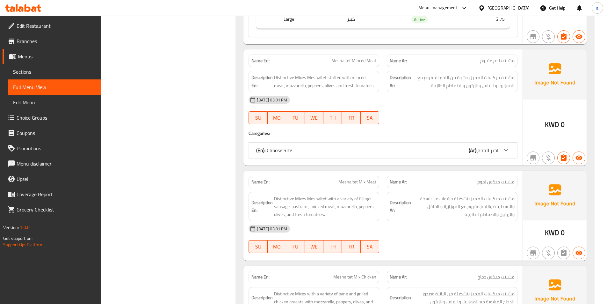
scroll to position [3506, 0]
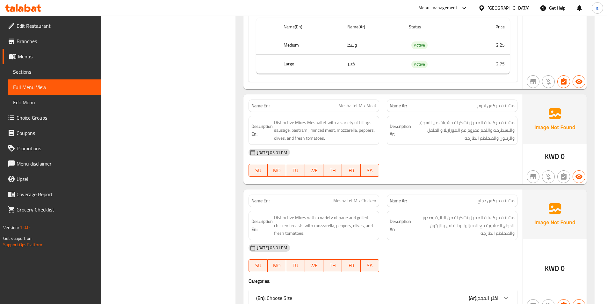
scroll to position [3665, 0]
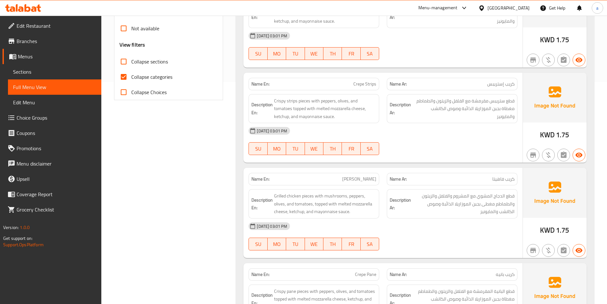
scroll to position [255, 0]
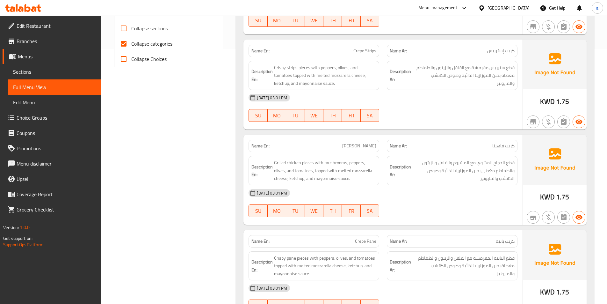
click at [149, 46] on span "Collapse categories" at bounding box center [151, 44] width 41 height 8
click at [131, 46] on input "Collapse categories" at bounding box center [123, 43] width 15 height 15
checkbox input "false"
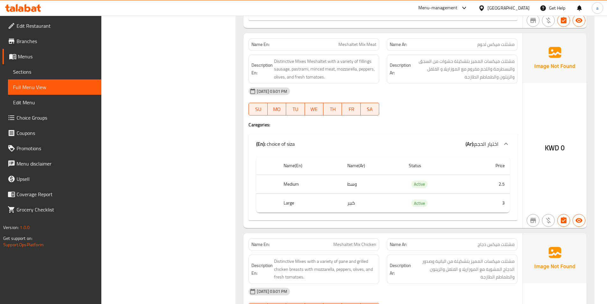
scroll to position [3761, 0]
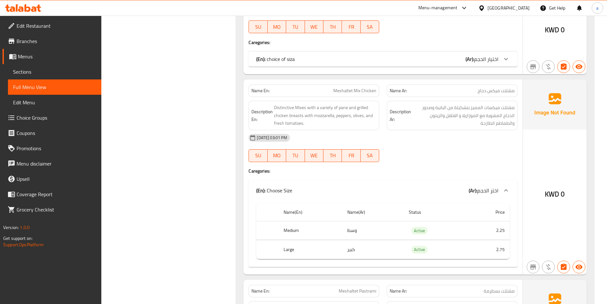
scroll to position [3856, 0]
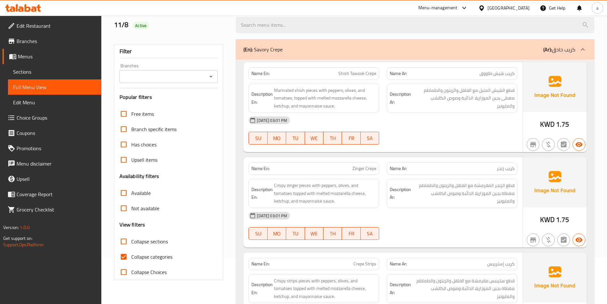
scroll to position [96, 0]
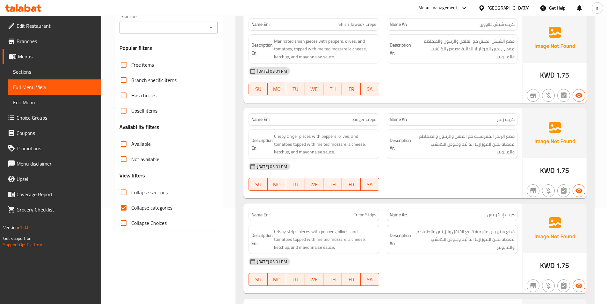
click at [131, 206] on input "Collapse categories" at bounding box center [123, 207] width 15 height 15
checkbox input "false"
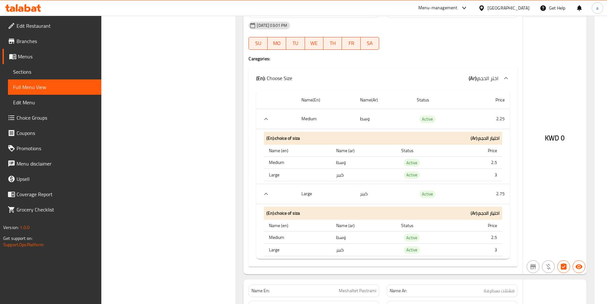
scroll to position [4016, 0]
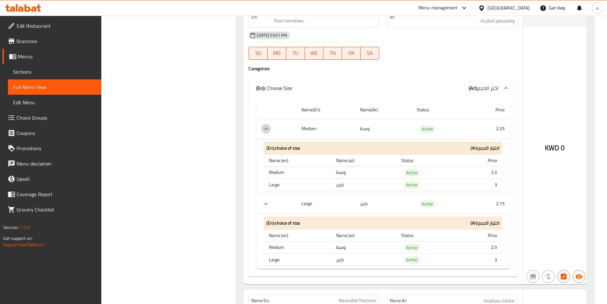
click at [266, 129] on icon "expand row" at bounding box center [266, 129] width 8 height 8
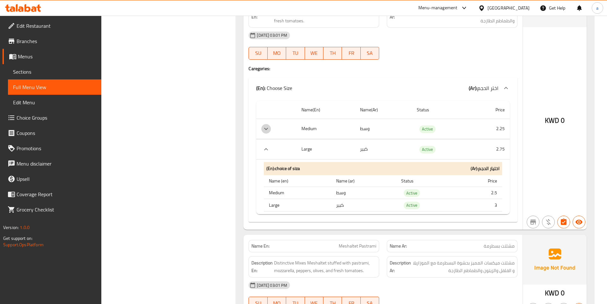
click at [266, 129] on icon "expand row" at bounding box center [266, 129] width 8 height 8
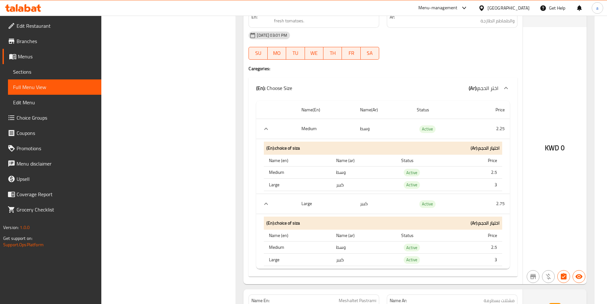
click at [265, 205] on icon "expand row" at bounding box center [266, 204] width 8 height 8
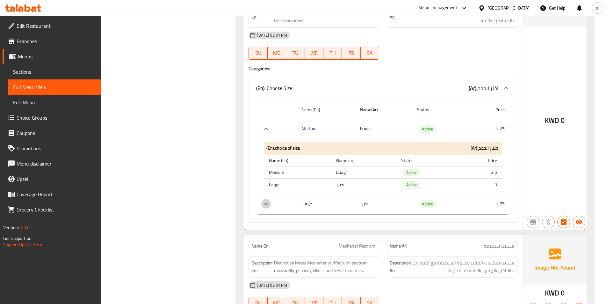
click at [265, 205] on icon "expand row" at bounding box center [266, 204] width 8 height 8
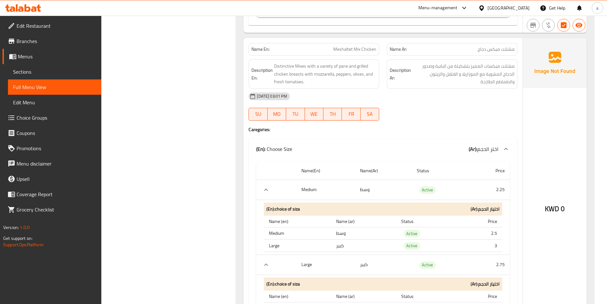
scroll to position [3952, 0]
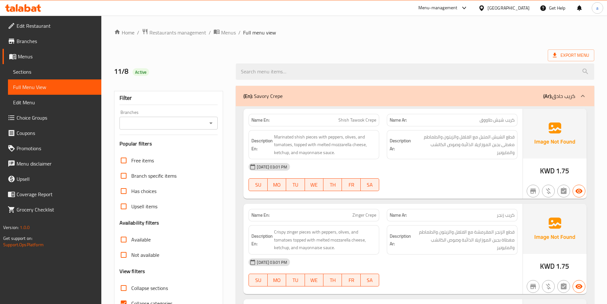
click at [211, 237] on div "Available" at bounding box center [169, 239] width 98 height 15
click at [145, 300] on span "Collapse categories" at bounding box center [151, 303] width 41 height 8
click at [131, 300] on input "Collapse categories" at bounding box center [123, 302] width 15 height 15
checkbox input "false"
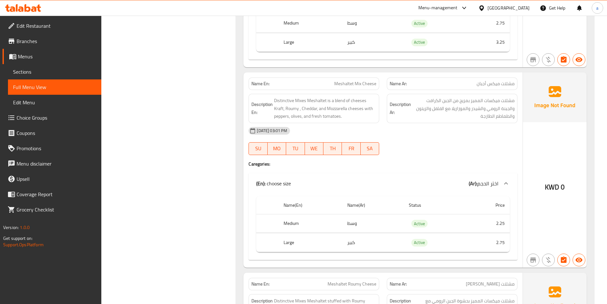
click at [467, 162] on h4 "Caregories:" at bounding box center [383, 164] width 269 height 6
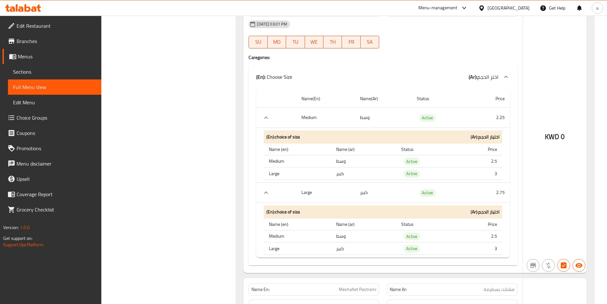
scroll to position [4027, 0]
click at [267, 119] on icon "expand row" at bounding box center [266, 117] width 8 height 8
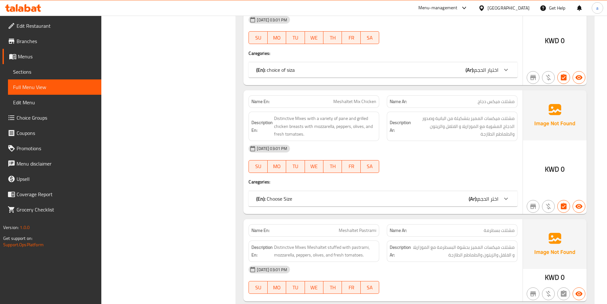
scroll to position [3474, 0]
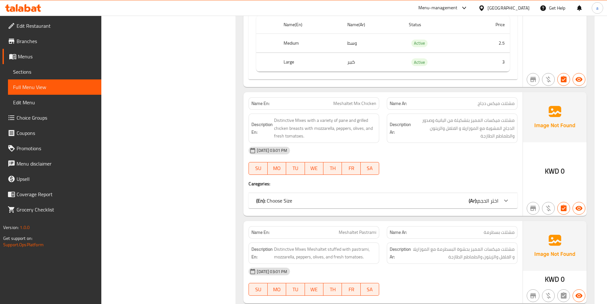
scroll to position [3569, 0]
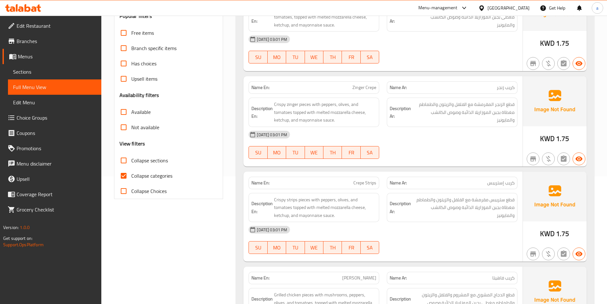
scroll to position [159, 0]
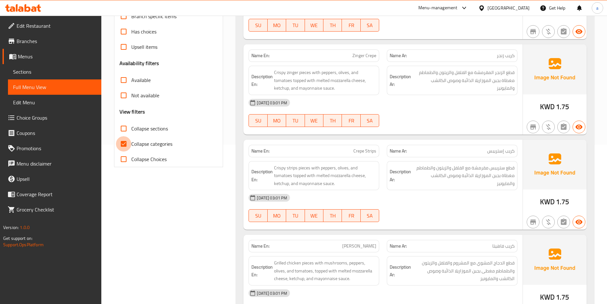
click at [124, 142] on input "Collapse categories" at bounding box center [123, 143] width 15 height 15
checkbox input "false"
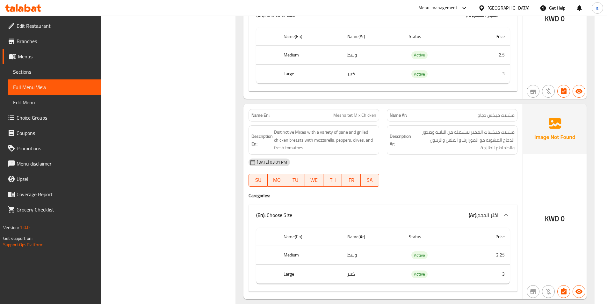
scroll to position [3888, 0]
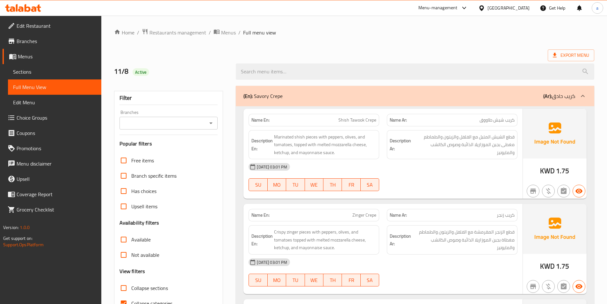
drag, startPoint x: 453, startPoint y: 168, endPoint x: 454, endPoint y: 186, distance: 17.5
click at [453, 168] on div "[DATE] 03:01 PM" at bounding box center [383, 166] width 277 height 15
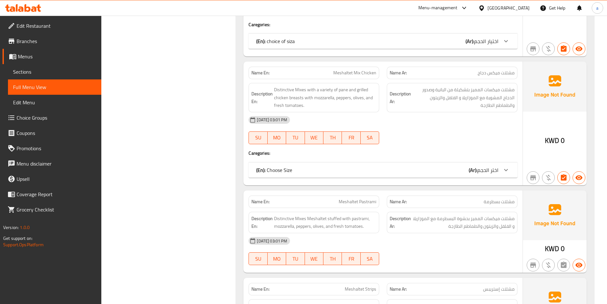
scroll to position [3506, 0]
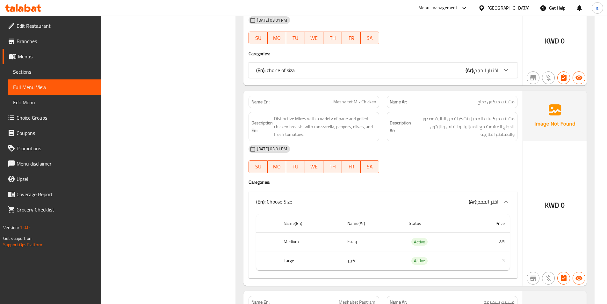
scroll to position [3442, 0]
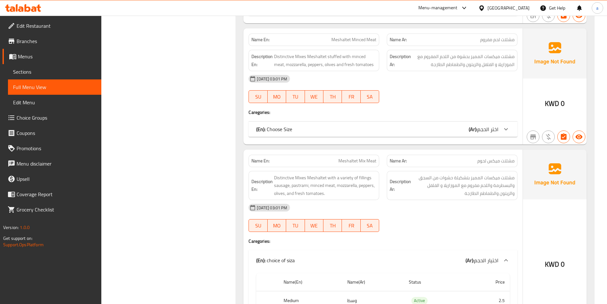
scroll to position [3314, 0]
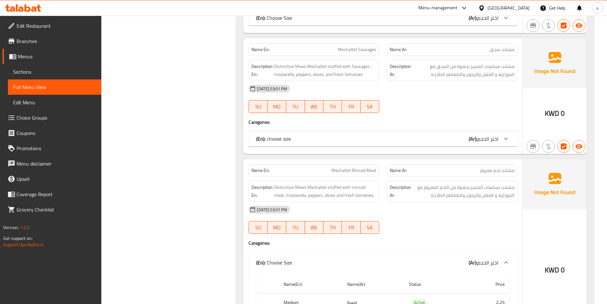
scroll to position [3155, 0]
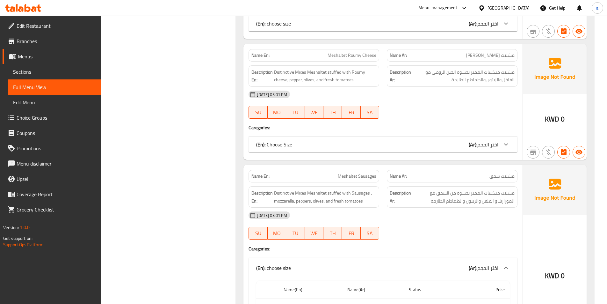
scroll to position [3028, 0]
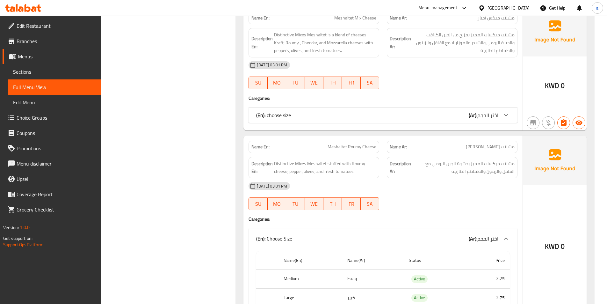
scroll to position [2932, 0]
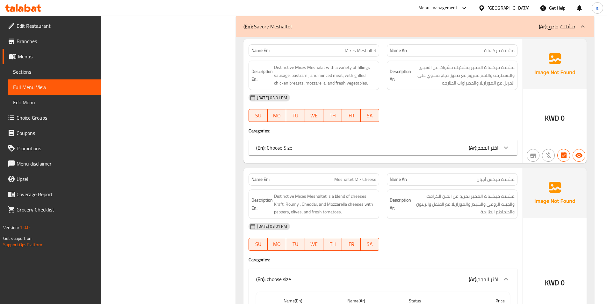
scroll to position [2773, 0]
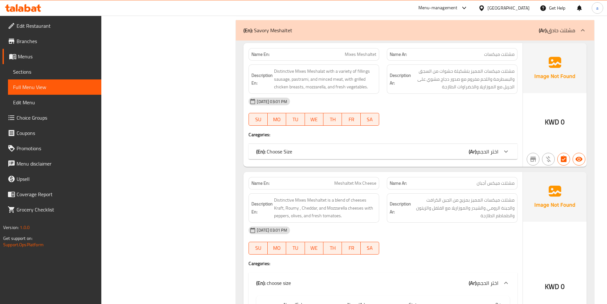
click at [470, 151] on b "(Ar):" at bounding box center [473, 152] width 9 height 10
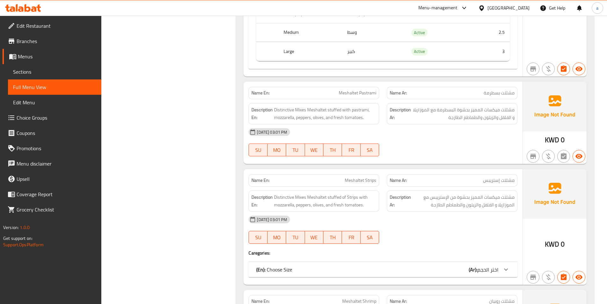
scroll to position [4143, 0]
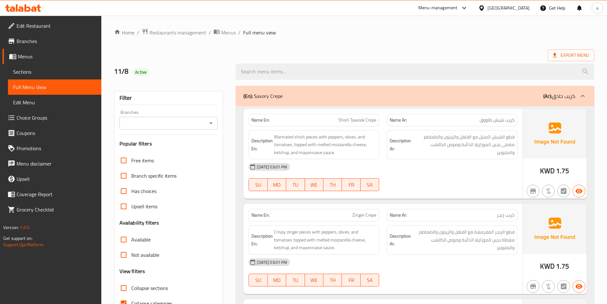
drag, startPoint x: 136, startPoint y: 301, endPoint x: 17, endPoint y: 209, distance: 150.6
click at [136, 301] on span "Collapse categories" at bounding box center [151, 303] width 41 height 8
click at [131, 301] on input "Collapse categories" at bounding box center [123, 302] width 15 height 15
checkbox input "false"
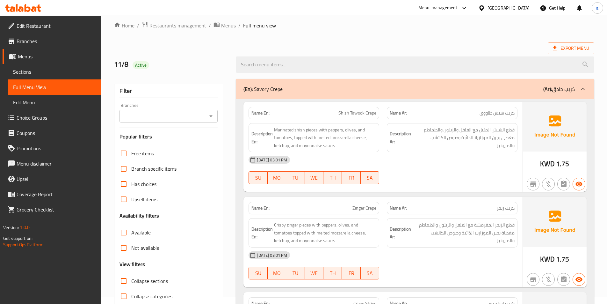
click at [460, 166] on div "[DATE] 03:01 PM" at bounding box center [383, 159] width 277 height 15
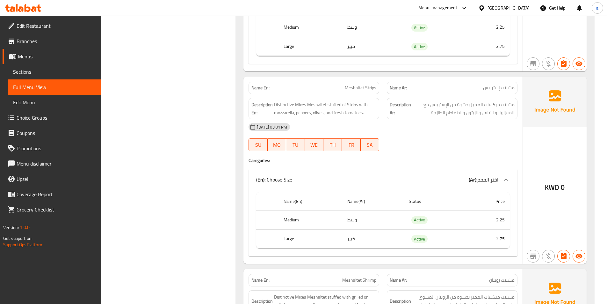
scroll to position [4309, 0]
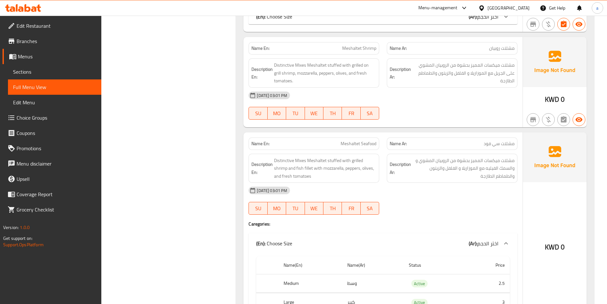
scroll to position [4437, 0]
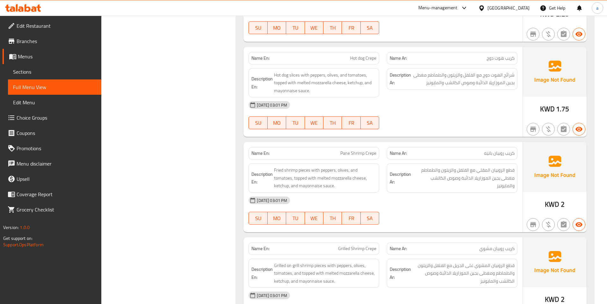
scroll to position [1625, 0]
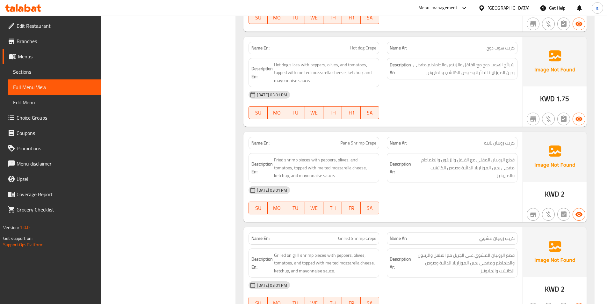
click at [444, 191] on div "[DATE] 03:01 PM" at bounding box center [383, 189] width 277 height 15
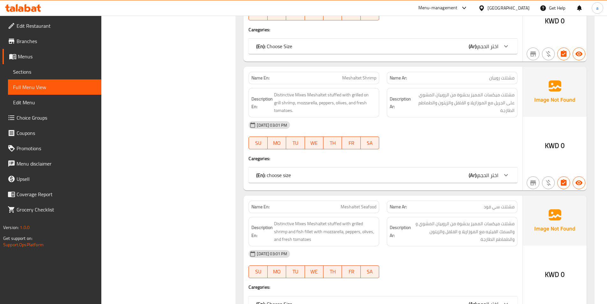
scroll to position [3888, 0]
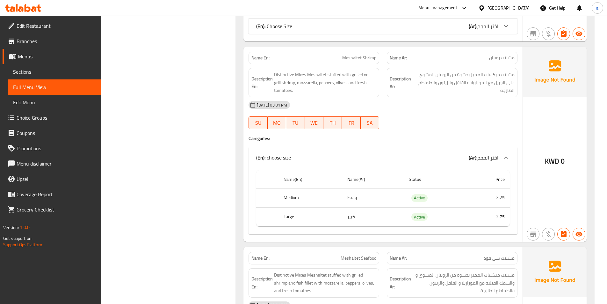
click at [352, 152] on div "(En): choose size (Ar): اختر الحجم" at bounding box center [383, 157] width 269 height 20
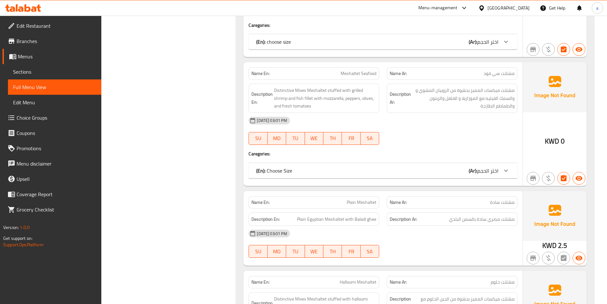
scroll to position [4016, 0]
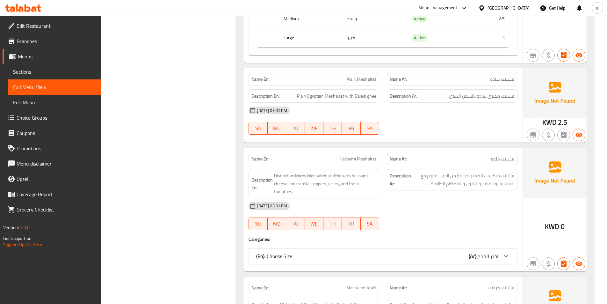
scroll to position [4207, 0]
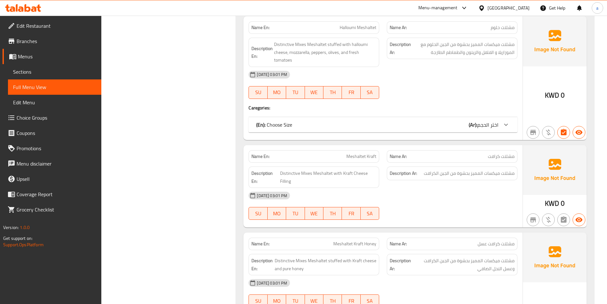
scroll to position [4321, 0]
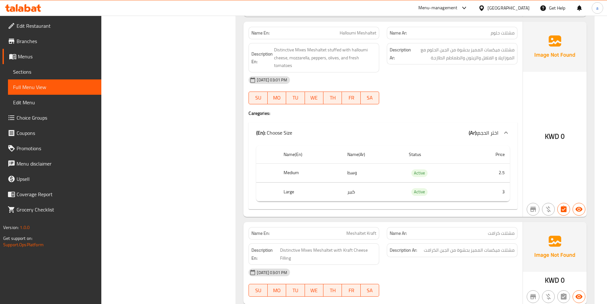
copy span "Halloumi Meshaltet"
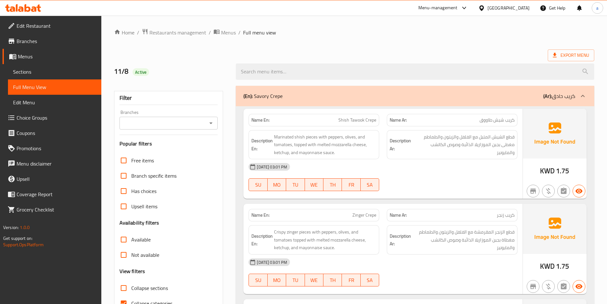
drag, startPoint x: 139, startPoint y: 301, endPoint x: 274, endPoint y: 178, distance: 183.0
click at [139, 301] on span "Collapse categories" at bounding box center [151, 303] width 41 height 8
click at [131, 301] on input "Collapse categories" at bounding box center [123, 302] width 15 height 15
checkbox input "false"
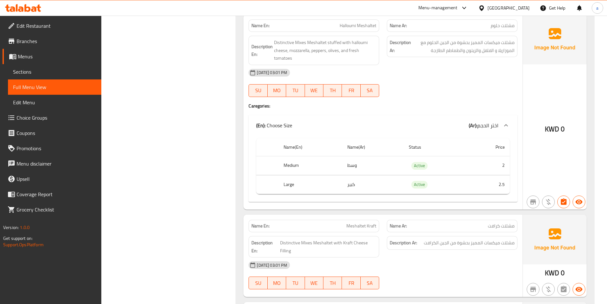
scroll to position [5044, 0]
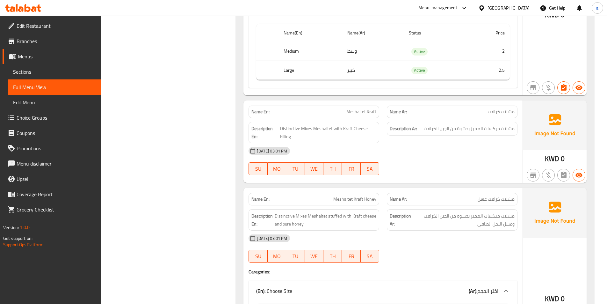
scroll to position [5171, 0]
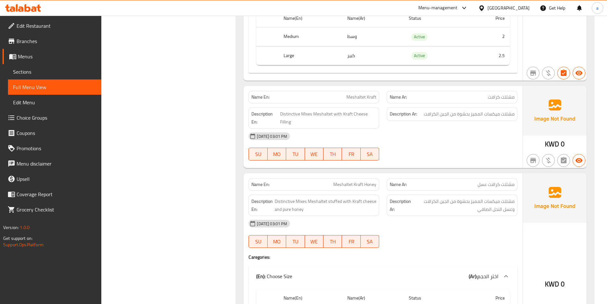
copy span "Meshaltet Kraft"
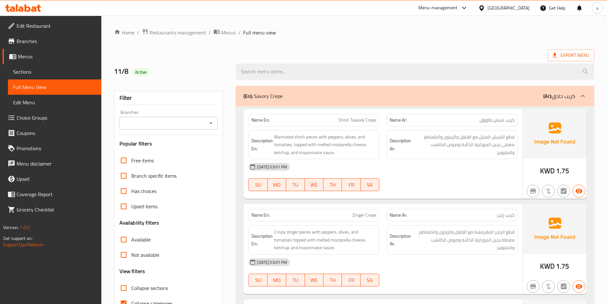
drag, startPoint x: 120, startPoint y: 300, endPoint x: 287, endPoint y: 253, distance: 173.2
click at [120, 300] on input "Collapse categories" at bounding box center [123, 302] width 15 height 15
checkbox input "false"
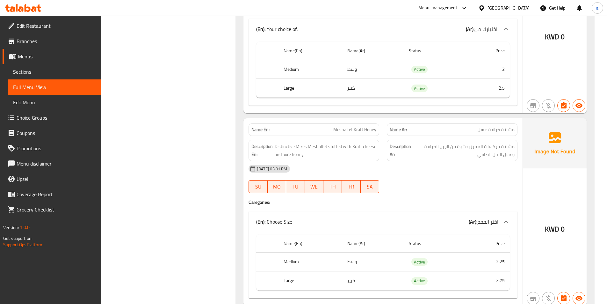
scroll to position [5223, 0]
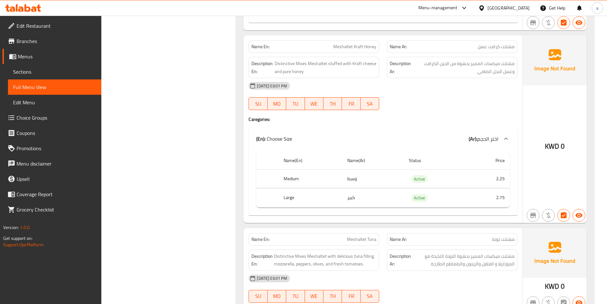
scroll to position [5415, 0]
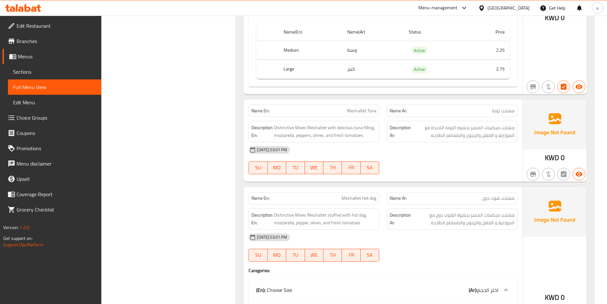
scroll to position [5606, 0]
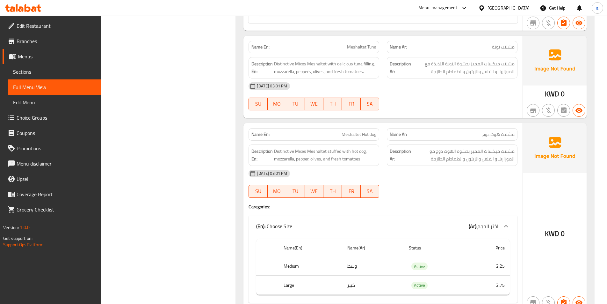
copy span "Meshaltet Tuna"
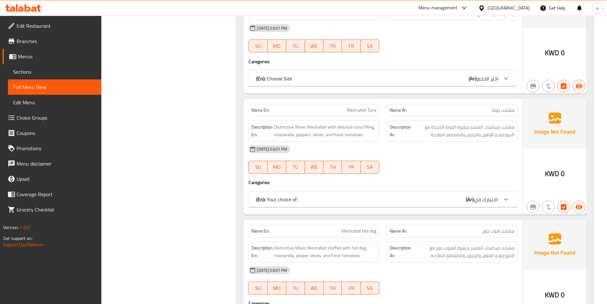
scroll to position [4537, 0]
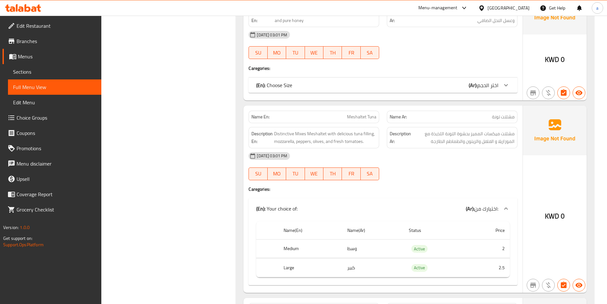
scroll to position [4632, 0]
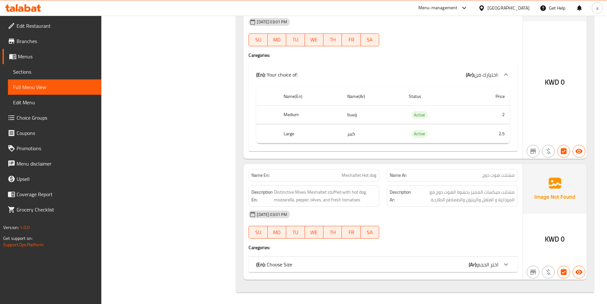
scroll to position [4672, 0]
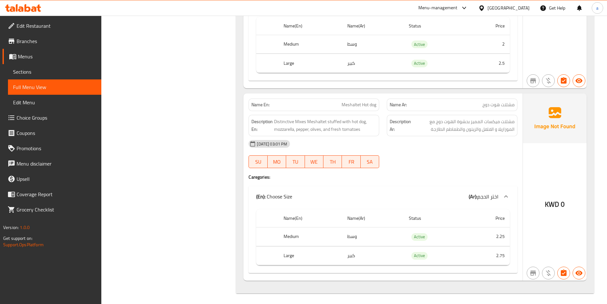
scroll to position [4743, 0]
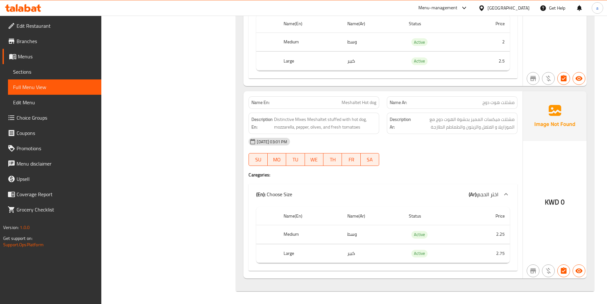
click at [428, 6] on div "(En): Choose Size (Ar): اختر الحجم" at bounding box center [377, 2] width 242 height 8
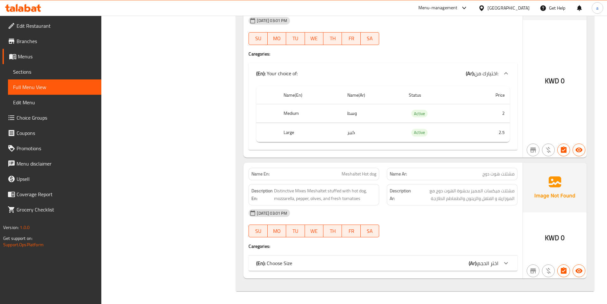
scroll to position [4672, 0]
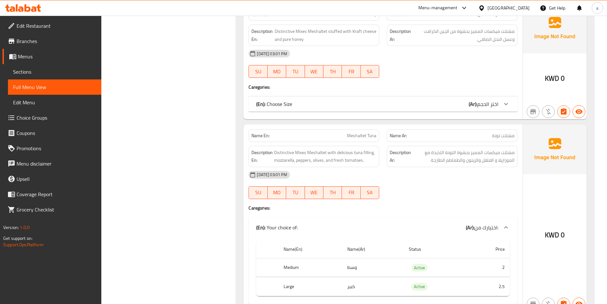
scroll to position [4505, 0]
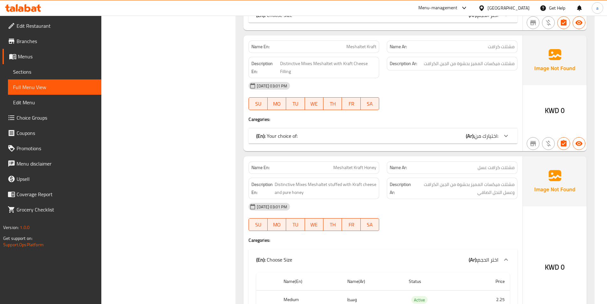
scroll to position [4348, 0]
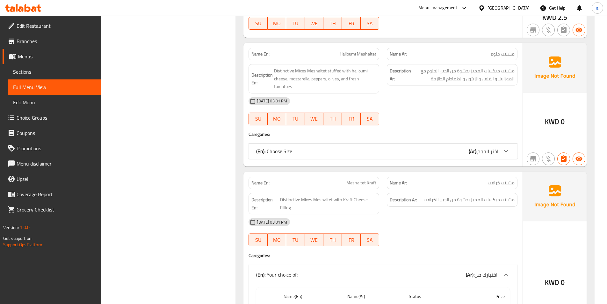
scroll to position [4191, 0]
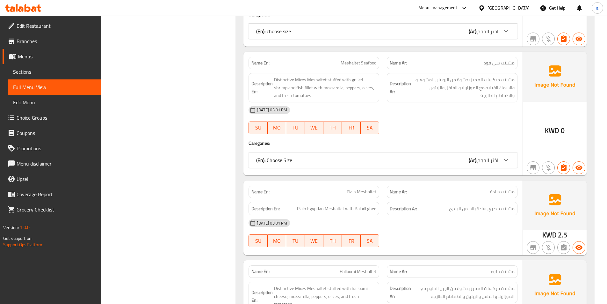
scroll to position [4008, 0]
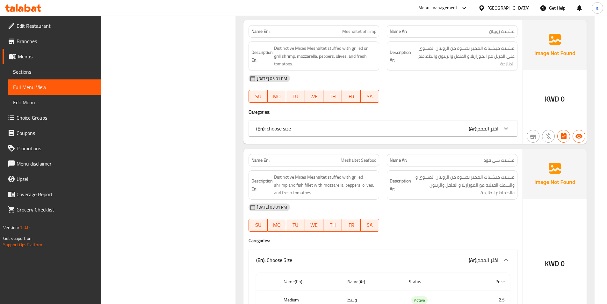
scroll to position [3885, 0]
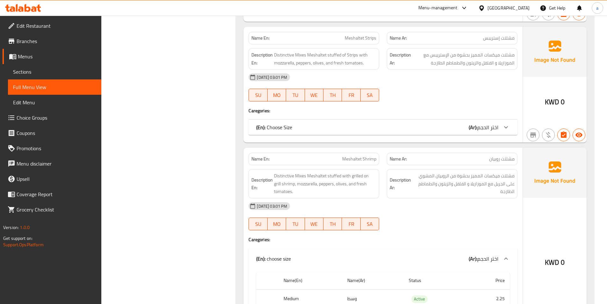
scroll to position [3774, 0]
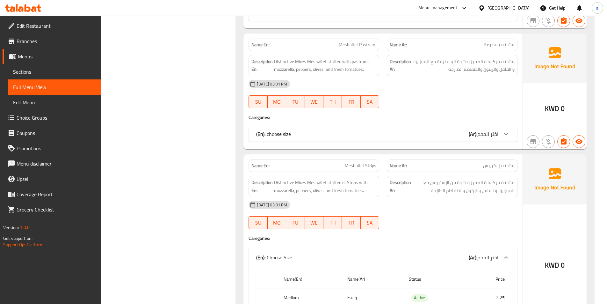
scroll to position [3655, 0]
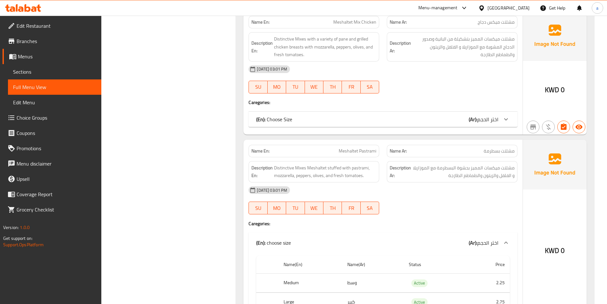
scroll to position [3523, 0]
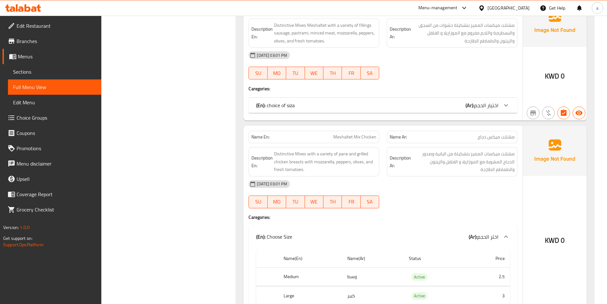
scroll to position [3413, 0]
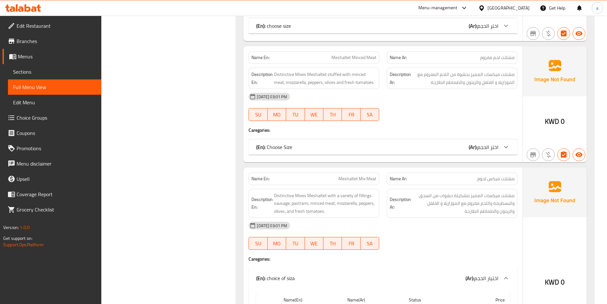
scroll to position [3260, 0]
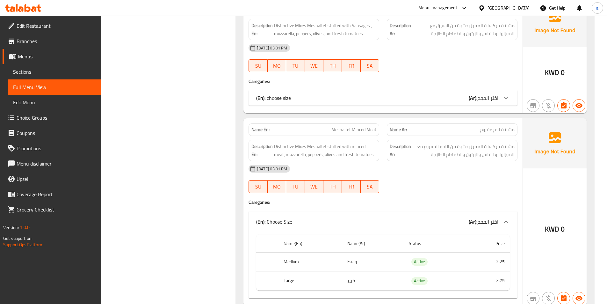
scroll to position [3150, 0]
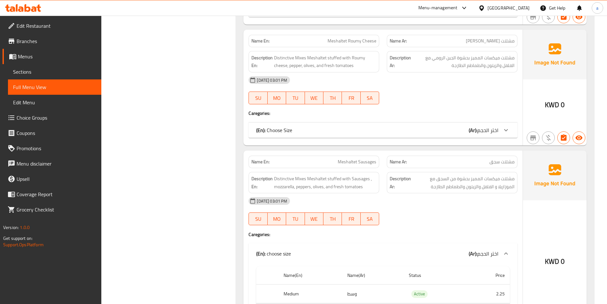
scroll to position [3026, 0]
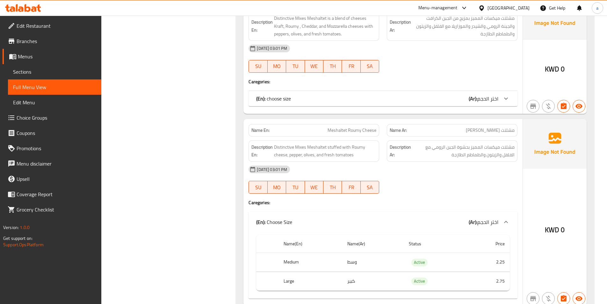
scroll to position [2929, 0]
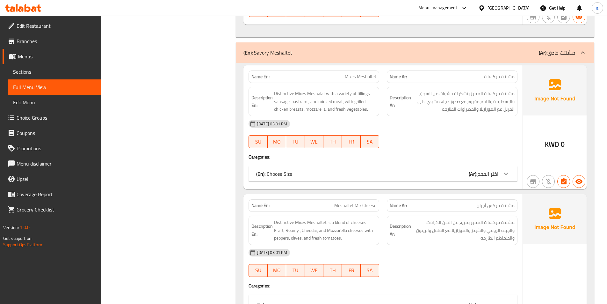
scroll to position [2746, 0]
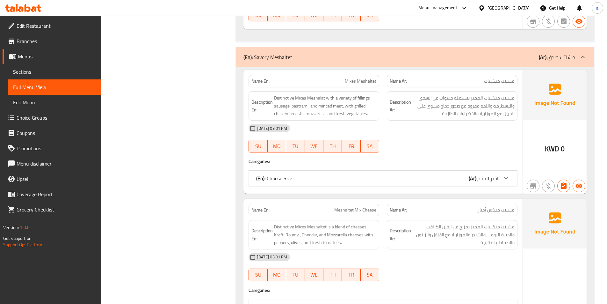
click at [508, 179] on icon at bounding box center [506, 178] width 8 height 8
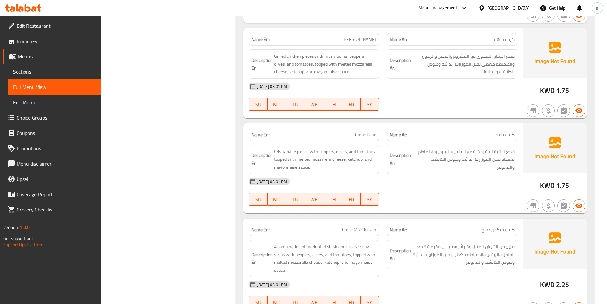
scroll to position [122, 0]
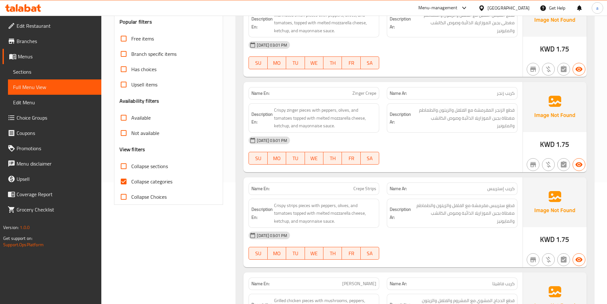
click at [127, 182] on input "Collapse categories" at bounding box center [123, 181] width 15 height 15
checkbox input "false"
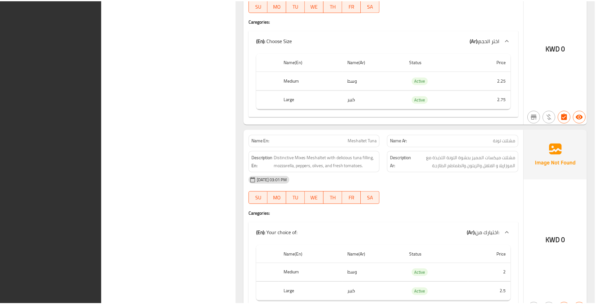
scroll to position [5743, 0]
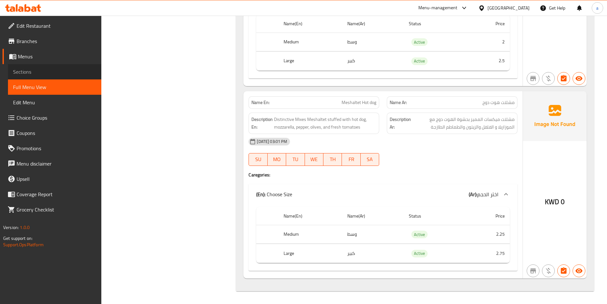
click at [39, 73] on span "Sections" at bounding box center [54, 72] width 83 height 8
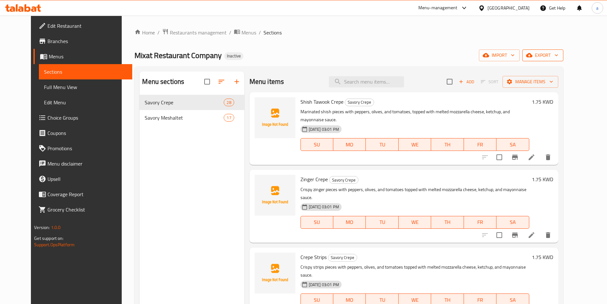
click at [563, 50] on button "export" at bounding box center [542, 55] width 41 height 12
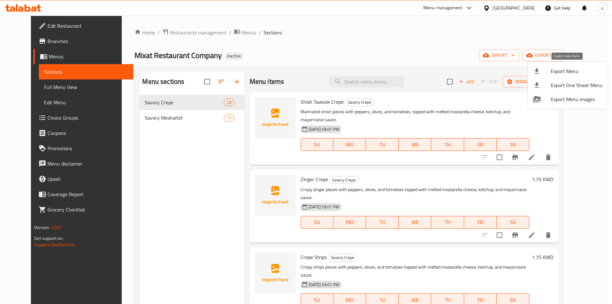
click at [573, 69] on span "Export Menu" at bounding box center [577, 71] width 52 height 8
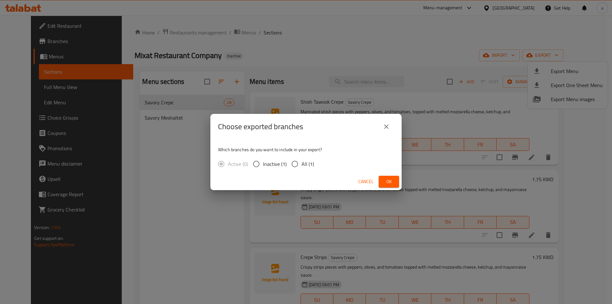
click at [297, 165] on input "All (1)" at bounding box center [294, 163] width 13 height 13
radio input "true"
click at [392, 183] on span "Ok" at bounding box center [389, 182] width 10 height 8
